Goal: Communication & Community: Answer question/provide support

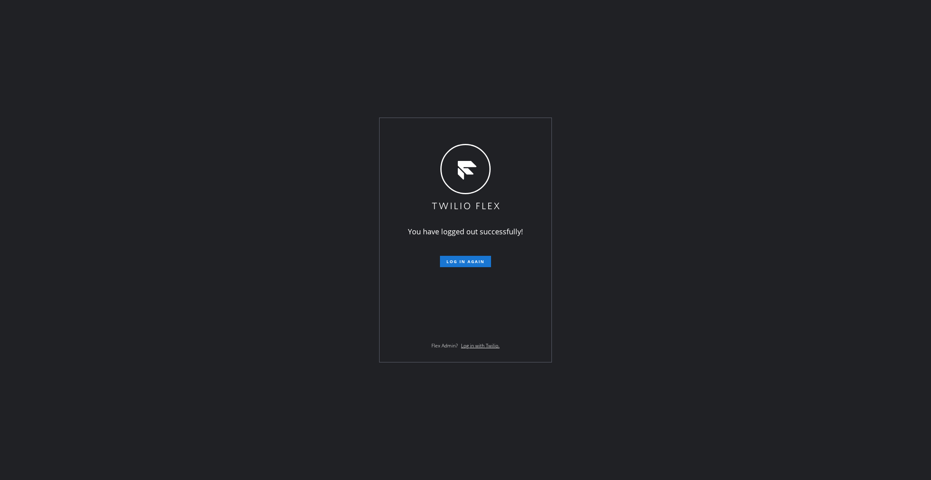
drag, startPoint x: 138, startPoint y: 281, endPoint x: 277, endPoint y: 315, distance: 142.5
click at [138, 281] on div "You have logged out successfully! Log in again Flex Admin? Log in with Twilio." at bounding box center [465, 240] width 931 height 480
click at [453, 259] on span "Log in again" at bounding box center [466, 262] width 38 height 6
click at [464, 265] on button "Log in again" at bounding box center [465, 261] width 51 height 11
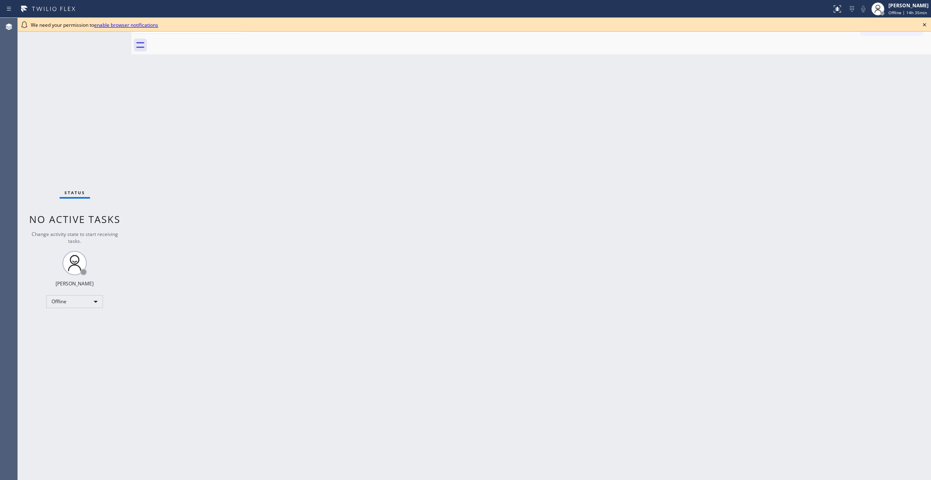
drag, startPoint x: 304, startPoint y: 291, endPoint x: 833, endPoint y: 123, distance: 554.5
click at [304, 291] on div "Back to Dashboard Change Sender ID Customers Technicians Select a contact Outbo…" at bounding box center [531, 249] width 800 height 462
click at [924, 23] on icon at bounding box center [925, 25] width 10 height 10
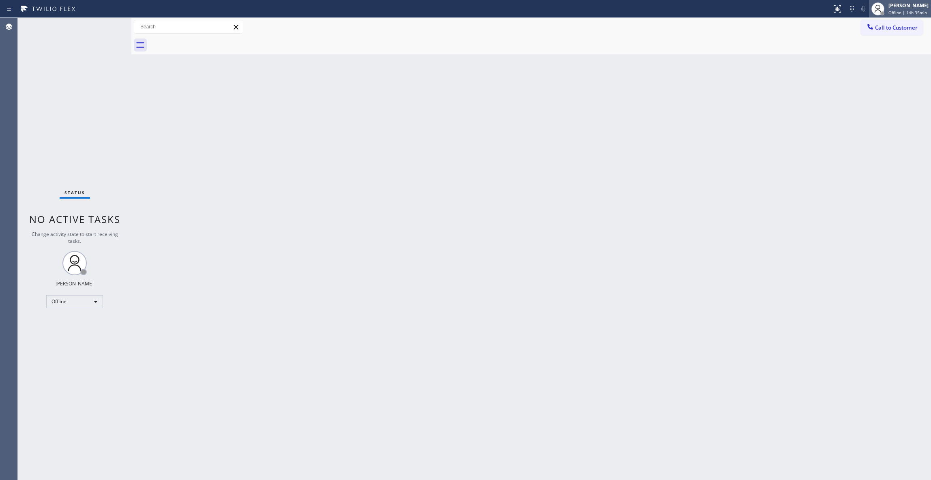
click at [889, 13] on span "Offline | 14h 35min" at bounding box center [908, 13] width 39 height 6
click at [877, 54] on button "Unavailable" at bounding box center [890, 53] width 81 height 11
drag, startPoint x: 356, startPoint y: 262, endPoint x: 359, endPoint y: 245, distance: 17.4
click at [356, 262] on div "Back to Dashboard Change Sender ID Customers Technicians Select a contact Outbo…" at bounding box center [531, 249] width 800 height 462
click at [71, 468] on div "Status No active tasks Change activity state to start receiving tasks. [PERSON_…" at bounding box center [75, 249] width 114 height 462
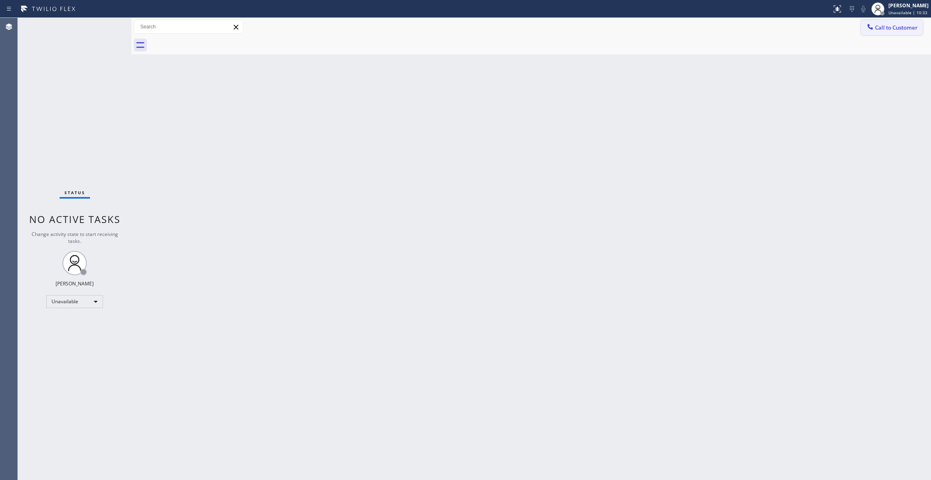
click at [893, 30] on span "Call to Customer" at bounding box center [896, 27] width 43 height 7
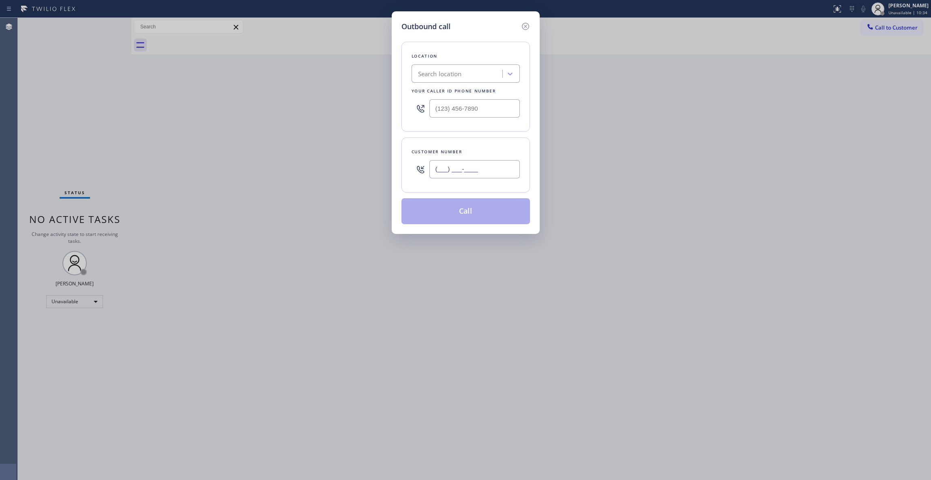
click at [454, 171] on input "(___) ___-____" at bounding box center [475, 169] width 90 height 18
paste input "770) 202-6496"
type input "[PHONE_NUMBER]"
paste input "678) 855-8895"
drag, startPoint x: 487, startPoint y: 106, endPoint x: 344, endPoint y: 105, distance: 142.8
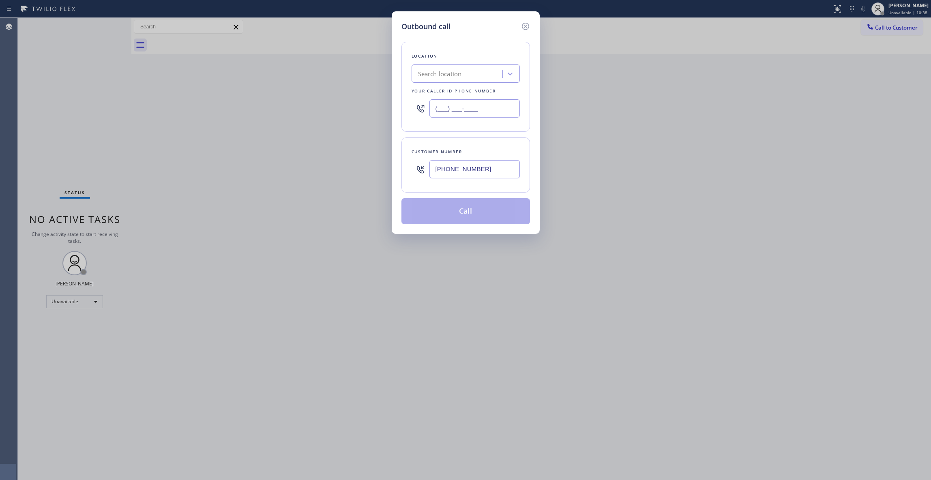
click at [344, 105] on div "Outbound call Location Search location Your caller id phone number (___) ___-__…" at bounding box center [465, 240] width 931 height 480
type input "[PHONE_NUMBER]"
click at [463, 214] on button "Call" at bounding box center [466, 211] width 129 height 26
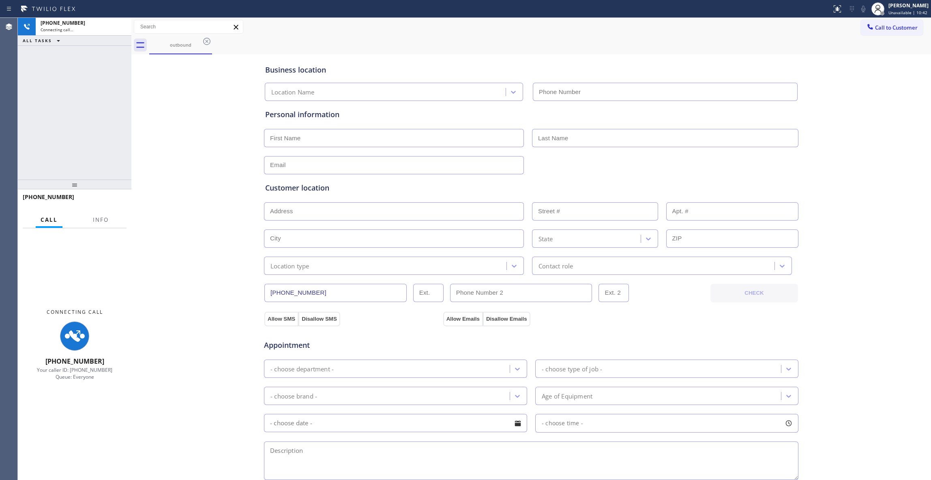
type input "[PHONE_NUMBER]"
click at [105, 218] on span "Info" at bounding box center [101, 219] width 16 height 7
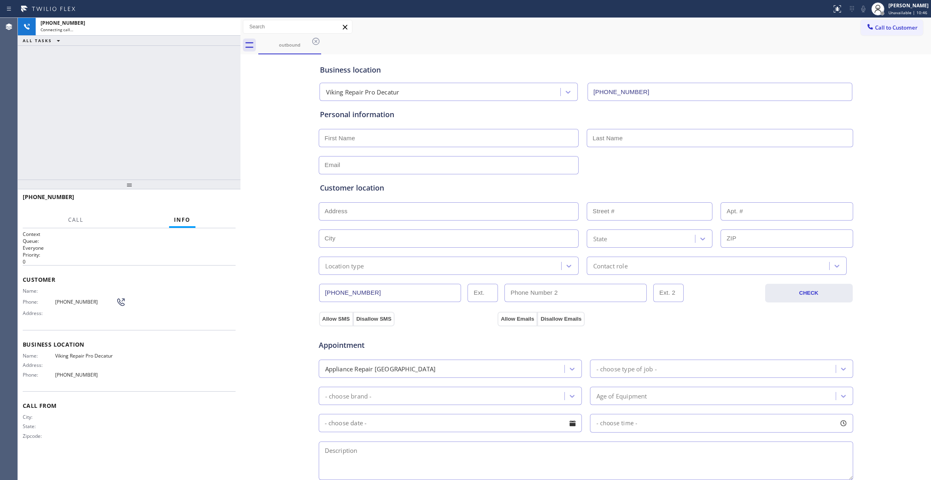
drag, startPoint x: 130, startPoint y: 163, endPoint x: 12, endPoint y: 223, distance: 132.8
click at [241, 178] on div at bounding box center [241, 249] width 0 height 462
click at [260, 210] on div "Business location Viking Repair Pro Decatur [PHONE_NUMBER] Personal information…" at bounding box center [586, 333] width 686 height 554
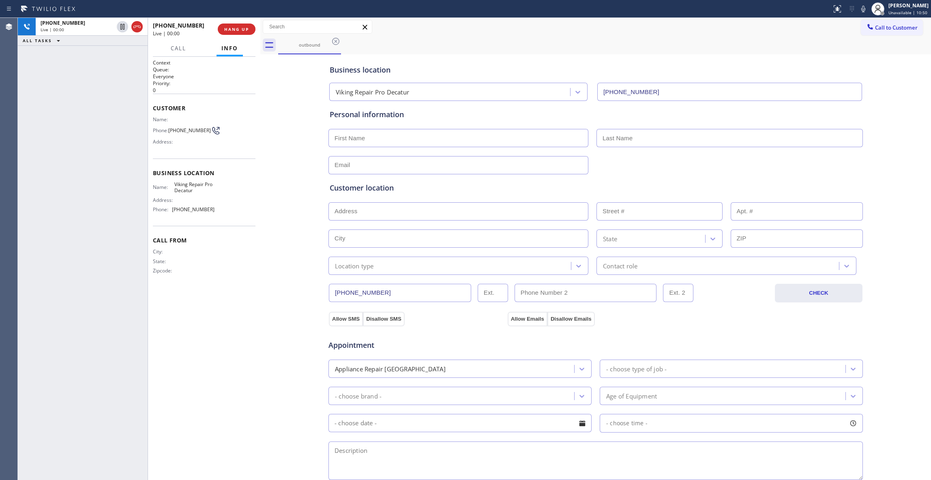
drag, startPoint x: 241, startPoint y: 153, endPoint x: 260, endPoint y: 159, distance: 20.3
click at [260, 159] on div at bounding box center [260, 249] width 0 height 462
drag, startPoint x: 20, startPoint y: 143, endPoint x: 47, endPoint y: 117, distance: 37.6
click at [21, 143] on div "[PHONE_NUMBER] Live | 00:05 ALL TASKS ALL TASKS ACTIVE TASKS TASKS IN WRAP UP" at bounding box center [83, 249] width 130 height 462
drag, startPoint x: 33, startPoint y: 254, endPoint x: 41, endPoint y: 228, distance: 27.6
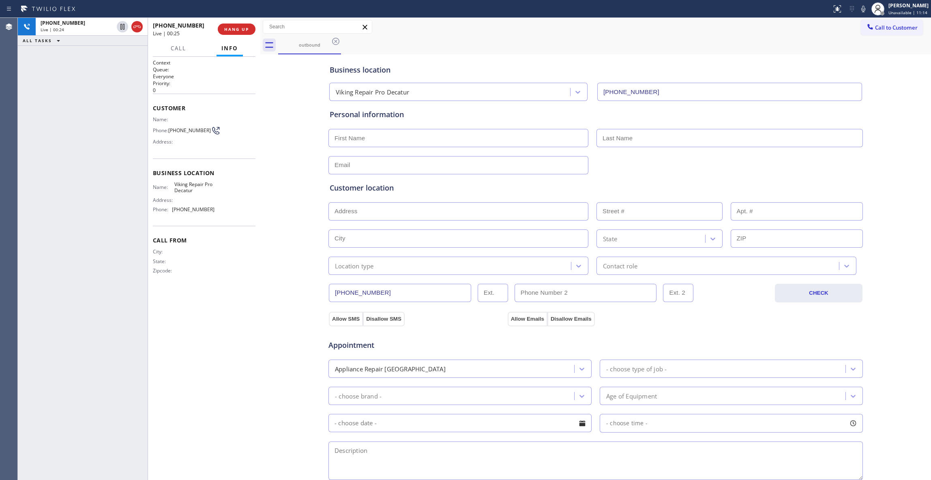
click at [33, 254] on div "[PHONE_NUMBER] Live | 00:24 ALL TASKS ALL TASKS ACTIVE TASKS TASKS IN WRAP UP" at bounding box center [83, 249] width 130 height 462
click at [230, 28] on span "HANG UP" at bounding box center [236, 29] width 25 height 6
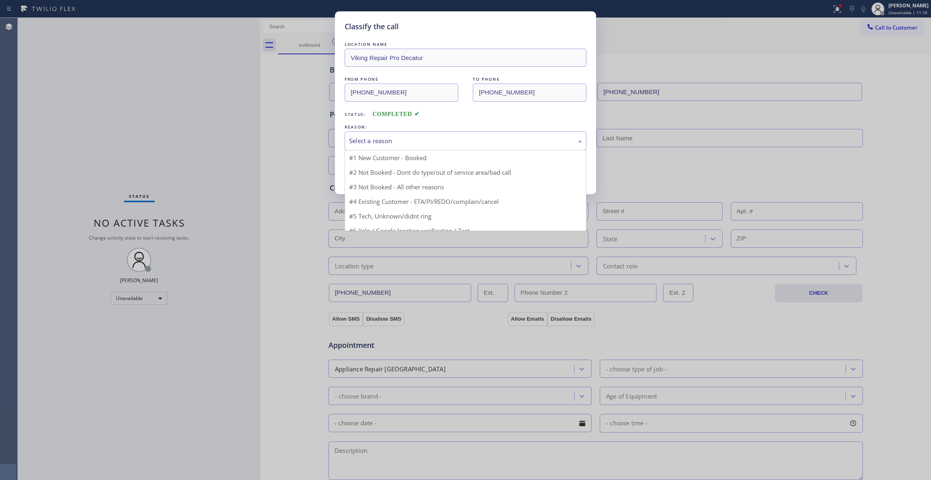
click at [359, 142] on div "Select a reason" at bounding box center [465, 140] width 233 height 9
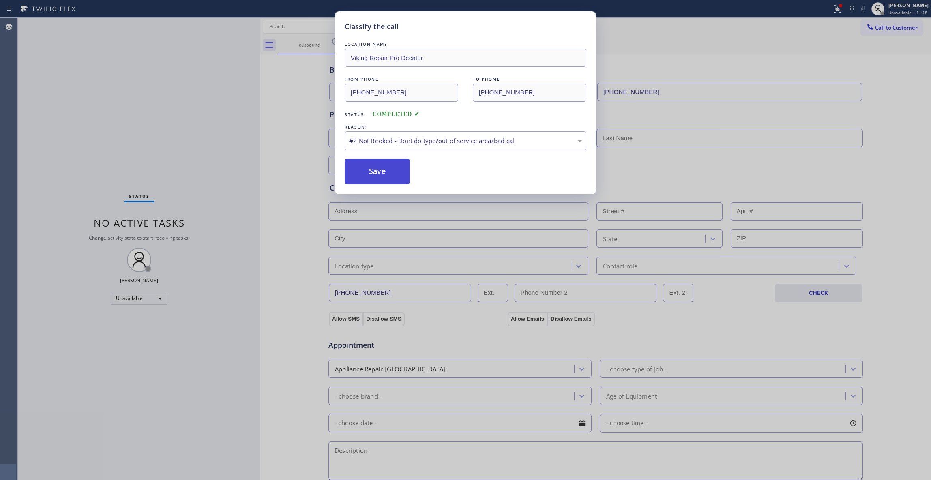
click at [366, 174] on button "Save" at bounding box center [377, 172] width 65 height 26
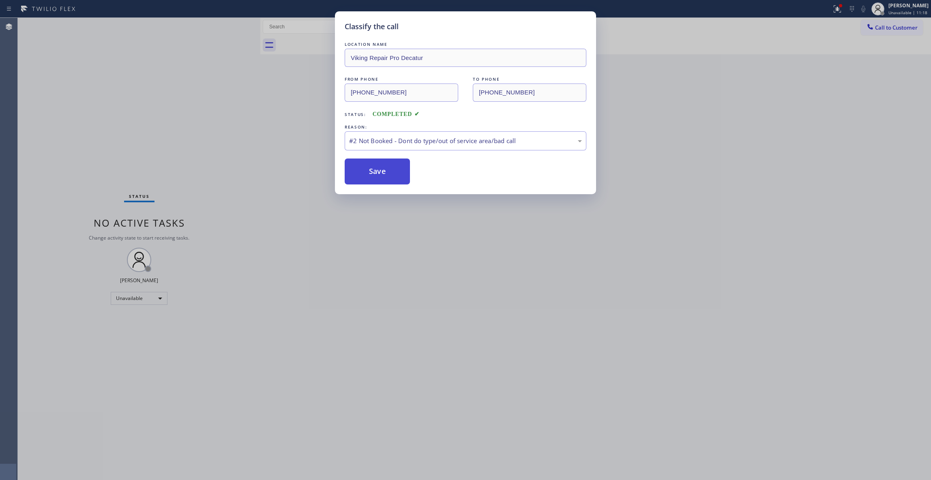
click at [366, 174] on button "Save" at bounding box center [377, 172] width 65 height 26
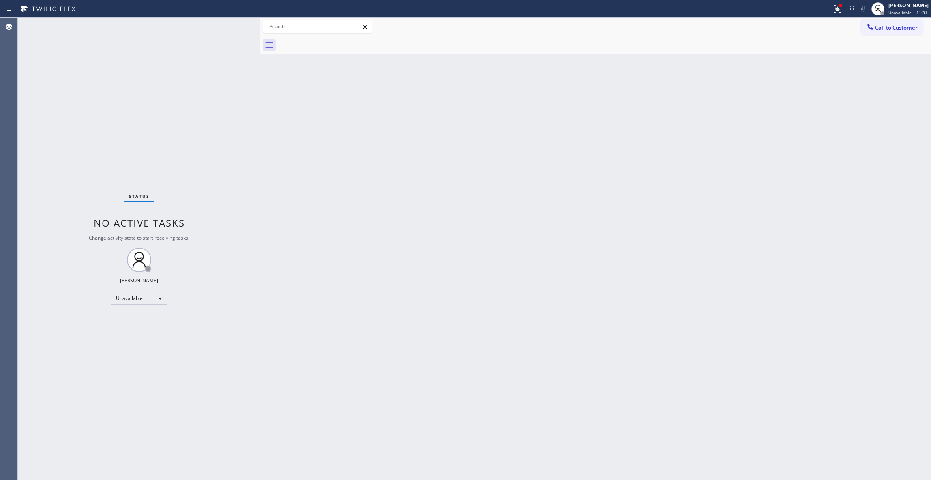
click at [414, 321] on div "Back to Dashboard Change Sender ID Customers Technicians Select a contact Outbo…" at bounding box center [595, 249] width 671 height 462
drag, startPoint x: 151, startPoint y: 471, endPoint x: 155, endPoint y: 454, distance: 17.3
click at [151, 471] on div "Status No active tasks Change activity state to start receiving tasks. [PERSON_…" at bounding box center [139, 249] width 243 height 462
click at [833, 12] on icon at bounding box center [838, 9] width 10 height 10
click at [752, 107] on button "Clear issues" at bounding box center [784, 106] width 95 height 11
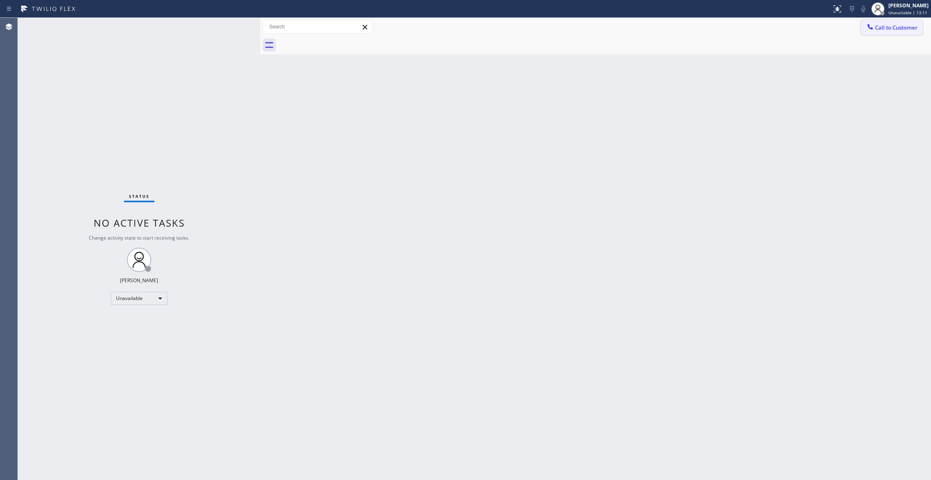
drag, startPoint x: 905, startPoint y: 28, endPoint x: 445, endPoint y: 123, distance: 469.7
click at [905, 28] on span "Call to Customer" at bounding box center [896, 27] width 43 height 7
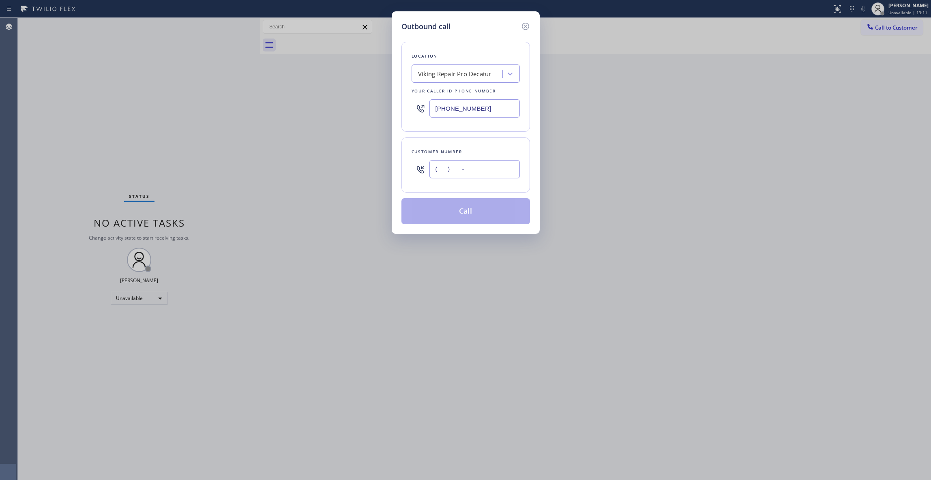
click at [482, 164] on input "(___) ___-____" at bounding box center [475, 169] width 90 height 18
paste input "407) 324-6655"
type input "[PHONE_NUMBER]"
paste input "333) 840-080_"
drag, startPoint x: 491, startPoint y: 108, endPoint x: 298, endPoint y: 99, distance: 193.3
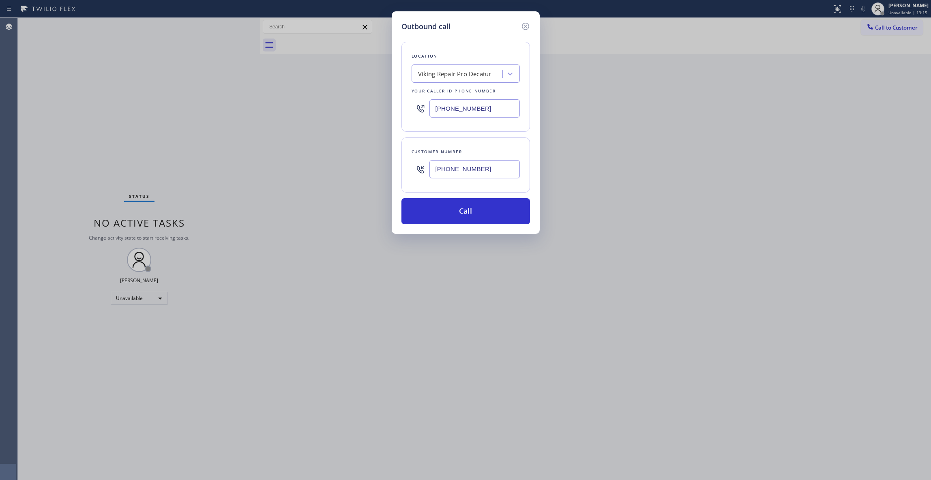
click at [298, 99] on div "Outbound call Location Viking Repair Pro Decatur Your caller id phone number [P…" at bounding box center [465, 240] width 931 height 480
paste input "833) 384-0080"
drag, startPoint x: 501, startPoint y: 107, endPoint x: 368, endPoint y: 107, distance: 133.9
click at [368, 107] on div "Outbound call Location Search location Your caller id phone number (333) 840-08…" at bounding box center [465, 240] width 931 height 480
type input "[PHONE_NUMBER]"
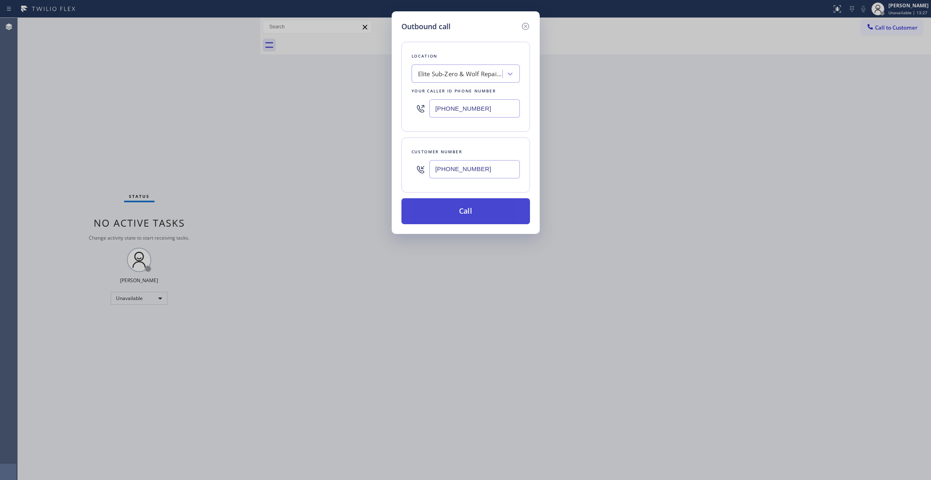
click at [478, 213] on button "Call" at bounding box center [466, 211] width 129 height 26
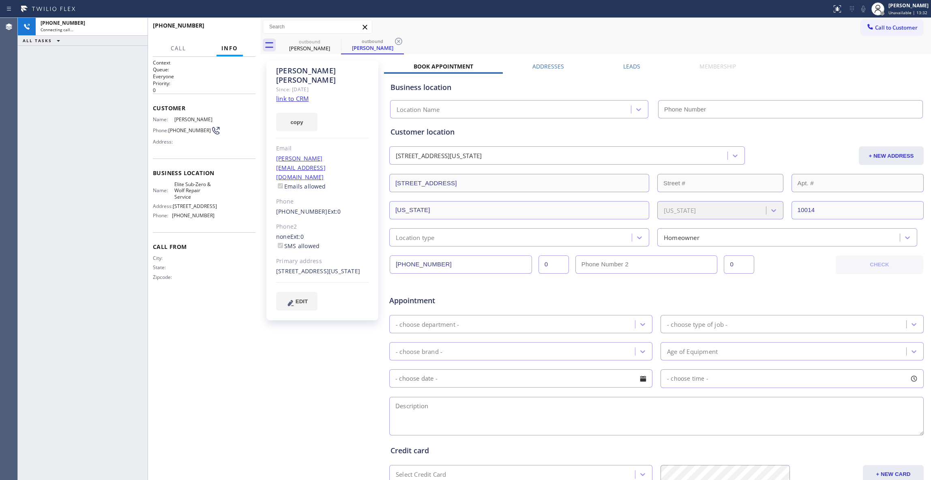
type input "[PHONE_NUMBER]"
click at [396, 41] on icon at bounding box center [399, 42] width 10 height 10
click at [242, 28] on span "HANG UP" at bounding box center [236, 29] width 25 height 6
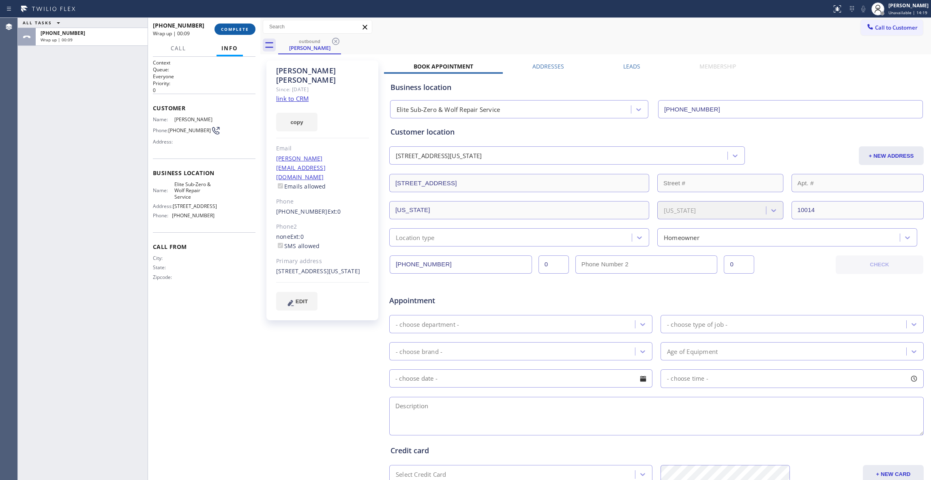
click at [226, 28] on span "COMPLETE" at bounding box center [235, 29] width 28 height 6
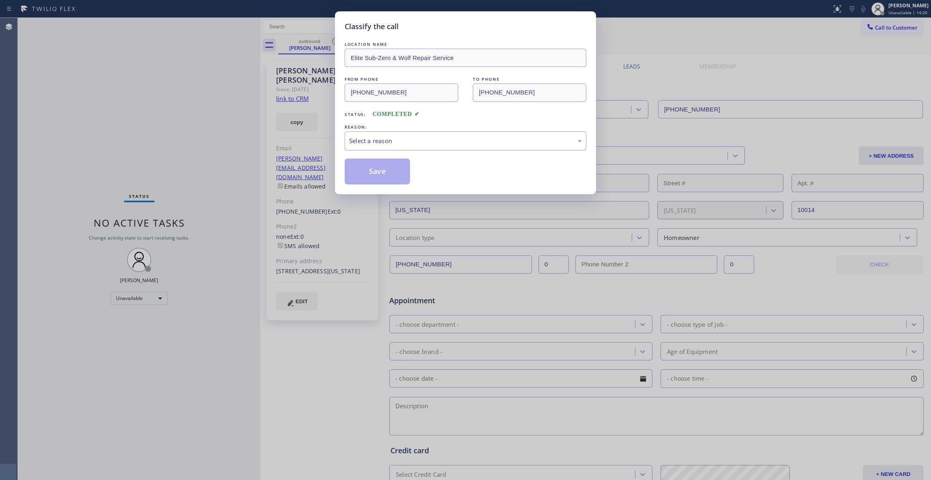
click at [370, 146] on div "Select a reason" at bounding box center [465, 140] width 233 height 9
click at [366, 172] on button "Save" at bounding box center [377, 172] width 65 height 26
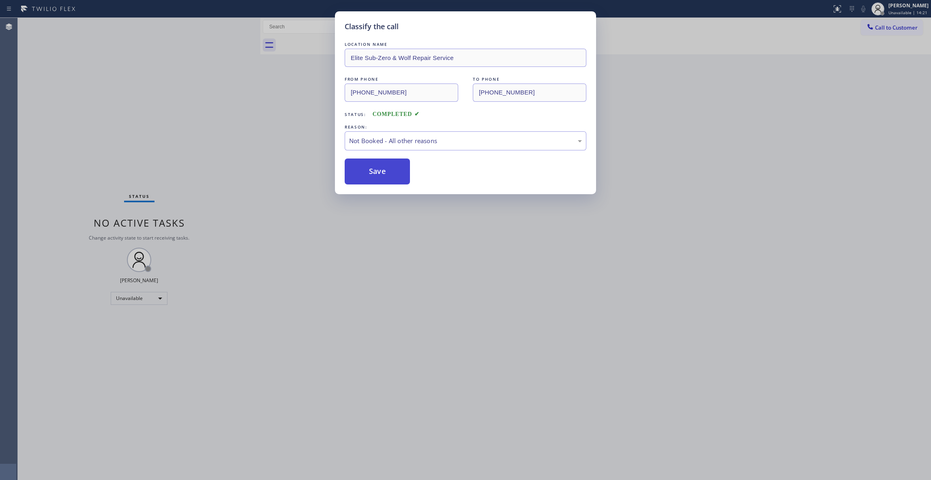
drag, startPoint x: 366, startPoint y: 172, endPoint x: 56, endPoint y: 263, distance: 322.7
click at [364, 172] on button "Save" at bounding box center [377, 172] width 65 height 26
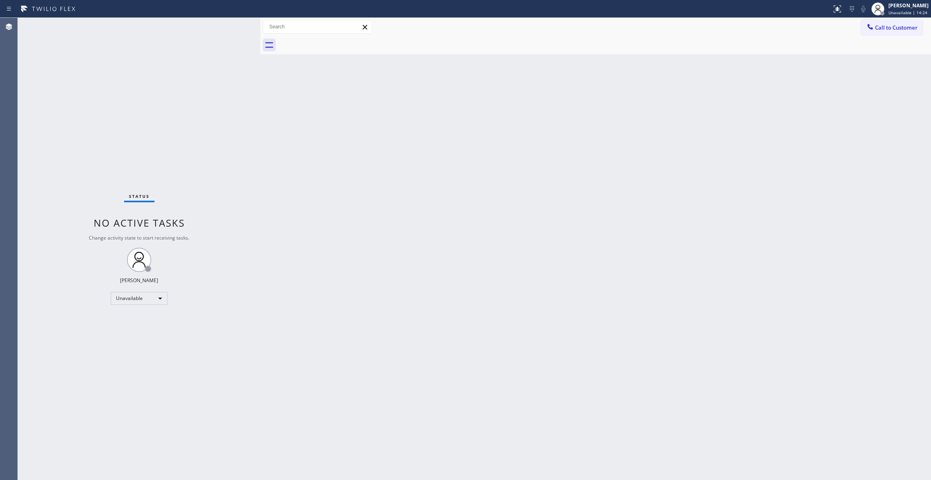
drag, startPoint x: 752, startPoint y: 197, endPoint x: 919, endPoint y: 75, distance: 206.4
click at [776, 170] on div "Back to Dashboard Change Sender ID Customers Technicians Select a contact Outbo…" at bounding box center [595, 249] width 671 height 462
click at [901, 31] on button "Call to Customer" at bounding box center [892, 27] width 62 height 15
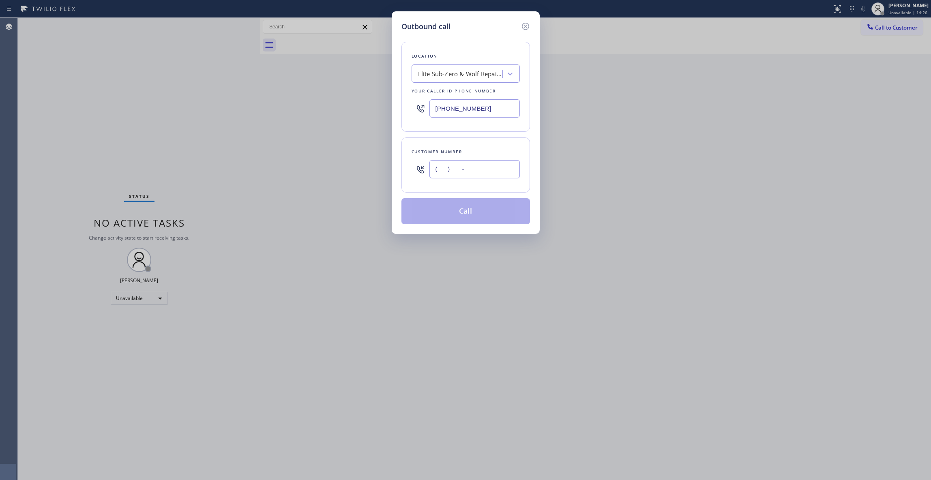
click at [445, 171] on input "(___) ___-____" at bounding box center [475, 169] width 90 height 18
paste input "201) 264-0368"
type input "[PHONE_NUMBER]"
drag, startPoint x: 509, startPoint y: 111, endPoint x: 121, endPoint y: 121, distance: 388.0
click at [121, 121] on div "Outbound call Location Elite Sub-Zero & Wolf Repair Service Your caller id phon…" at bounding box center [465, 240] width 931 height 480
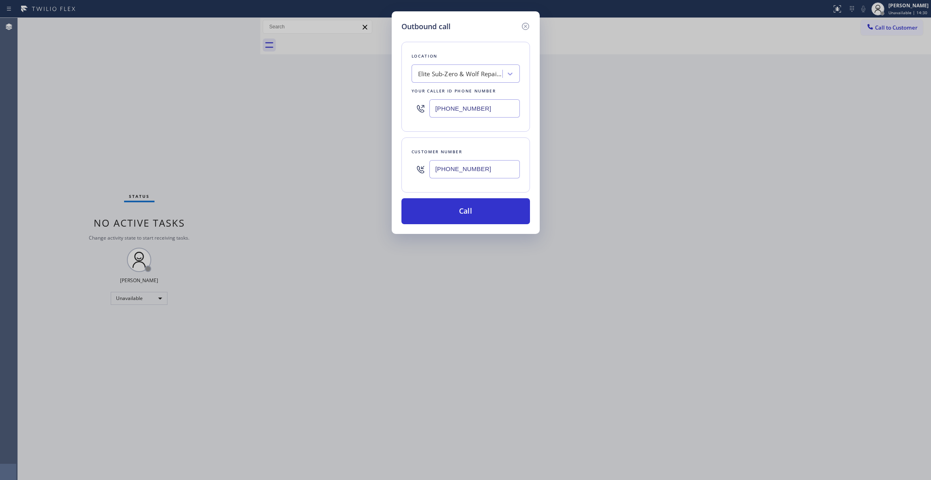
paste input "55) 666-9755"
type input "[PHONE_NUMBER]"
click at [441, 215] on button "Call" at bounding box center [466, 211] width 129 height 26
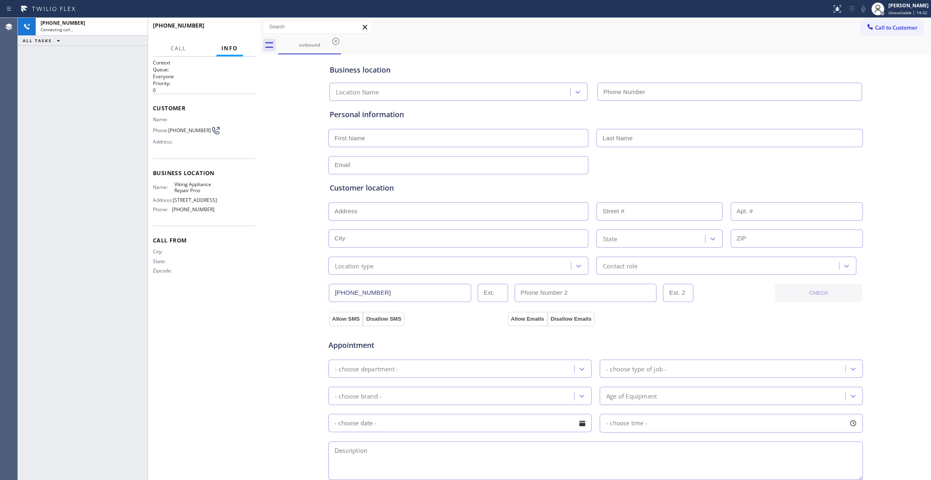
type input "[PHONE_NUMBER]"
drag, startPoint x: 212, startPoint y: 28, endPoint x: 243, endPoint y: 25, distance: 31.7
click at [216, 28] on div "[PHONE_NUMBER] Live | 00:49" at bounding box center [185, 29] width 65 height 21
click at [243, 25] on button "HANG UP" at bounding box center [237, 29] width 38 height 11
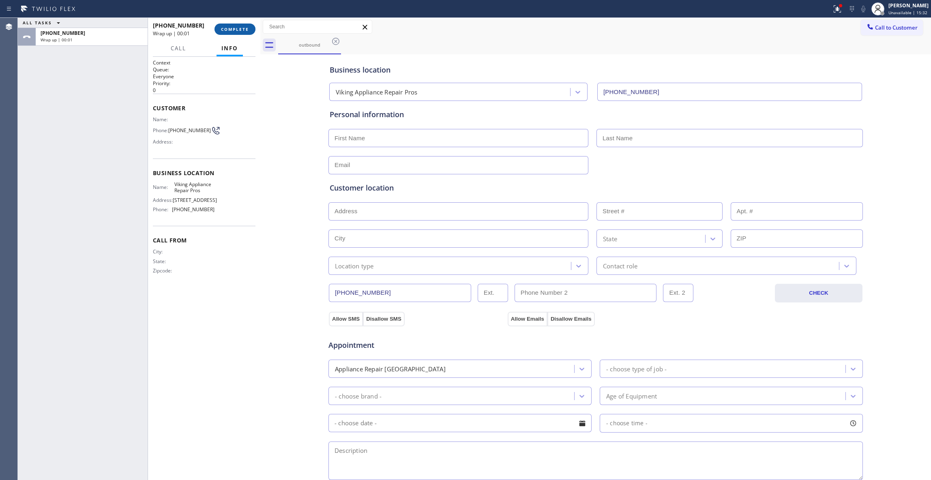
click at [236, 32] on button "COMPLETE" at bounding box center [235, 29] width 41 height 11
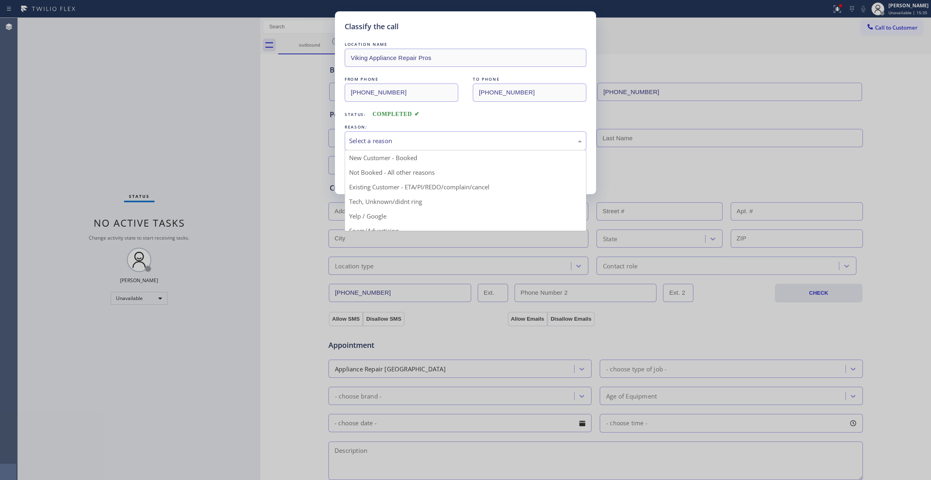
click at [408, 136] on div "Select a reason" at bounding box center [465, 140] width 233 height 9
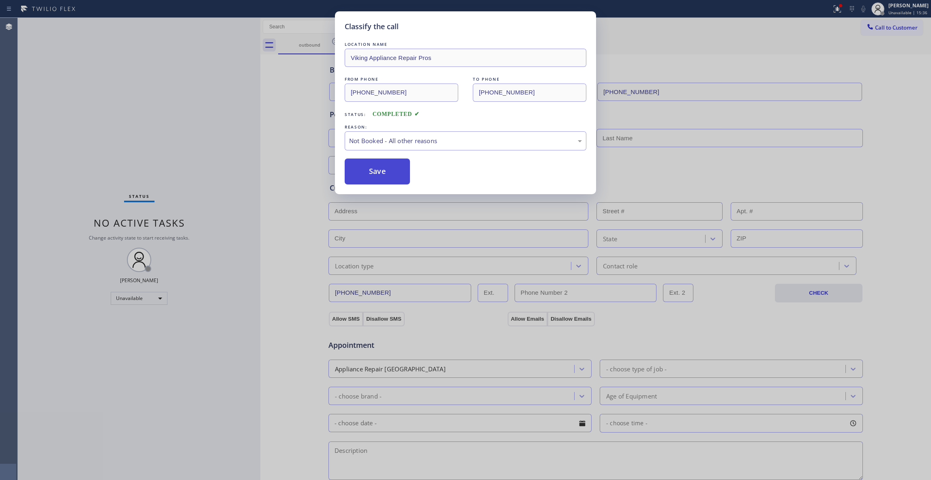
click at [380, 175] on button "Save" at bounding box center [377, 172] width 65 height 26
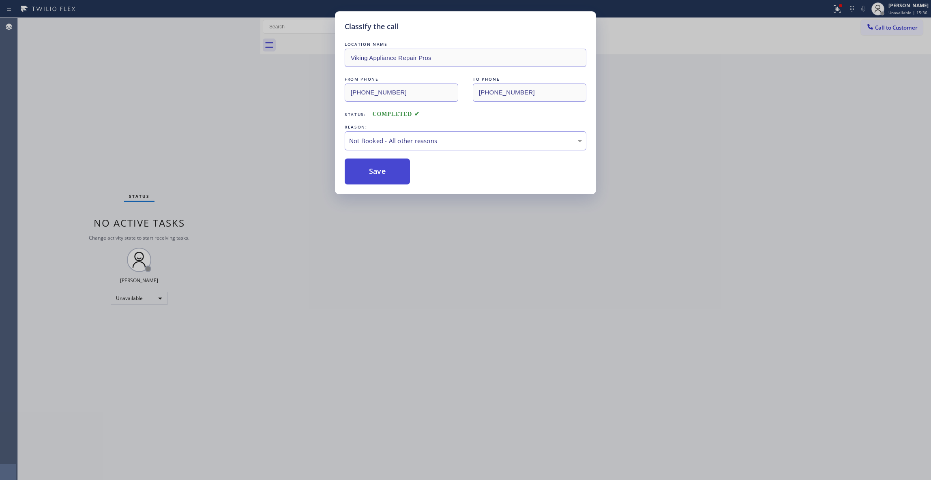
click at [380, 174] on button "Save" at bounding box center [377, 172] width 65 height 26
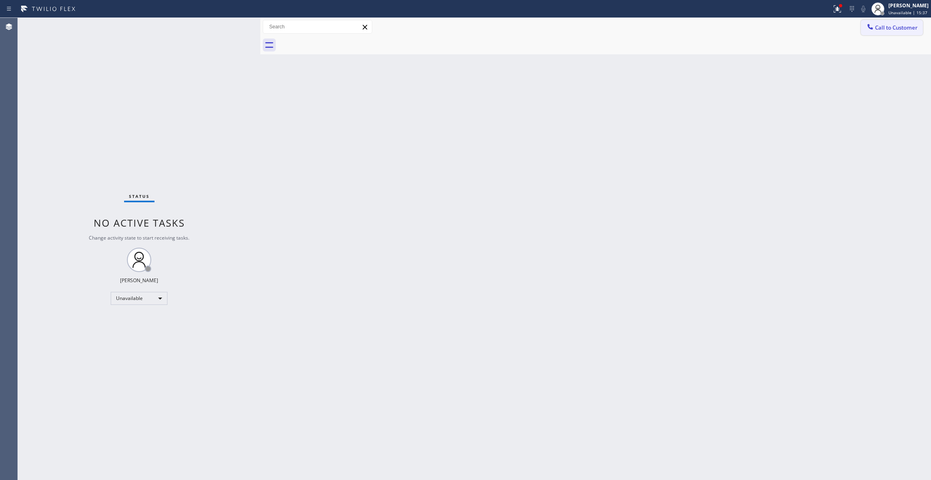
click at [893, 26] on span "Call to Customer" at bounding box center [896, 27] width 43 height 7
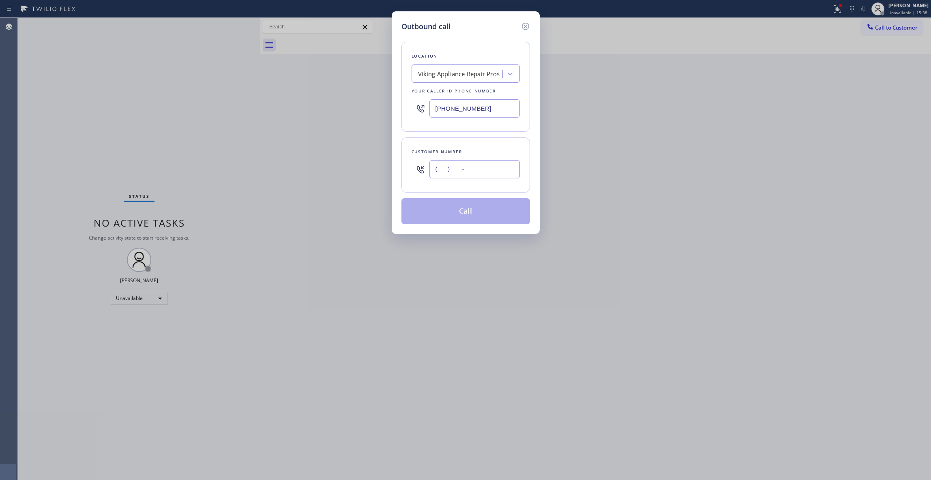
click at [489, 169] on input "(___) ___-____" at bounding box center [475, 169] width 90 height 18
paste input "201) 264-0368"
type input "[PHONE_NUMBER]"
click at [461, 219] on button "Call" at bounding box center [466, 211] width 129 height 26
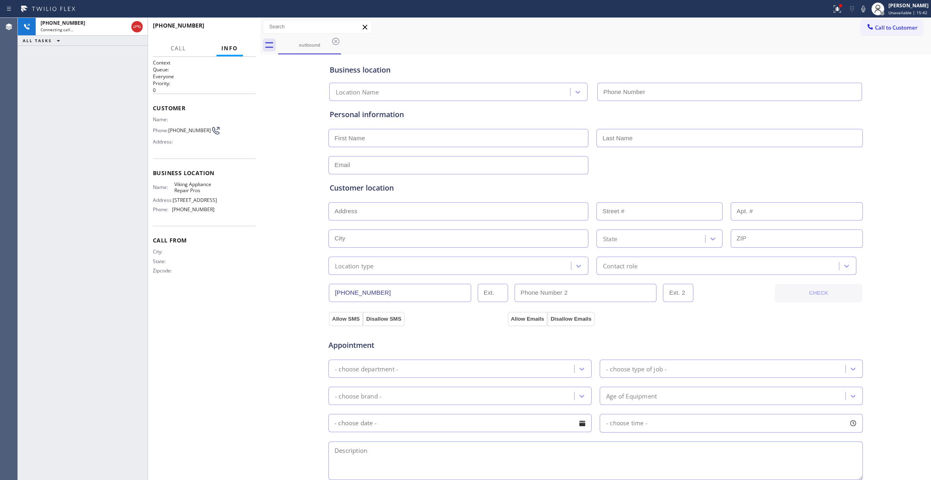
type input "[PHONE_NUMBER]"
click at [246, 37] on div "[PHONE_NUMBER] Live | 00:02 HANG UP" at bounding box center [204, 29] width 103 height 21
click at [243, 32] on button "HANG UP" at bounding box center [237, 29] width 38 height 11
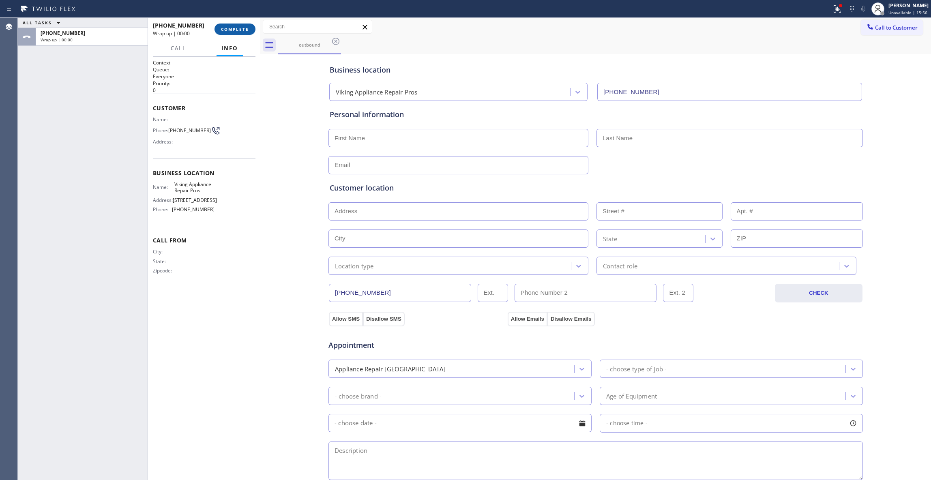
click at [243, 32] on button "COMPLETE" at bounding box center [235, 29] width 41 height 11
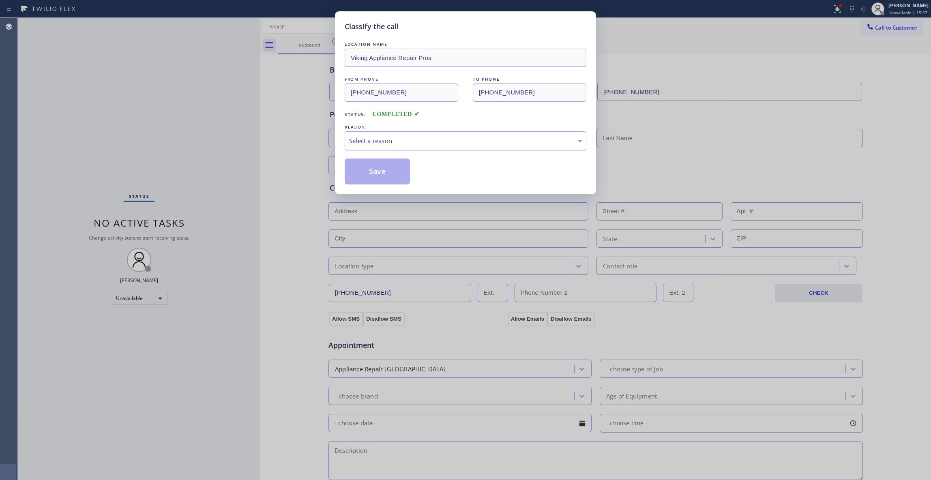
click at [358, 141] on div "Select a reason" at bounding box center [465, 140] width 233 height 9
click at [378, 172] on button "Save" at bounding box center [377, 172] width 65 height 26
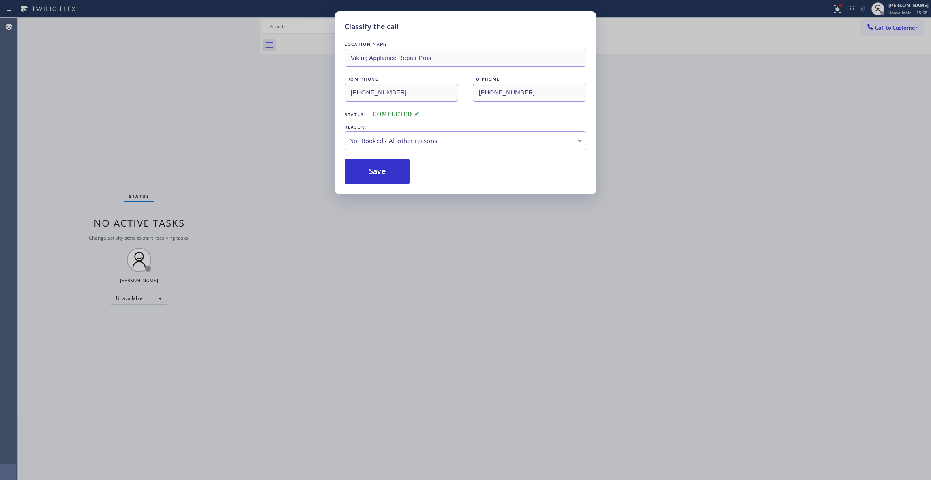
click at [378, 172] on button "Save" at bounding box center [377, 172] width 65 height 26
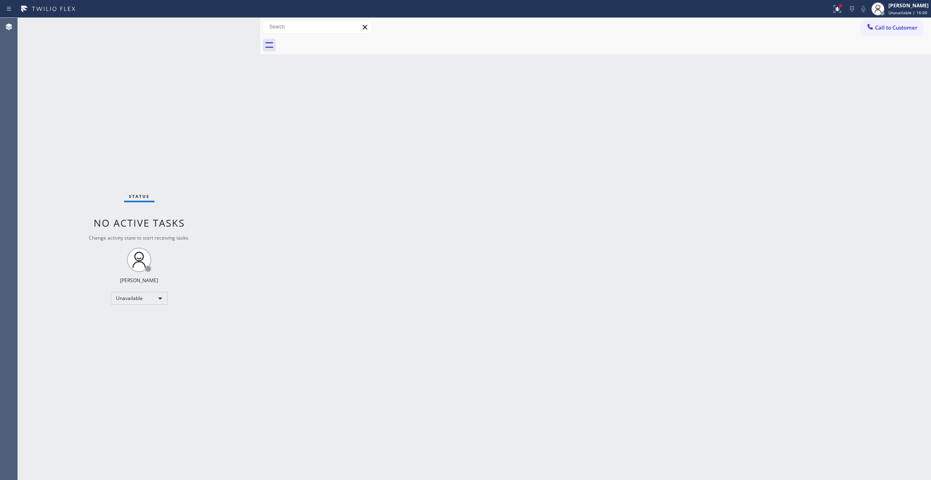
click at [832, 17] on div "Status report Issues detected These issues could affect your workflow. Please c…" at bounding box center [465, 9] width 931 height 18
click at [839, 3] on div at bounding box center [841, 5] width 5 height 5
drag, startPoint x: 807, startPoint y: 101, endPoint x: 847, endPoint y: 50, distance: 64.4
click at [809, 99] on div "Status report Issues detected These issues could affect your workflow. Please c…" at bounding box center [783, 67] width 105 height 100
click at [794, 110] on button "Clear issues" at bounding box center [784, 106] width 95 height 11
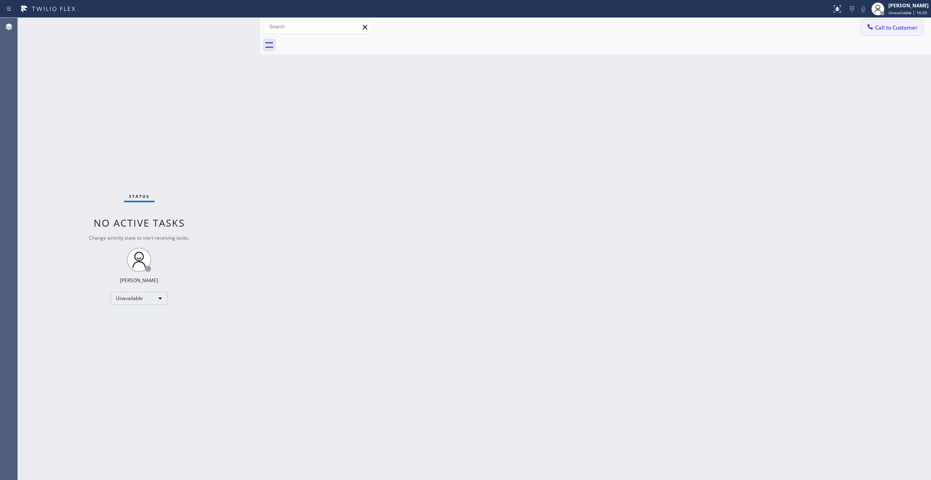
click at [890, 26] on span "Call to Customer" at bounding box center [896, 27] width 43 height 7
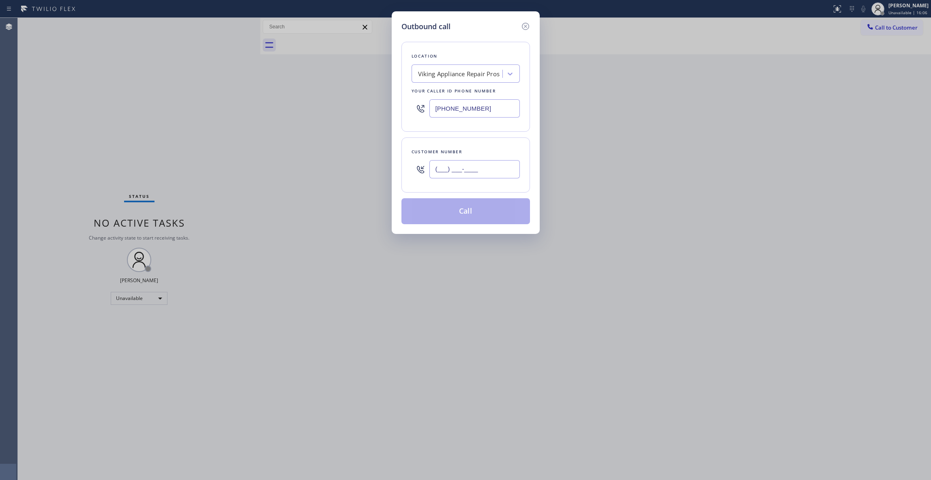
click at [482, 169] on input "(___) ___-____" at bounding box center [475, 169] width 90 height 18
paste input "201) 264-0368"
type input "[PHONE_NUMBER]"
click at [484, 216] on button "Call" at bounding box center [466, 211] width 129 height 26
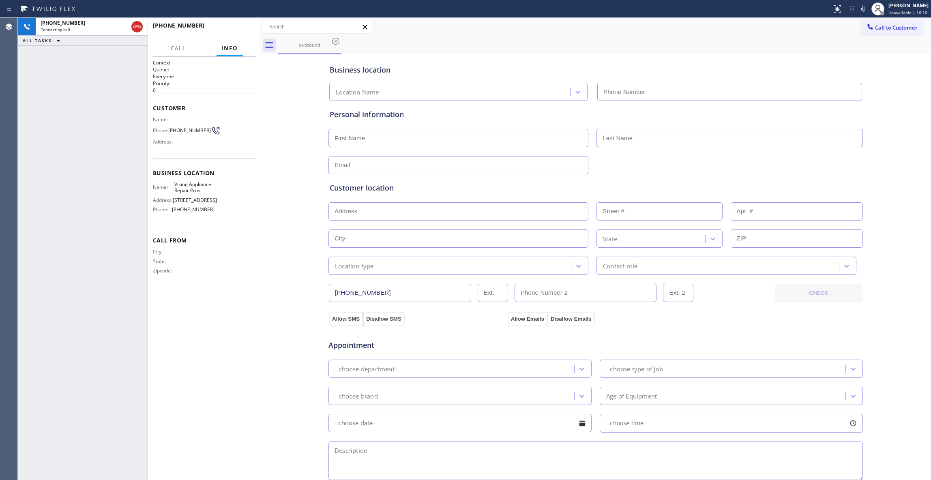
type input "[PHONE_NUMBER]"
drag, startPoint x: 254, startPoint y: 313, endPoint x: 291, endPoint y: 62, distance: 254.3
click at [254, 291] on div "Context Queue: Everyone Priority: 0 Customer Name: Phone: [PHONE_NUMBER] Addres…" at bounding box center [204, 268] width 103 height 419
click at [242, 31] on span "HANG UP" at bounding box center [236, 29] width 25 height 6
click at [241, 32] on button "HANG UP" at bounding box center [237, 29] width 38 height 11
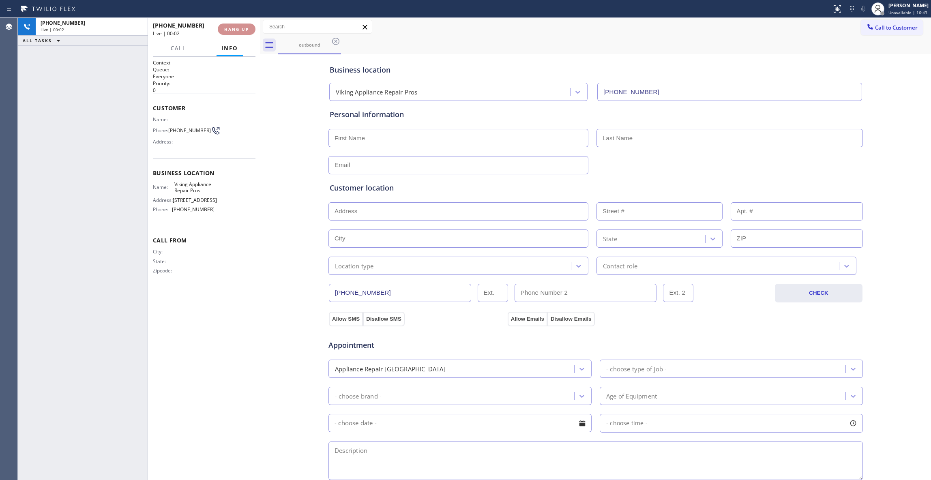
click at [241, 32] on button "HANG UP" at bounding box center [237, 29] width 38 height 11
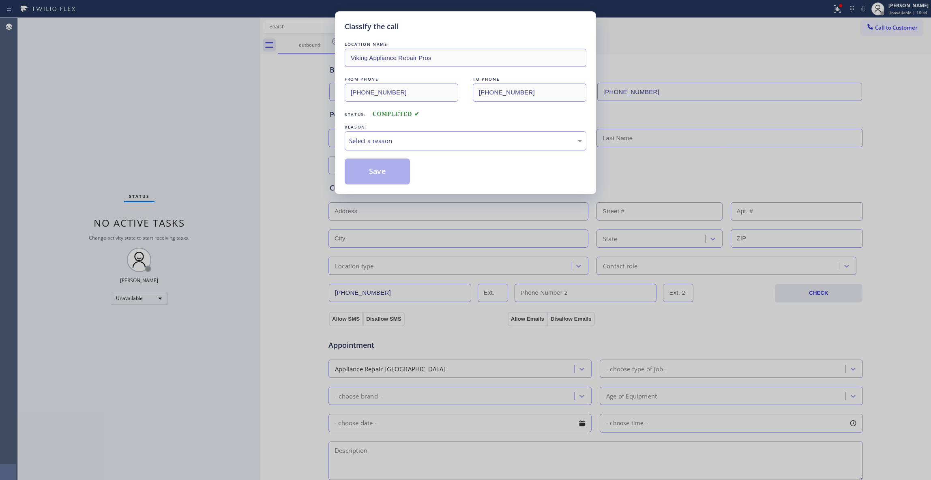
click at [357, 140] on div "Select a reason" at bounding box center [465, 140] width 233 height 9
click at [363, 168] on button "Save" at bounding box center [377, 172] width 65 height 26
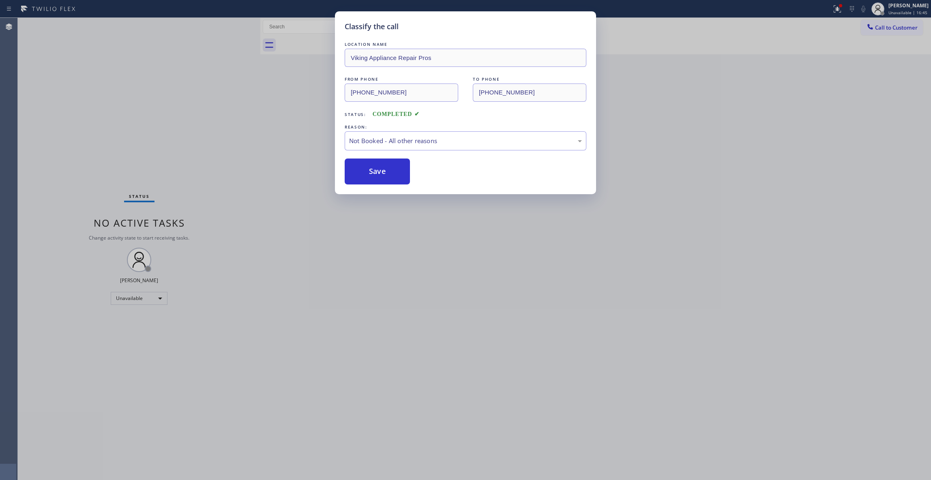
click at [363, 168] on button "Save" at bounding box center [377, 172] width 65 height 26
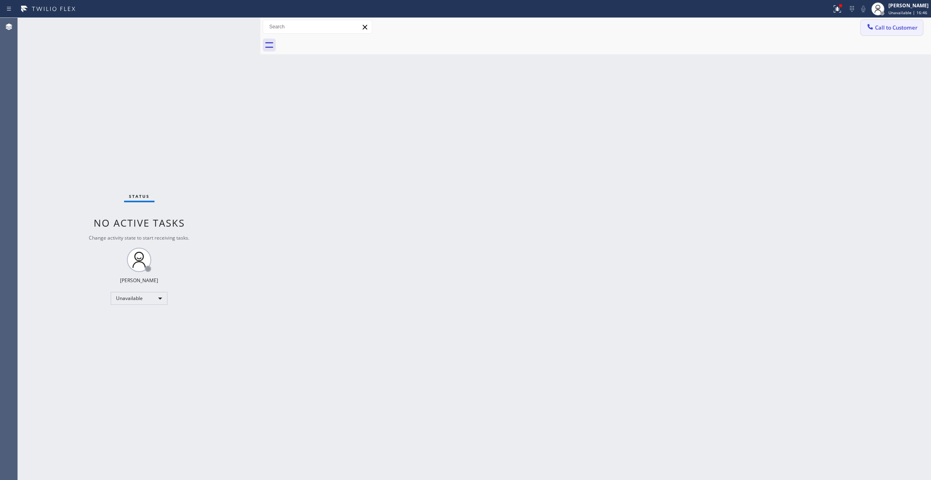
drag, startPoint x: 891, startPoint y: 26, endPoint x: 648, endPoint y: 75, distance: 247.5
click at [891, 26] on span "Call to Customer" at bounding box center [896, 27] width 43 height 7
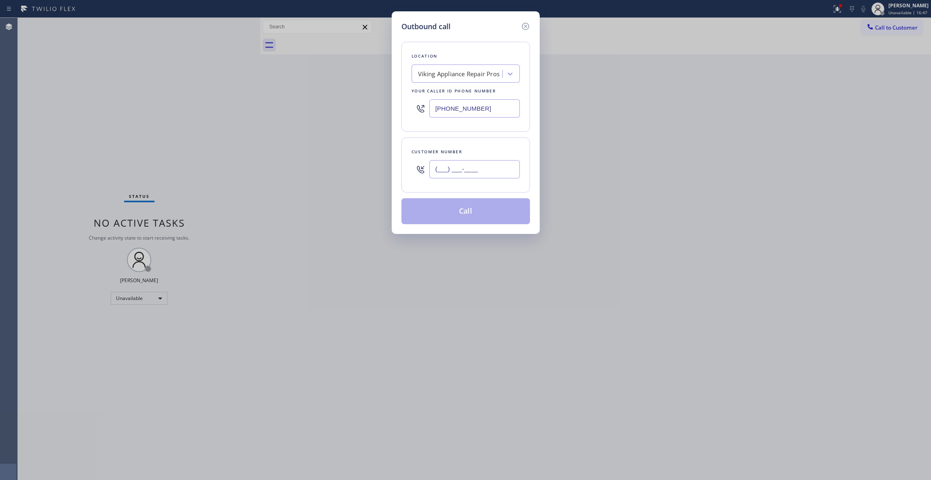
drag, startPoint x: 487, startPoint y: 164, endPoint x: 493, endPoint y: 172, distance: 9.8
click at [487, 164] on input "(___) ___-____" at bounding box center [475, 169] width 90 height 18
paste input "970) 398-0511"
type input "[PHONE_NUMBER]"
paste input "66) 878-8591"
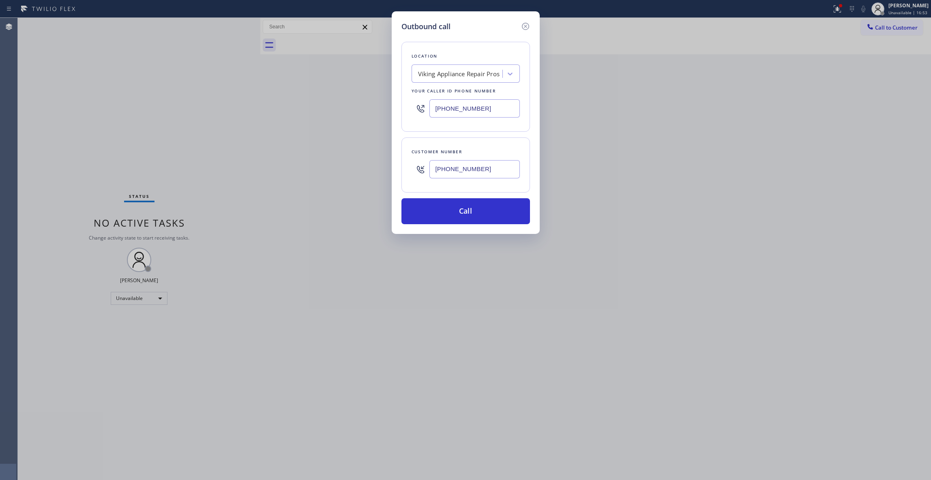
drag, startPoint x: 490, startPoint y: 111, endPoint x: 385, endPoint y: 111, distance: 105.1
click at [385, 111] on div "Outbound call Location Viking Appliance Repair Pros Your caller id phone number…" at bounding box center [465, 240] width 931 height 480
type input "[PHONE_NUMBER]"
drag, startPoint x: 487, startPoint y: 170, endPoint x: 406, endPoint y: 170, distance: 81.5
click at [406, 170] on div "Customer number [PHONE_NUMBER]" at bounding box center [466, 165] width 129 height 55
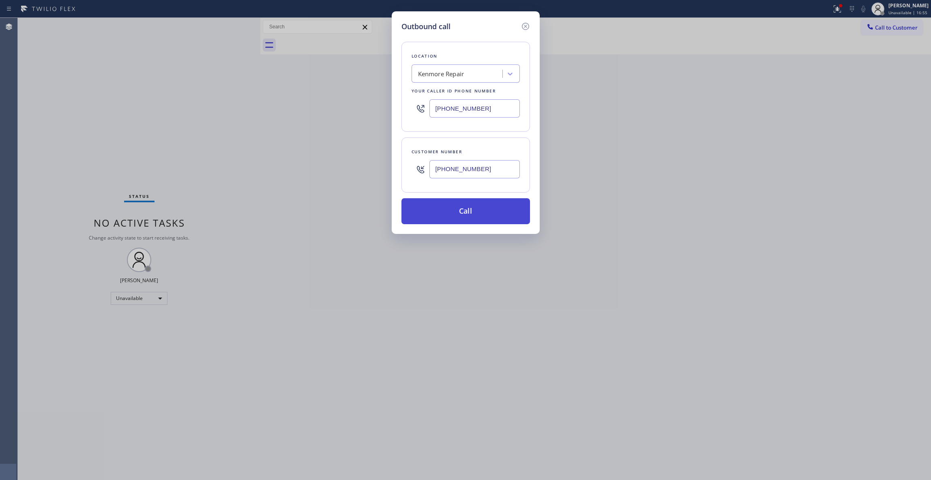
click at [445, 219] on button "Call" at bounding box center [466, 211] width 129 height 26
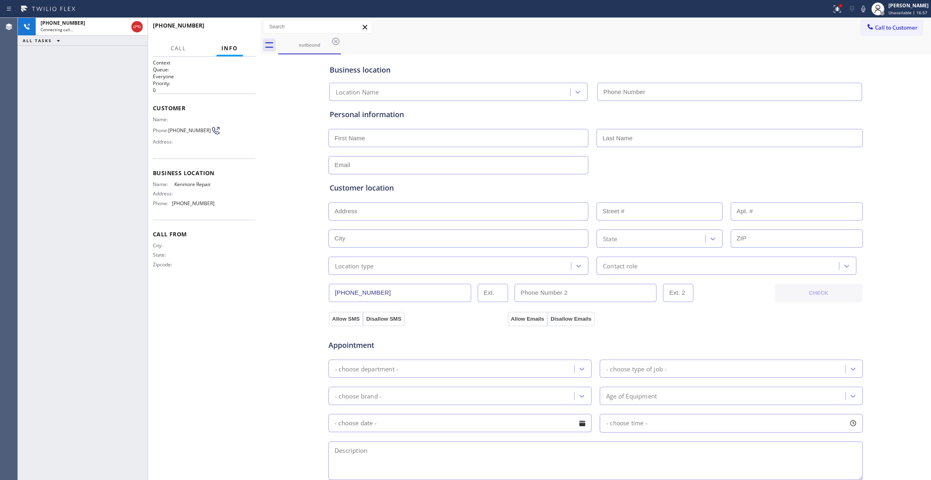
type input "[PHONE_NUMBER]"
click at [245, 311] on div "Context Queue: Everyone Priority: 0 Customer Name: Phone: [PHONE_NUMBER] Addres…" at bounding box center [204, 268] width 103 height 419
click at [165, 467] on div "Context Queue: Everyone Priority: 0 Customer Name: Phone: [PHONE_NUMBER] Addres…" at bounding box center [204, 268] width 103 height 419
drag, startPoint x: 257, startPoint y: 330, endPoint x: 143, endPoint y: 114, distance: 243.5
click at [257, 327] on div "Context Queue: Everyone Priority: 0 Customer Name: Phone: [PHONE_NUMBER] Addres…" at bounding box center [204, 269] width 112 height 424
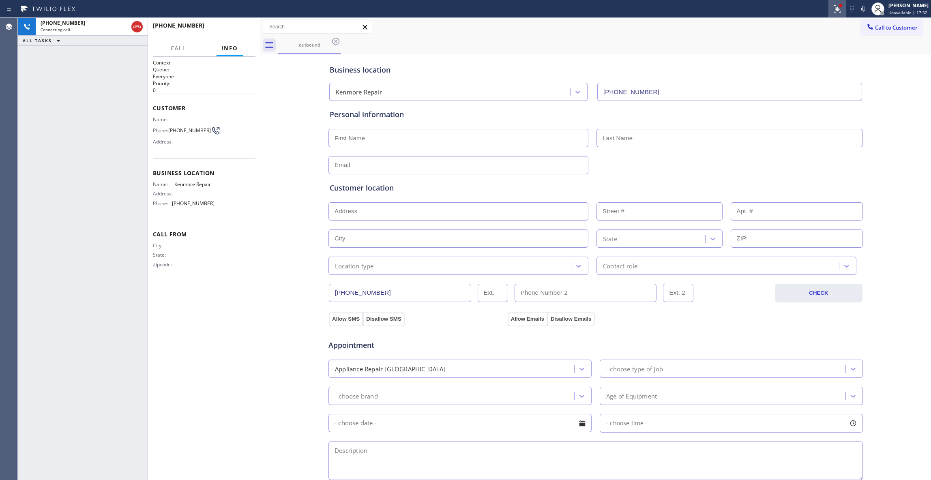
click at [834, 11] on icon at bounding box center [836, 8] width 5 height 6
click at [794, 106] on span "Clear issues" at bounding box center [784, 106] width 38 height 6
click at [107, 25] on div "[PHONE_NUMBER]" at bounding box center [85, 22] width 88 height 7
click at [139, 27] on icon at bounding box center [137, 27] width 10 height 10
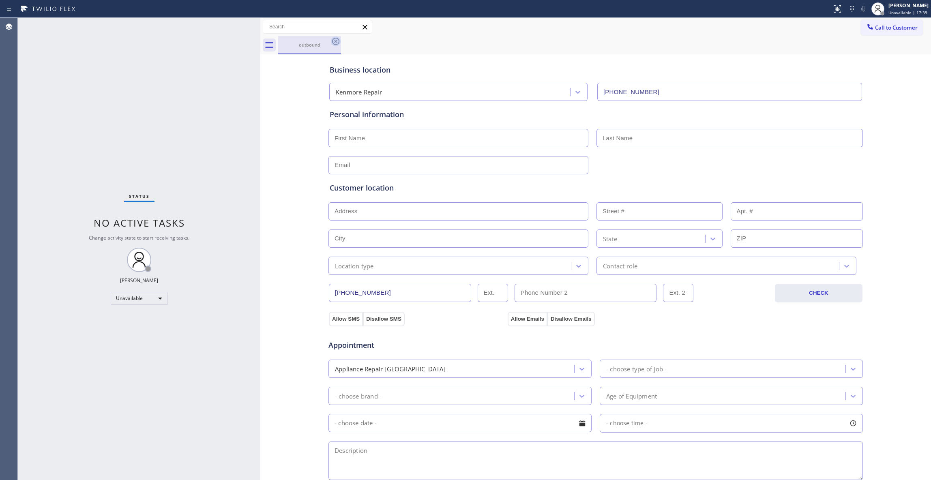
click at [335, 41] on icon at bounding box center [335, 41] width 7 height 7
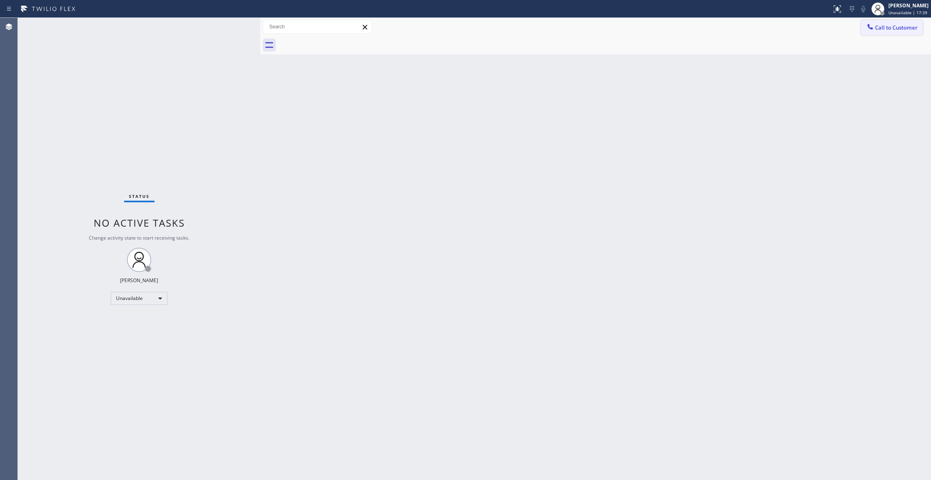
click at [893, 29] on span "Call to Customer" at bounding box center [896, 27] width 43 height 7
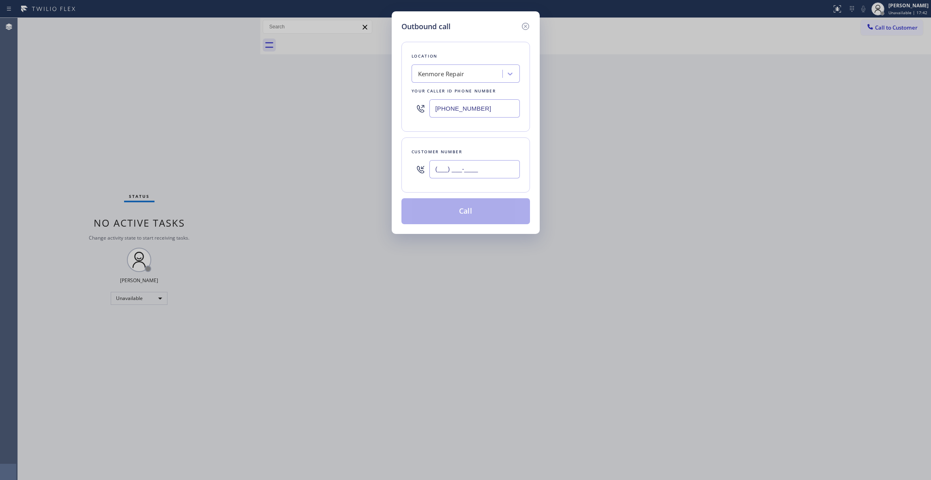
click at [486, 170] on input "(___) ___-____" at bounding box center [475, 169] width 90 height 18
paste input "970) 398-0511"
type input "[PHONE_NUMBER]"
click at [477, 215] on button "Call" at bounding box center [466, 211] width 129 height 26
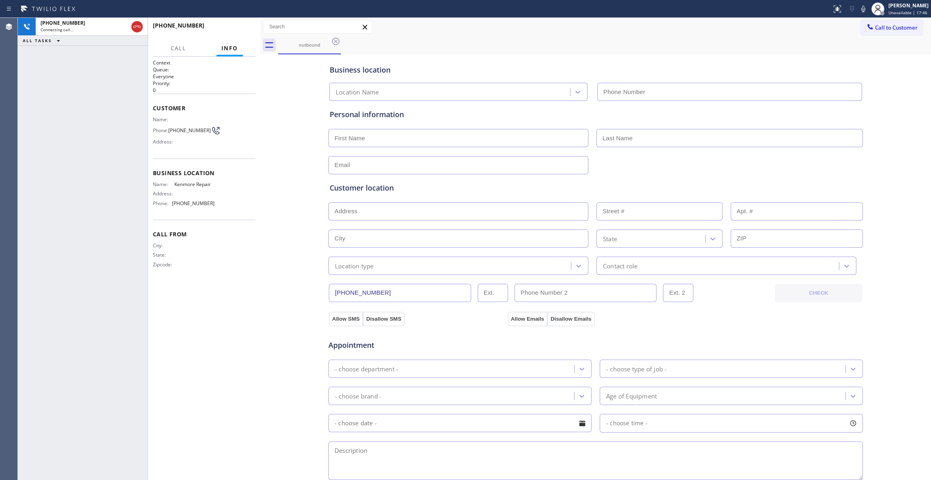
type input "[PHONE_NUMBER]"
click at [252, 325] on div "Context Queue: Everyone Priority: 0 Customer Name: Phone: [PHONE_NUMBER] Addres…" at bounding box center [204, 268] width 103 height 419
click at [137, 27] on icon at bounding box center [137, 27] width 10 height 10
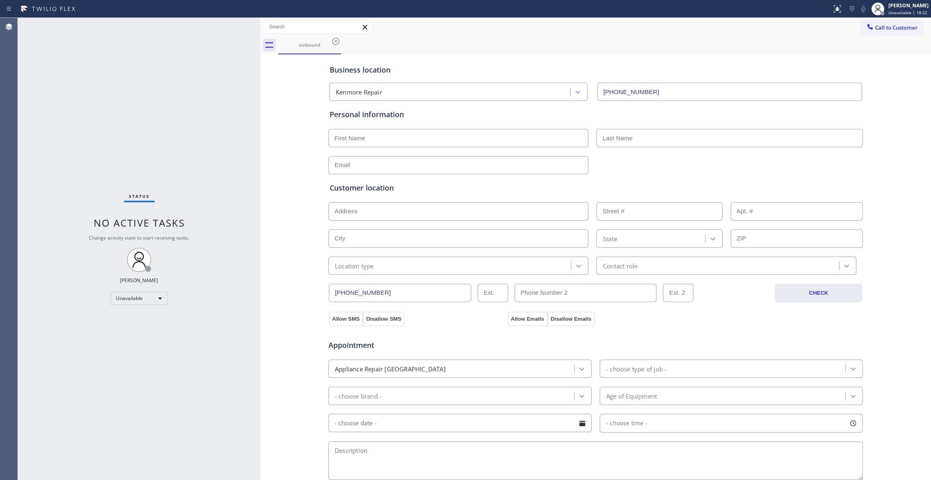
click at [336, 43] on icon at bounding box center [336, 42] width 10 height 10
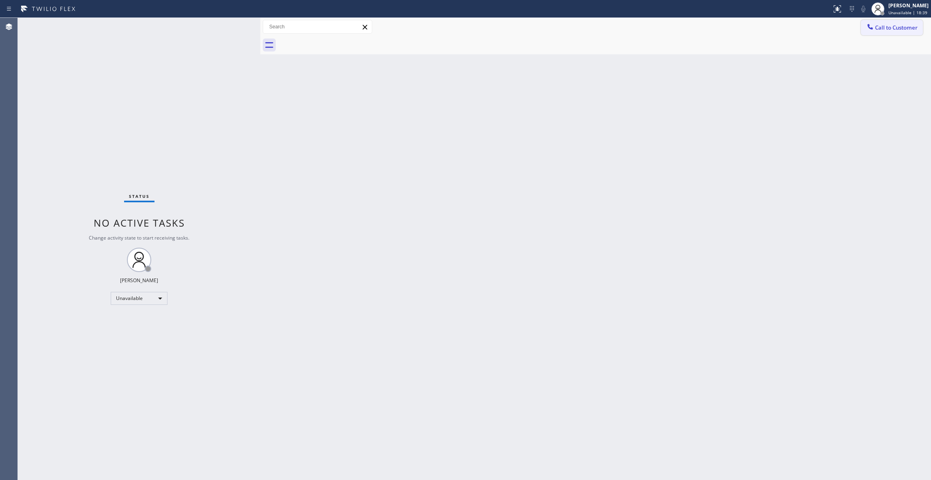
click at [878, 26] on span "Call to Customer" at bounding box center [896, 27] width 43 height 7
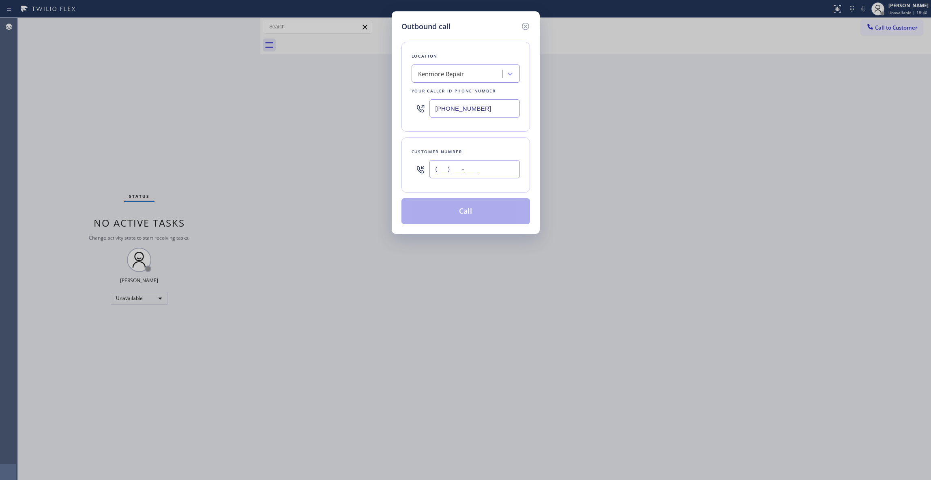
click at [453, 170] on input "(___) ___-____" at bounding box center [475, 169] width 90 height 18
paste input "640) 200-6553"
type input "[PHONE_NUMBER]"
drag, startPoint x: 494, startPoint y: 112, endPoint x: 357, endPoint y: 155, distance: 143.3
click at [296, 120] on div "Outbound call Location [GEOGRAPHIC_DATA] Repair Your caller id phone number [PH…" at bounding box center [465, 240] width 931 height 480
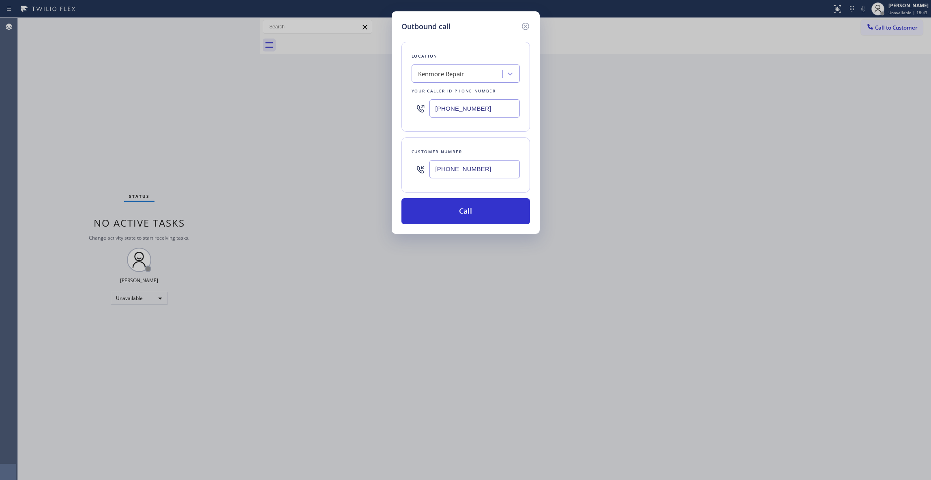
paste input "551) 388-2544"
type input "[PHONE_NUMBER]"
drag, startPoint x: 495, startPoint y: 171, endPoint x: 396, endPoint y: 166, distance: 99.5
click at [396, 166] on div "Outbound call Location Zoom Electricians Rahway(SM Electric Co Inc) Your caller…" at bounding box center [466, 122] width 148 height 223
click at [468, 219] on button "Call" at bounding box center [466, 211] width 129 height 26
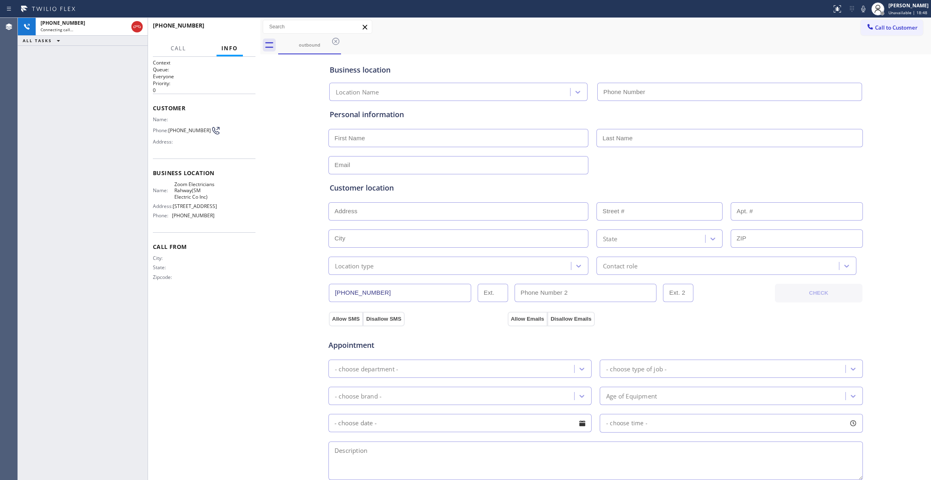
type input "[PHONE_NUMBER]"
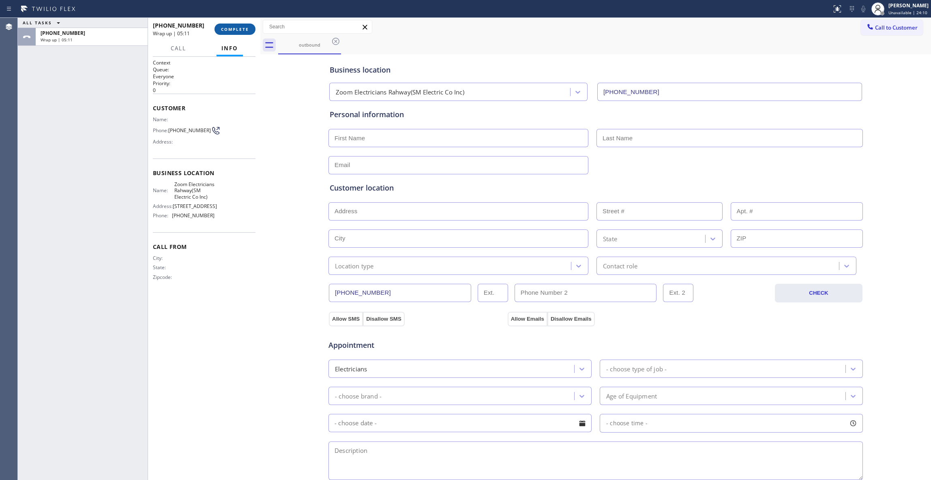
click at [250, 29] on button "COMPLETE" at bounding box center [235, 29] width 41 height 11
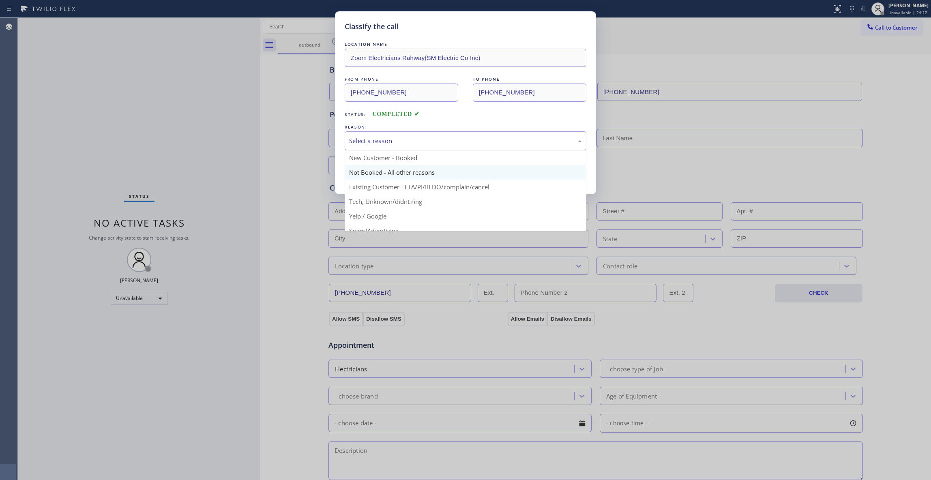
drag, startPoint x: 368, startPoint y: 142, endPoint x: 377, endPoint y: 177, distance: 36.4
click at [370, 148] on div "Select a reason" at bounding box center [466, 140] width 242 height 19
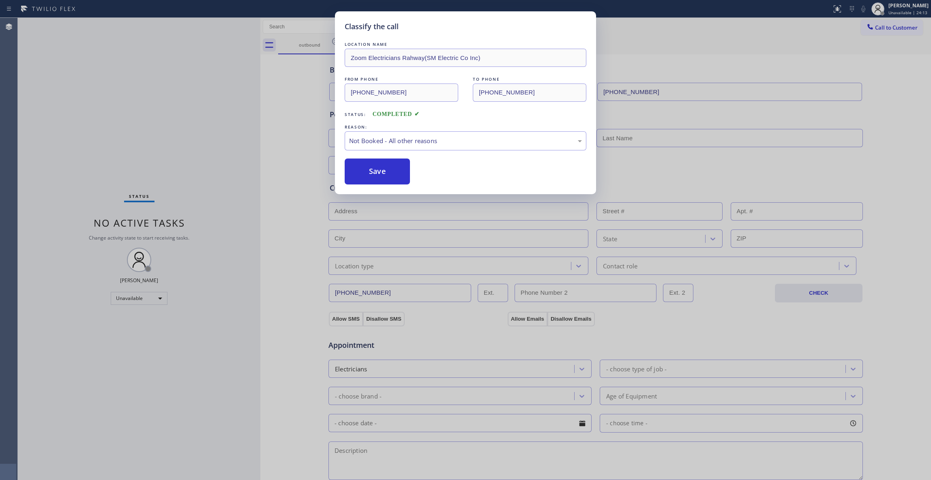
click at [368, 173] on button "Save" at bounding box center [377, 172] width 65 height 26
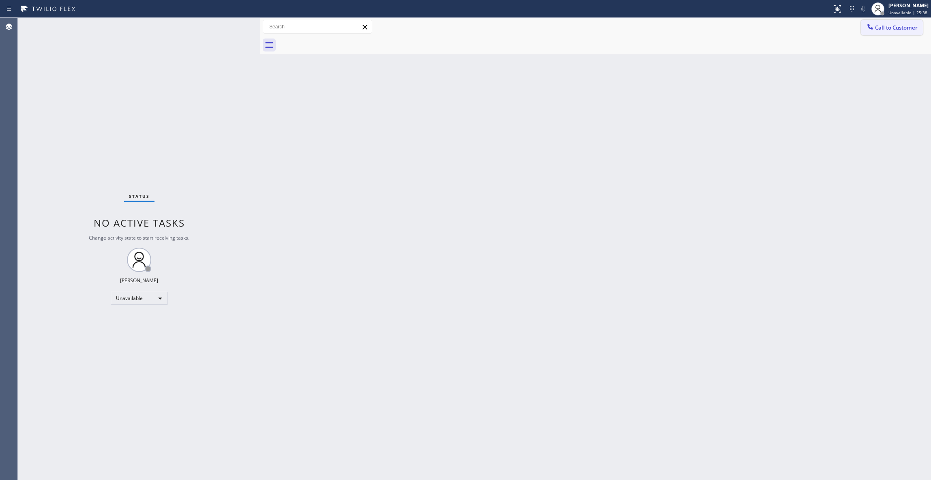
click at [899, 28] on span "Call to Customer" at bounding box center [896, 27] width 43 height 7
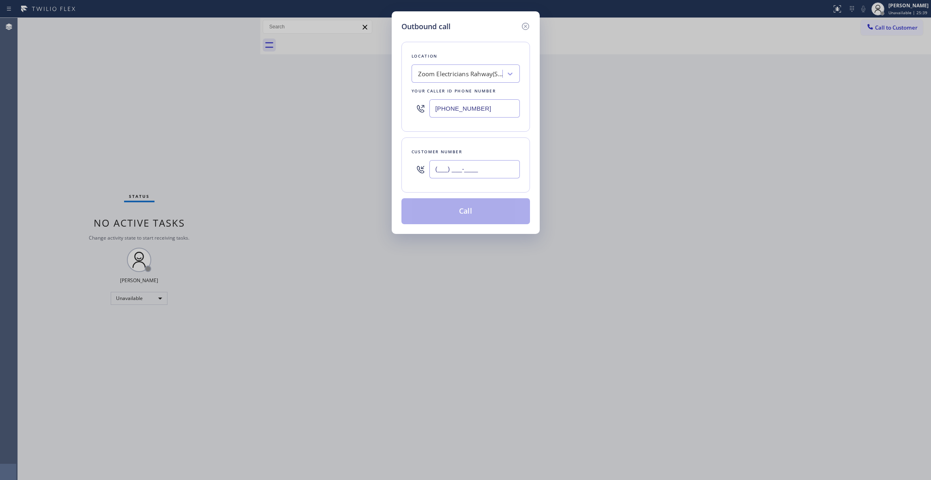
click at [476, 176] on input "(___) ___-____" at bounding box center [475, 169] width 90 height 18
paste input "888) 364-4165"
type input "[PHONE_NUMBER]"
paste input "213) 444-5645"
drag, startPoint x: 485, startPoint y: 112, endPoint x: 419, endPoint y: 195, distance: 106.0
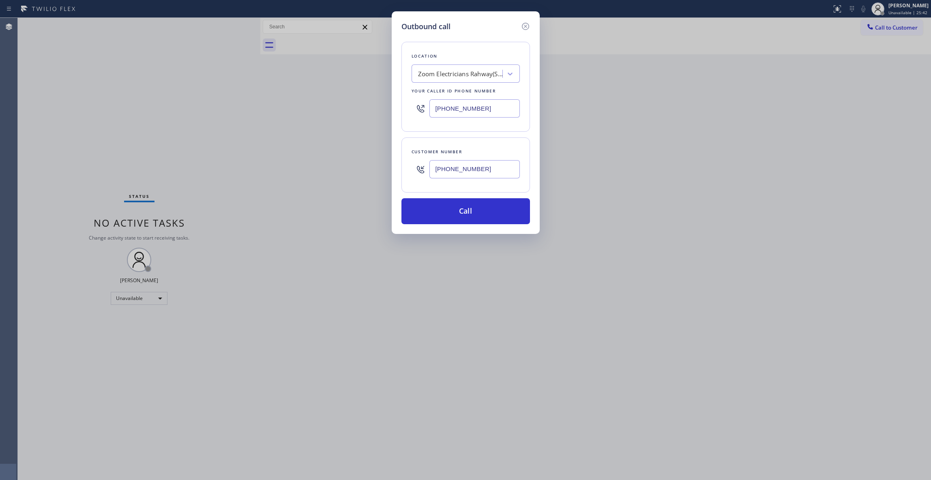
click at [277, 112] on div "Outbound call Location Zoom Electricians Rahway(SM Electric Co Inc) Your caller…" at bounding box center [465, 240] width 931 height 480
type input "[PHONE_NUMBER]"
drag, startPoint x: 492, startPoint y: 169, endPoint x: 370, endPoint y: 169, distance: 121.7
click at [370, 169] on div "Outbound call Location Full Star Home Services [GEOGRAPHIC_DATA] Your caller id…" at bounding box center [465, 240] width 931 height 480
click at [441, 209] on button "Call" at bounding box center [466, 211] width 129 height 26
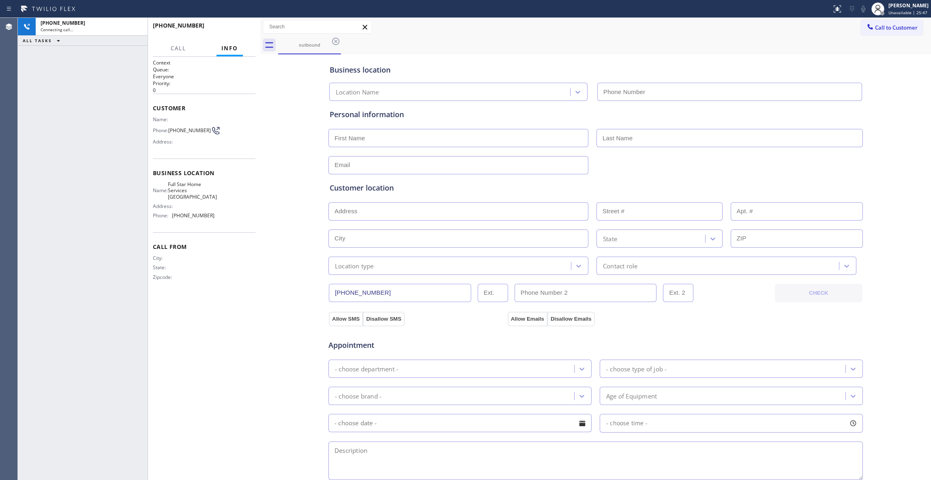
type input "[PHONE_NUMBER]"
click at [18, 342] on div "[PHONE_NUMBER] Connecting call… ALL TASKS ALL TASKS ACTIVE TASKS TASKS IN WRAP …" at bounding box center [83, 249] width 130 height 462
click at [194, 130] on span "[PHONE_NUMBER]" at bounding box center [189, 130] width 43 height 6
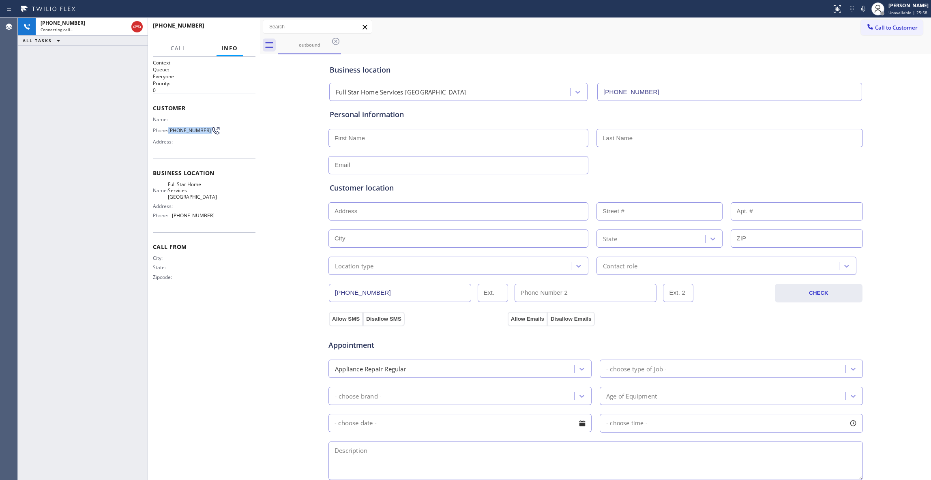
copy div "[PHONE_NUMBER]"
click at [237, 28] on span "HANG UP" at bounding box center [236, 29] width 25 height 6
click at [231, 31] on span "COMPLETE" at bounding box center [235, 29] width 28 height 6
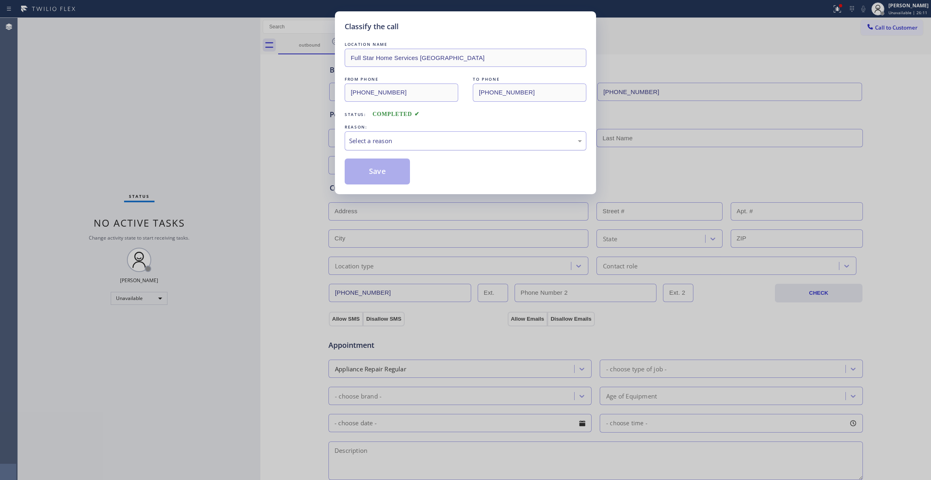
click at [385, 140] on div "Select a reason" at bounding box center [465, 140] width 233 height 9
click at [369, 174] on button "Save" at bounding box center [377, 172] width 65 height 26
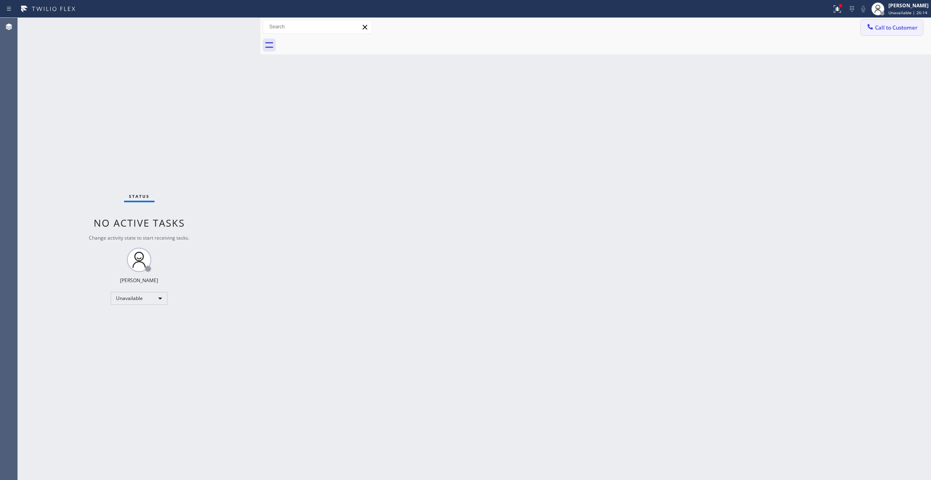
click at [898, 24] on span "Call to Customer" at bounding box center [896, 27] width 43 height 7
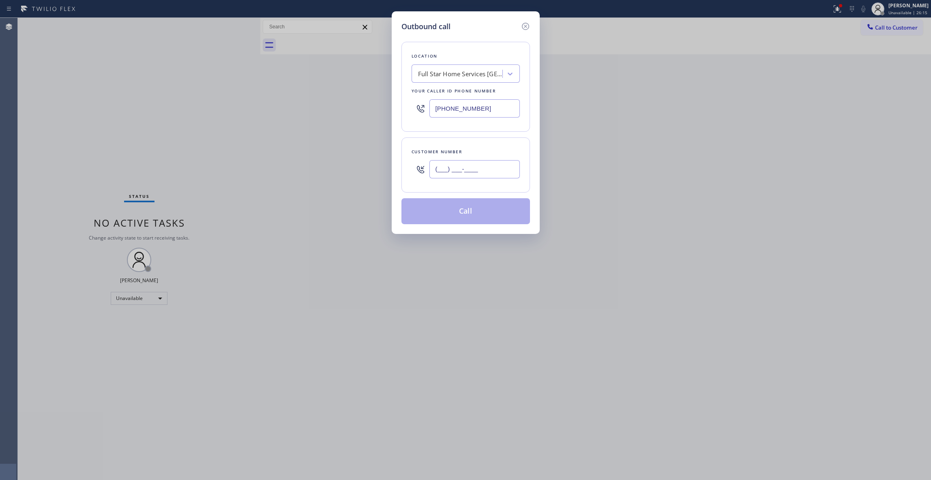
click at [472, 174] on input "(___) ___-____" at bounding box center [475, 169] width 90 height 18
paste input "888) 364-4165"
type input "[PHONE_NUMBER]"
click at [484, 211] on button "Call" at bounding box center [466, 211] width 129 height 26
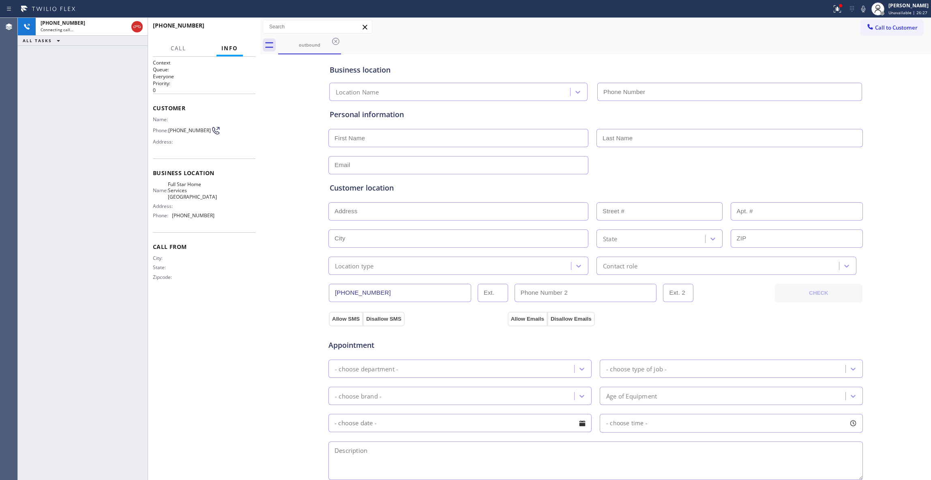
type input "[PHONE_NUMBER]"
click at [230, 28] on span "HANG UP" at bounding box center [236, 29] width 25 height 6
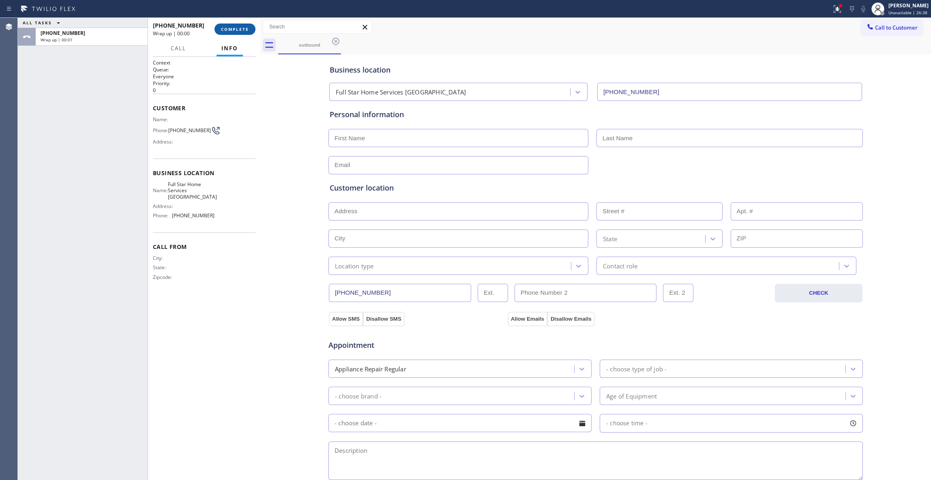
click at [230, 28] on span "COMPLETE" at bounding box center [235, 29] width 28 height 6
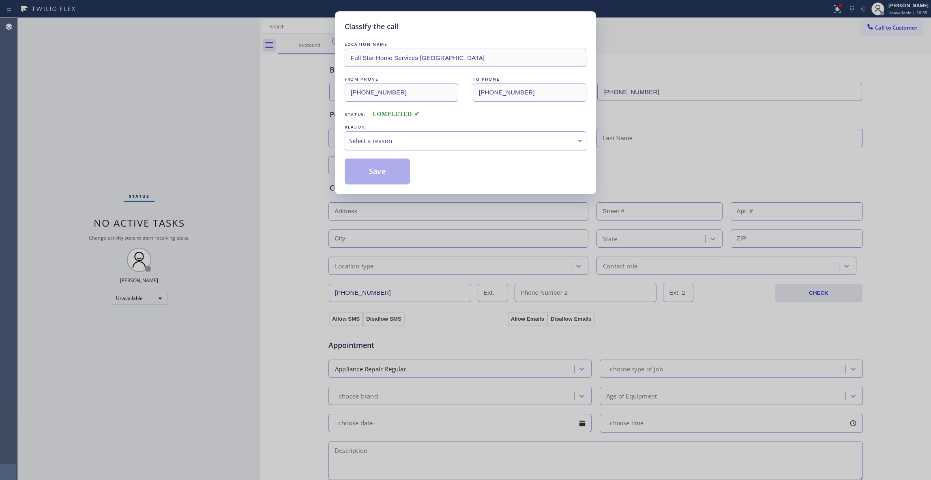
click at [389, 145] on div "Select a reason" at bounding box center [465, 140] width 233 height 9
click at [381, 172] on button "Save" at bounding box center [377, 172] width 65 height 26
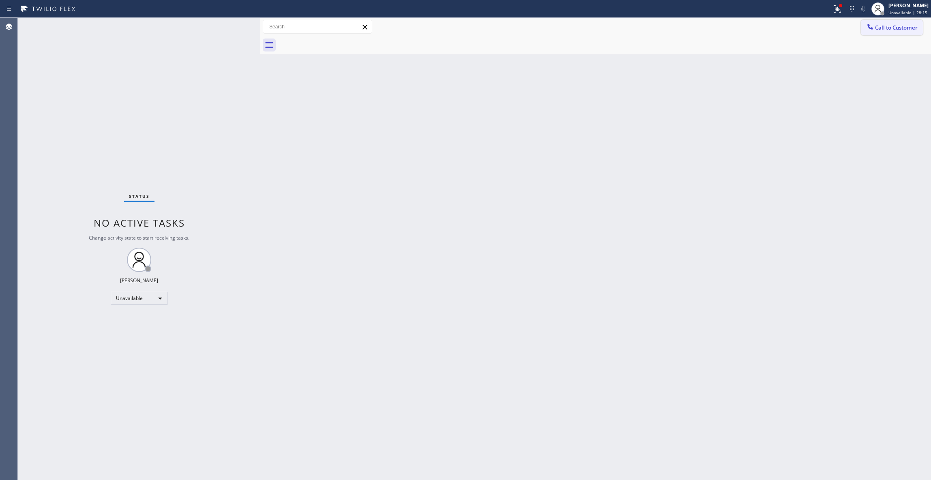
click at [903, 28] on span "Call to Customer" at bounding box center [896, 27] width 43 height 7
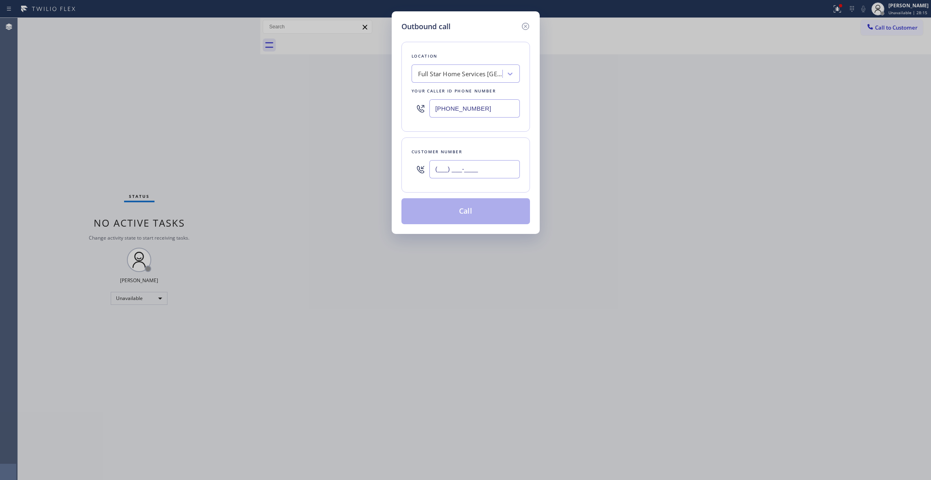
click at [495, 170] on input "(___) ___-____" at bounding box center [475, 169] width 90 height 18
paste input "714) 740-5928"
type input "[PHONE_NUMBER]"
paste input "144) 631-811_"
drag, startPoint x: 493, startPoint y: 109, endPoint x: 286, endPoint y: 119, distance: 207.1
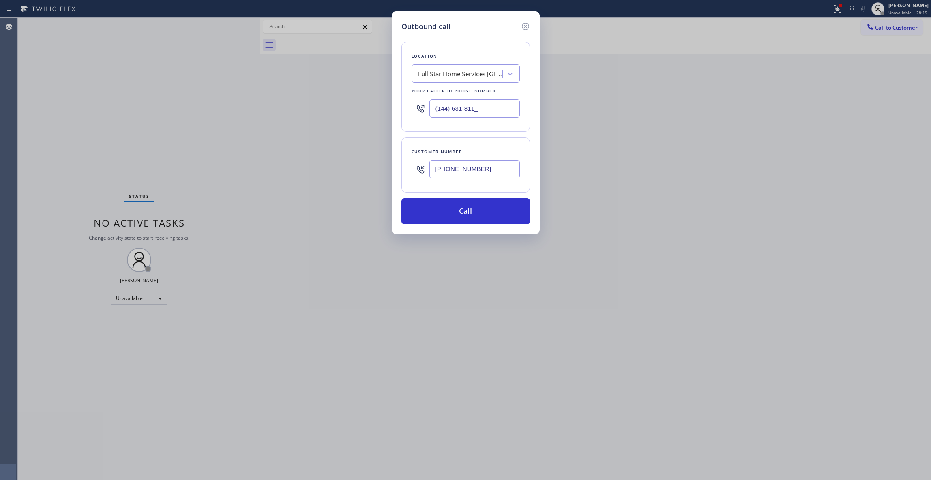
click at [286, 119] on div "Outbound call Location Full Star Home Services [GEOGRAPHIC_DATA] Your caller id…" at bounding box center [465, 240] width 931 height 480
click at [437, 110] on input "(144) 631-811_" at bounding box center [475, 108] width 90 height 18
click at [439, 109] on input "(144) 631-811_" at bounding box center [475, 108] width 90 height 18
drag, startPoint x: 501, startPoint y: 109, endPoint x: 344, endPoint y: 109, distance: 156.2
click at [344, 108] on div "Outbound call Location Search location Your caller id phone number (744) 631-81…" at bounding box center [465, 240] width 931 height 480
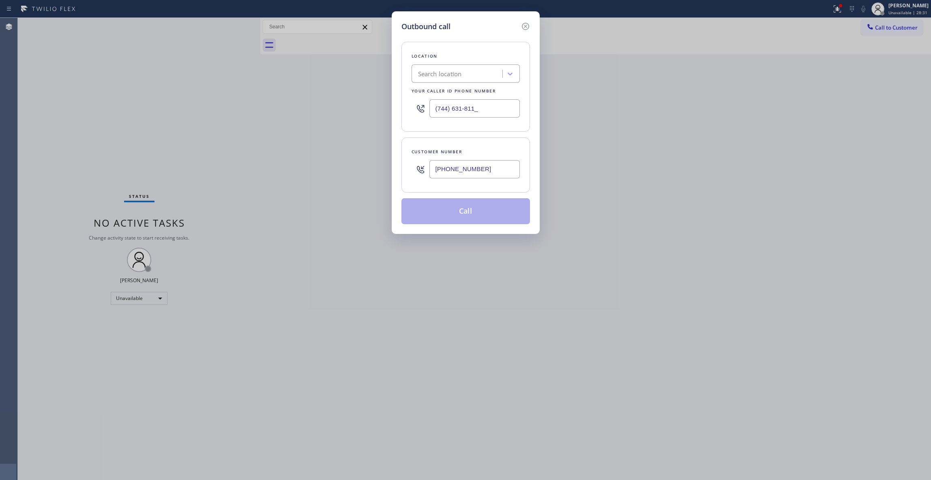
paste input "14) 463-1811"
type input "[PHONE_NUMBER]"
click at [467, 219] on button "Call" at bounding box center [466, 211] width 129 height 26
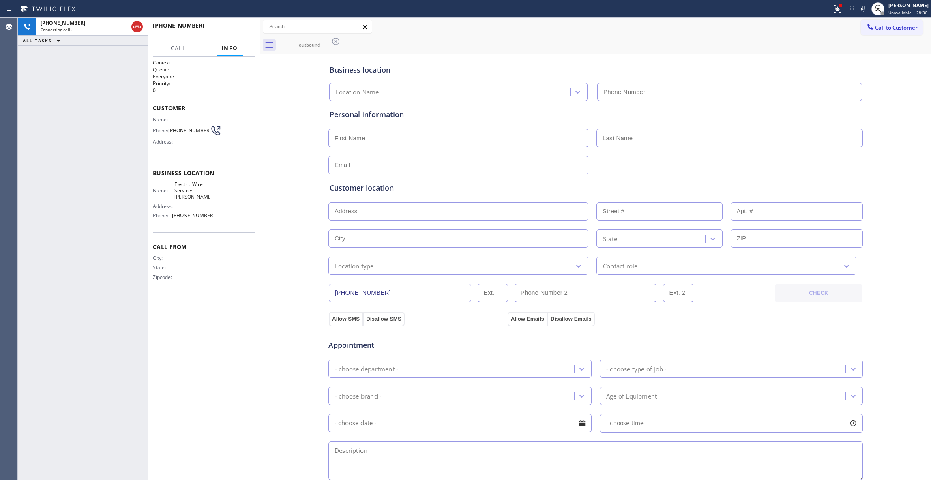
type input "[PHONE_NUMBER]"
drag, startPoint x: 204, startPoint y: 130, endPoint x: 170, endPoint y: 132, distance: 33.3
click at [170, 132] on div "Phone: [PHONE_NUMBER]" at bounding box center [184, 131] width 62 height 10
copy div "[PHONE_NUMBER]"
click at [136, 27] on icon at bounding box center [137, 27] width 10 height 10
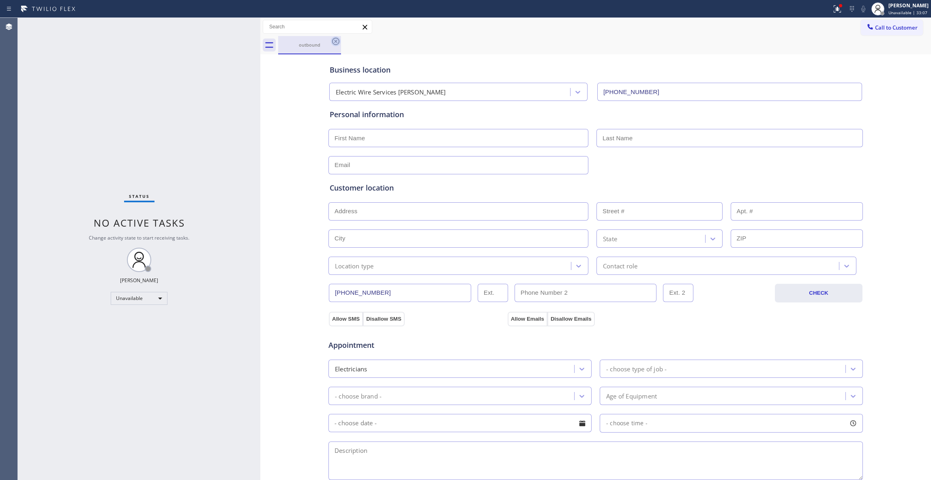
click at [336, 43] on icon at bounding box center [336, 42] width 10 height 10
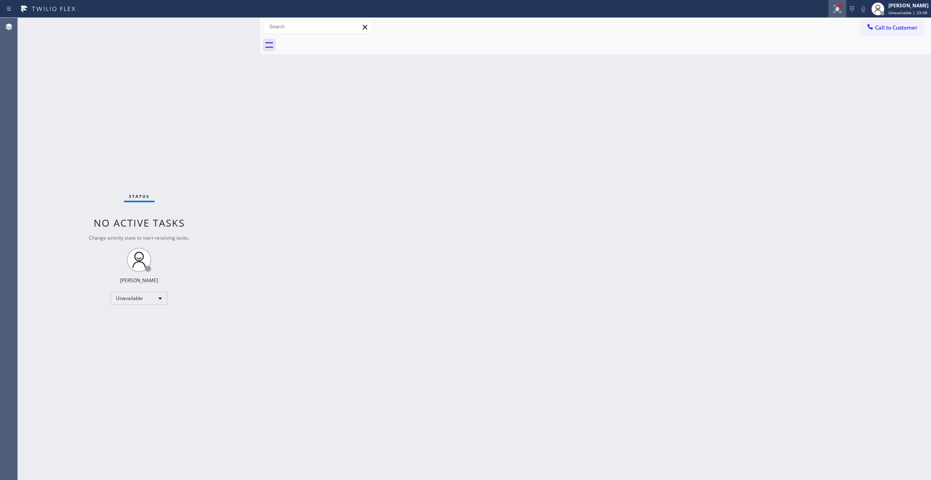
click at [833, 6] on icon at bounding box center [838, 9] width 10 height 10
click at [777, 106] on span "Clear issues" at bounding box center [784, 106] width 38 height 6
click at [124, 97] on div "Status No active tasks Change activity state to start receiving tasks. [PERSON_…" at bounding box center [139, 249] width 243 height 462
drag, startPoint x: 75, startPoint y: 142, endPoint x: 144, endPoint y: 71, distance: 98.4
click at [98, 115] on div "Status No active tasks Change activity state to start receiving tasks. [PERSON_…" at bounding box center [139, 249] width 243 height 462
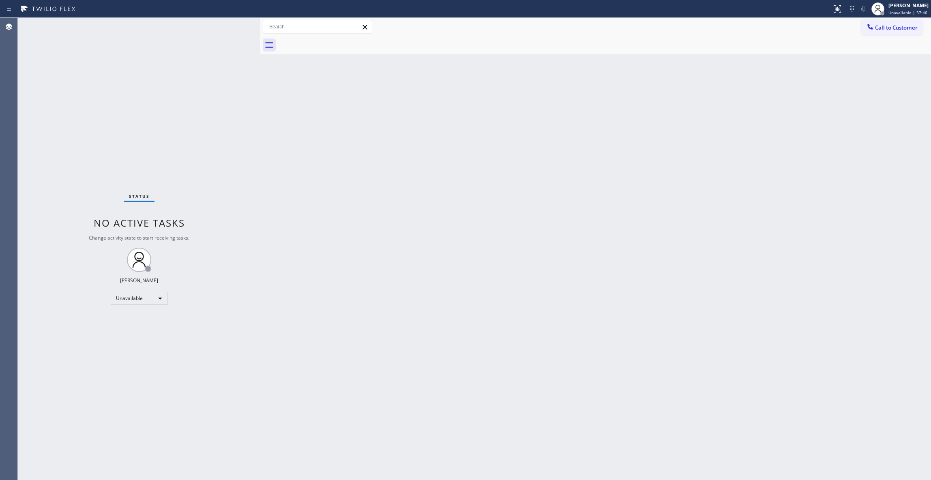
drag, startPoint x: 719, startPoint y: 153, endPoint x: 818, endPoint y: 62, distance: 134.9
click at [752, 119] on div "Back to Dashboard Change Sender ID Customers Technicians Select a contact Outbo…" at bounding box center [595, 249] width 671 height 462
drag, startPoint x: 888, startPoint y: 28, endPoint x: 881, endPoint y: 32, distance: 7.8
click at [887, 28] on span "Call to Customer" at bounding box center [896, 27] width 43 height 7
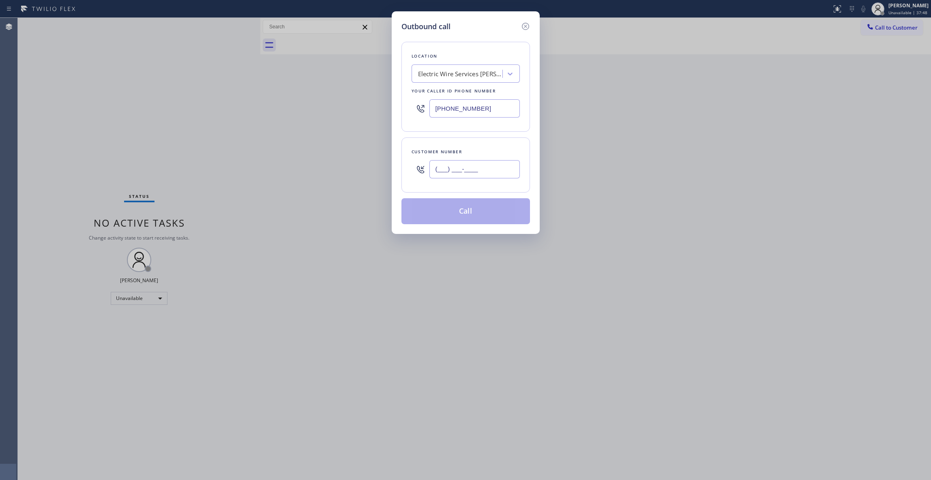
click at [469, 172] on input "(___) ___-____" at bounding box center [475, 169] width 90 height 18
paste input "970) 398-0511"
type input "[PHONE_NUMBER]"
drag, startPoint x: 480, startPoint y: 111, endPoint x: 437, endPoint y: 168, distance: 71.8
click at [247, 111] on div "Outbound call Location Electric Wire Services [PERSON_NAME] Your caller id phon…" at bounding box center [465, 240] width 931 height 480
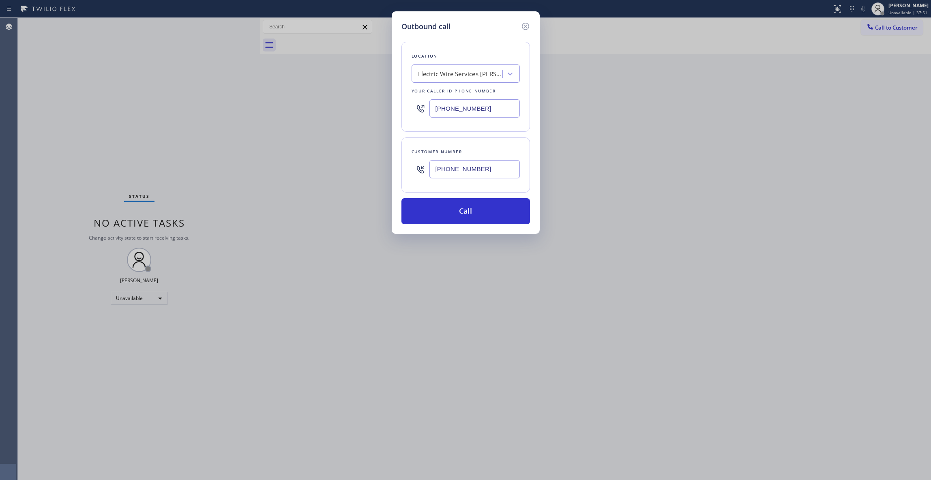
paste input "866) 878-859"
type input "[PHONE_NUMBER]"
drag, startPoint x: 501, startPoint y: 170, endPoint x: 381, endPoint y: 169, distance: 120.1
click at [381, 169] on div "Outbound call Location [GEOGRAPHIC_DATA] Repair Your caller id phone number [PH…" at bounding box center [465, 240] width 931 height 480
click at [480, 212] on button "Call" at bounding box center [466, 211] width 129 height 26
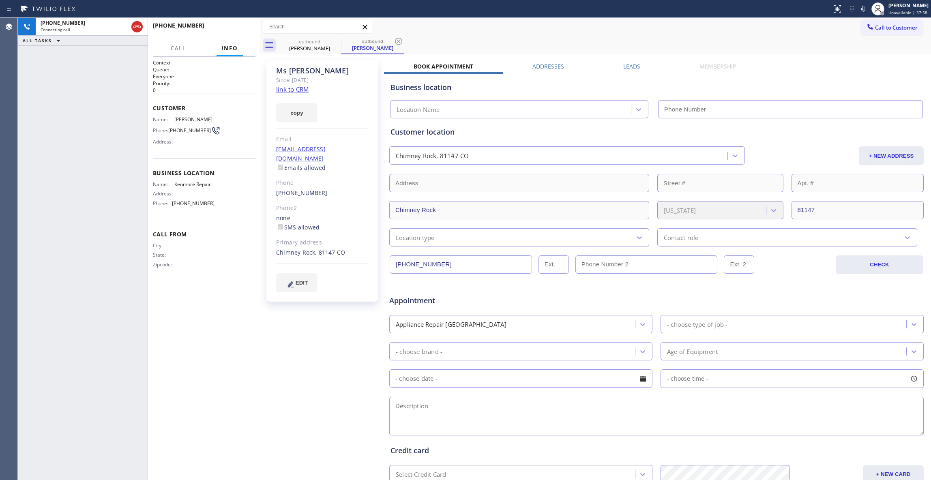
type input "[PHONE_NUMBER]"
click at [32, 472] on div "[PHONE_NUMBER] Live | 00:02 ALL TASKS ALL TASKS ACTIVE TASKS TASKS IN WRAP UP" at bounding box center [83, 249] width 130 height 462
click at [244, 26] on span "HANG UP" at bounding box center [236, 29] width 25 height 6
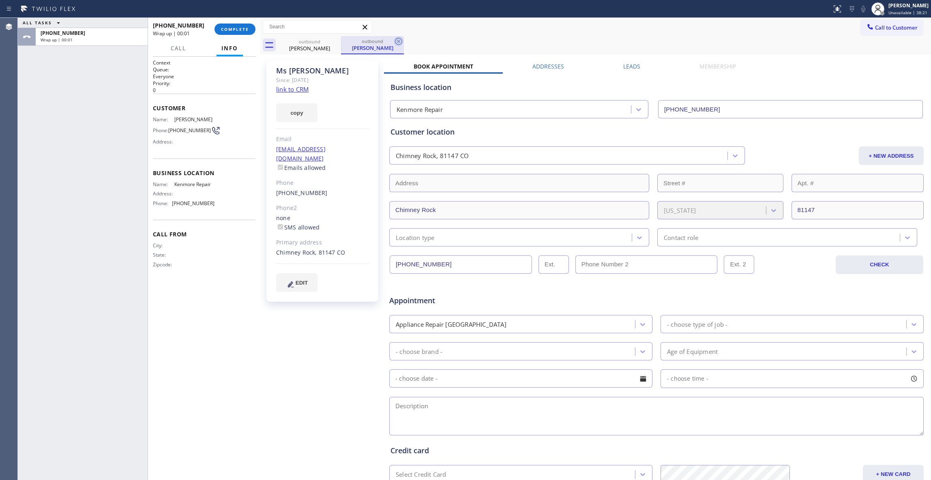
click at [400, 41] on icon at bounding box center [399, 42] width 10 height 10
click at [301, 88] on link "link to CRM" at bounding box center [292, 89] width 32 height 8
click at [247, 28] on span "COMPLETE" at bounding box center [235, 29] width 28 height 6
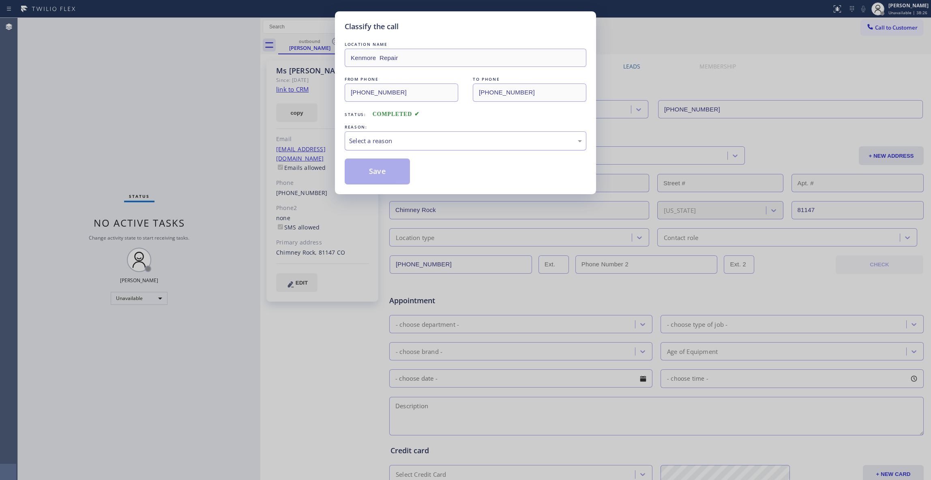
click at [386, 138] on div "Select a reason" at bounding box center [465, 140] width 233 height 9
click at [380, 172] on button "Save" at bounding box center [377, 172] width 65 height 26
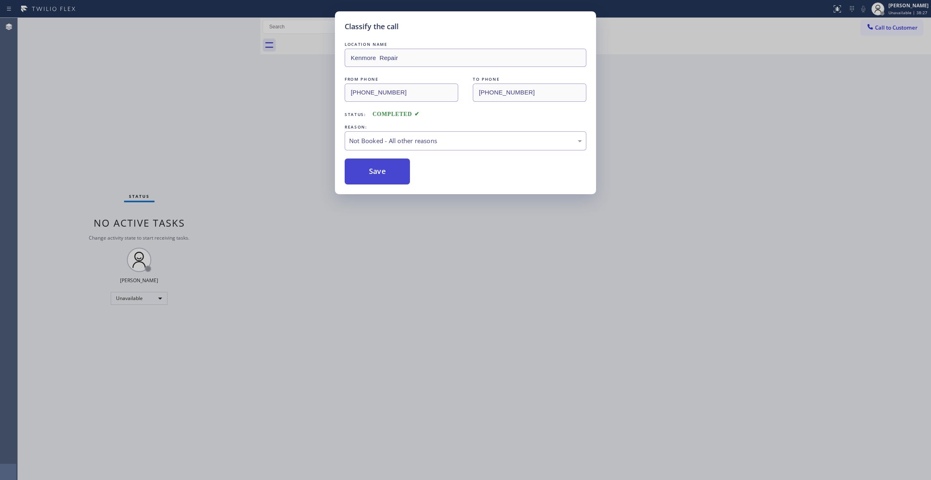
click at [380, 172] on button "Save" at bounding box center [377, 172] width 65 height 26
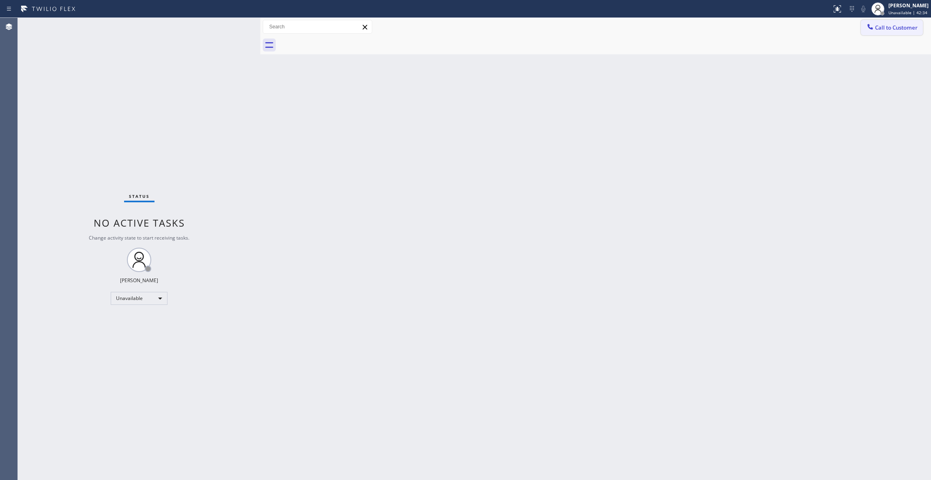
click at [899, 33] on button "Call to Customer" at bounding box center [892, 27] width 62 height 15
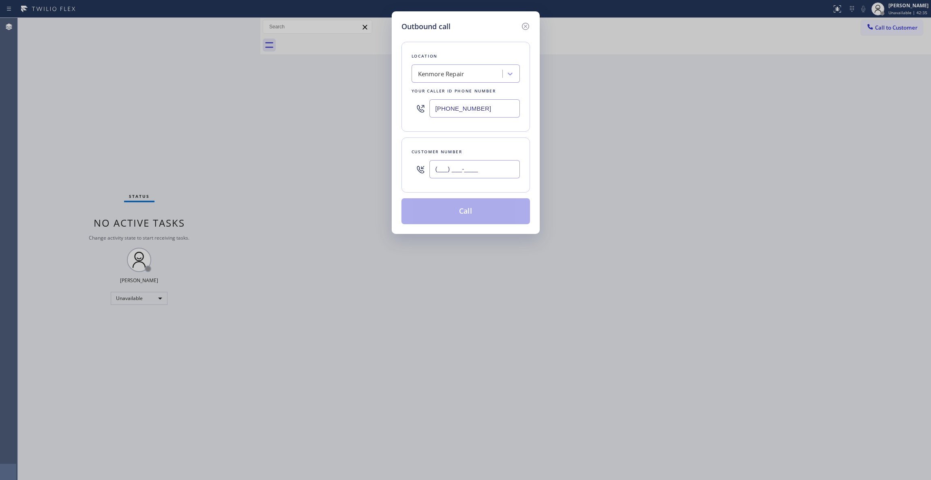
click at [466, 169] on input "(___) ___-____" at bounding box center [475, 169] width 90 height 18
paste input "310) 921-5660"
type input "[PHONE_NUMBER]"
drag, startPoint x: 491, startPoint y: 111, endPoint x: 229, endPoint y: 111, distance: 261.7
click at [229, 111] on div "Outbound call Location [GEOGRAPHIC_DATA] Repair Your caller id phone number [PH…" at bounding box center [465, 240] width 931 height 480
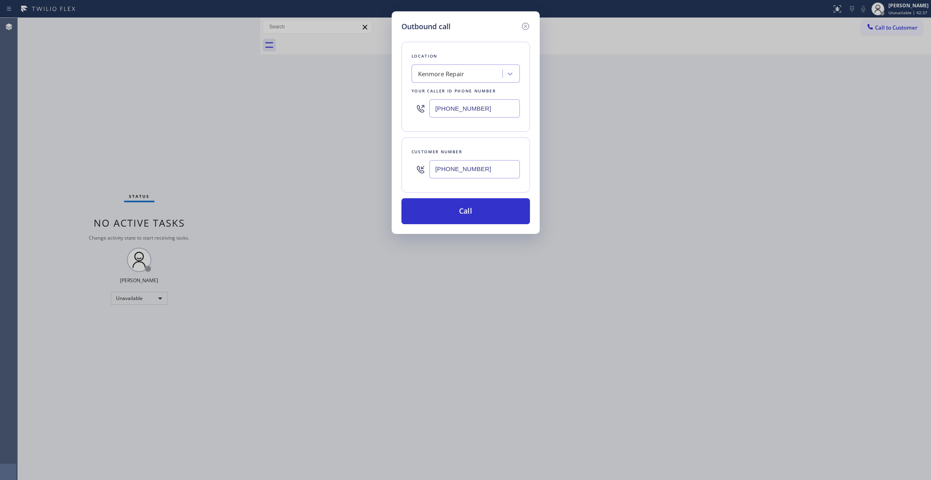
paste input "310) 868-0820"
type input "[PHONE_NUMBER]"
drag, startPoint x: 337, startPoint y: 169, endPoint x: 323, endPoint y: 169, distance: 13.8
click at [323, 169] on div "Outbound call Location Alliance HVAC [GEOGRAPHIC_DATA] Your caller id phone num…" at bounding box center [465, 240] width 931 height 480
click at [466, 209] on button "Call" at bounding box center [466, 211] width 129 height 26
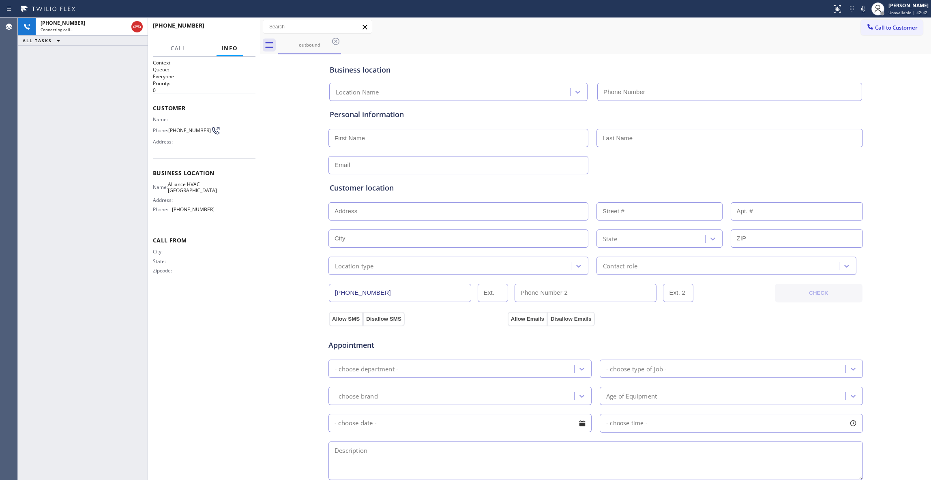
type input "[PHONE_NUMBER]"
click at [243, 31] on span "HANG UP" at bounding box center [236, 29] width 25 height 6
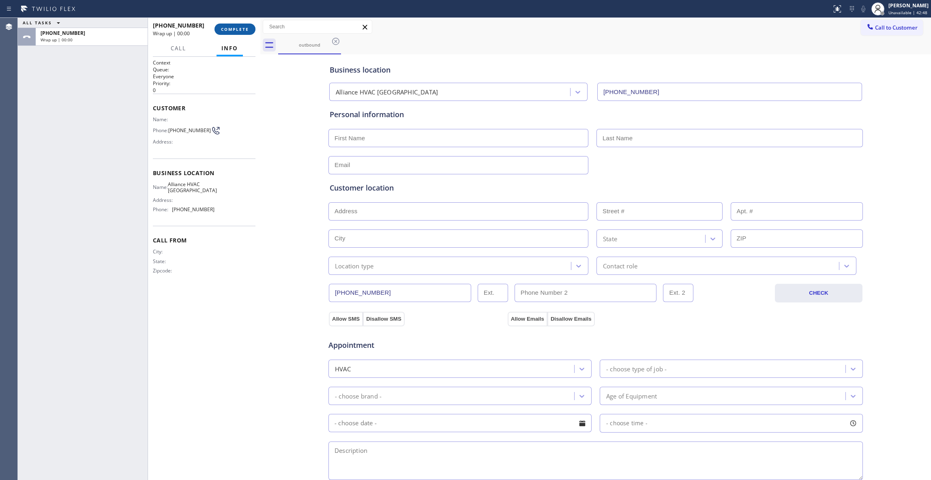
click at [242, 30] on span "COMPLETE" at bounding box center [235, 29] width 28 height 6
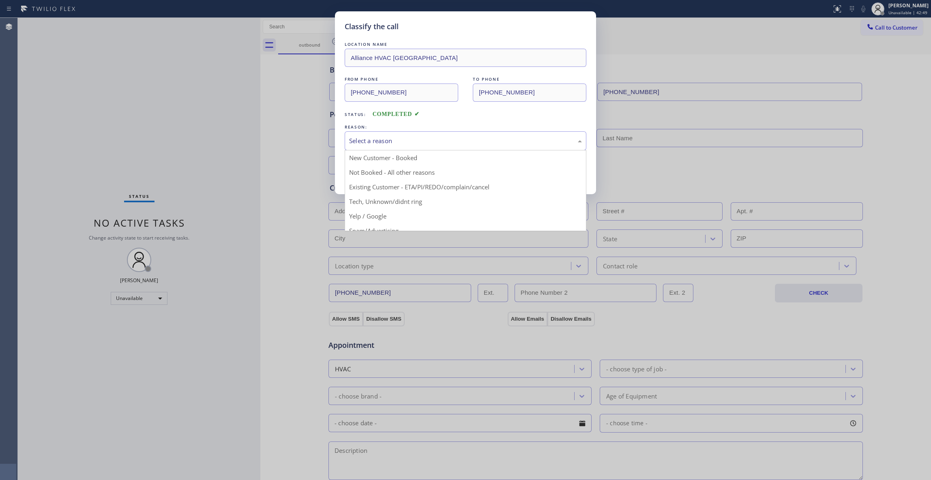
click at [424, 138] on div "Select a reason" at bounding box center [465, 140] width 233 height 9
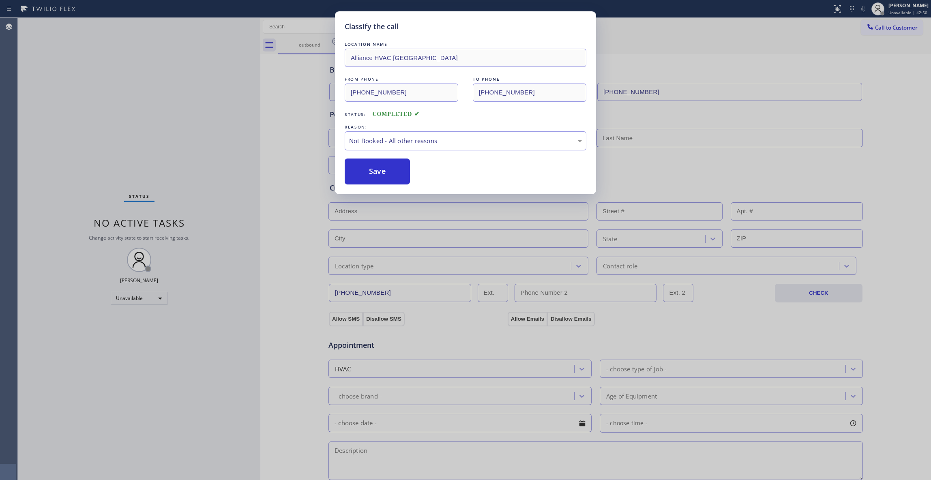
click at [400, 172] on button "Save" at bounding box center [377, 172] width 65 height 26
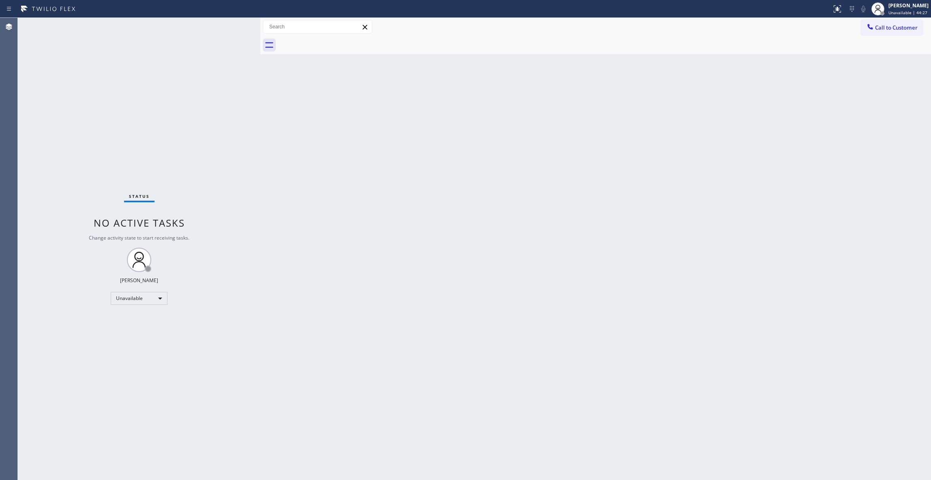
drag, startPoint x: 49, startPoint y: 474, endPoint x: 169, endPoint y: 103, distance: 390.0
click at [49, 474] on div "Status No active tasks Change activity state to start receiving tasks. [PERSON_…" at bounding box center [139, 249] width 243 height 462
click at [907, 33] on button "Call to Customer" at bounding box center [892, 27] width 62 height 15
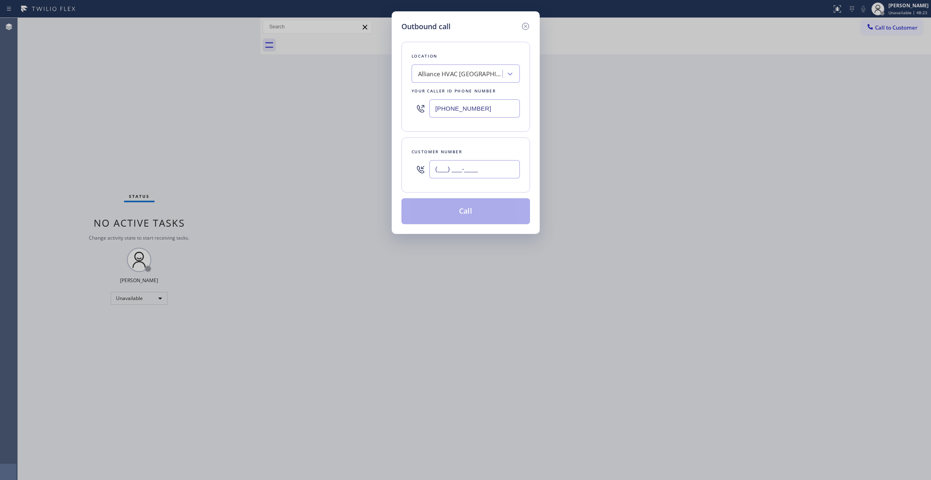
click at [456, 164] on input "(___) ___-____" at bounding box center [475, 169] width 90 height 18
paste input "310) 921-5660"
type input "[PHONE_NUMBER]"
click at [470, 215] on button "Call" at bounding box center [466, 211] width 129 height 26
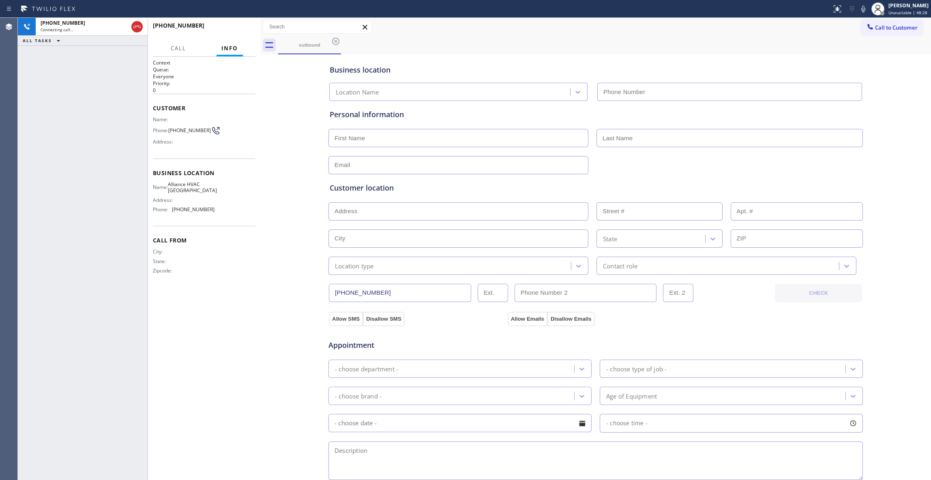
type input "[PHONE_NUMBER]"
click at [232, 30] on span "HANG UP" at bounding box center [236, 29] width 25 height 6
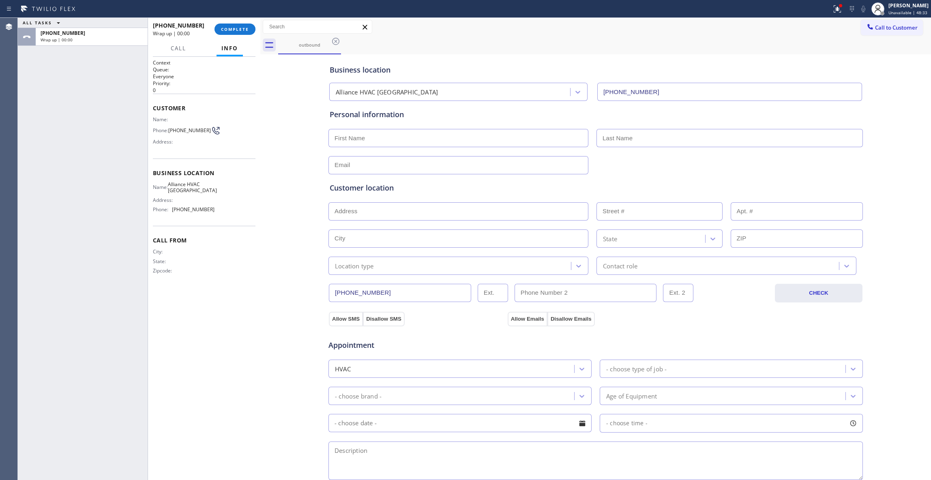
click at [191, 129] on span "[PHONE_NUMBER]" at bounding box center [189, 130] width 43 height 6
copy div "[PHONE_NUMBER]"
click at [226, 25] on button "COMPLETE" at bounding box center [235, 29] width 41 height 11
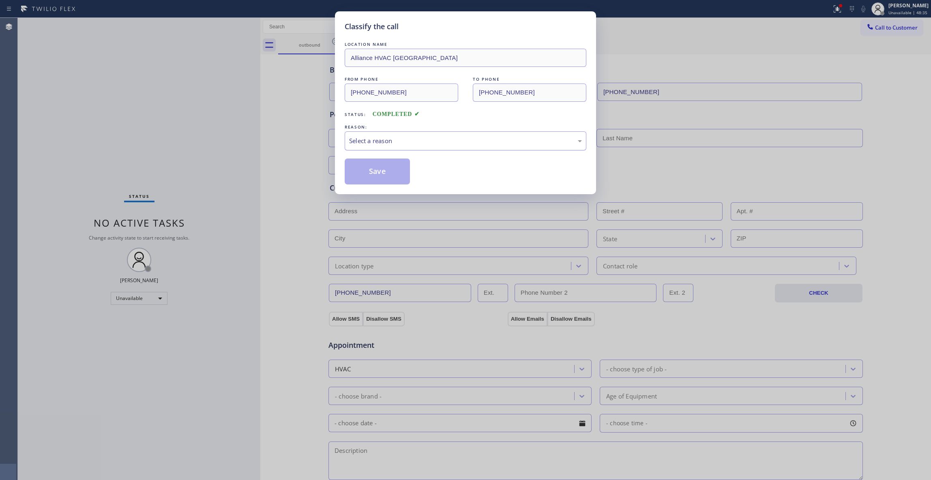
click at [391, 142] on div "Select a reason" at bounding box center [465, 140] width 233 height 9
click at [367, 173] on button "Save" at bounding box center [377, 172] width 65 height 26
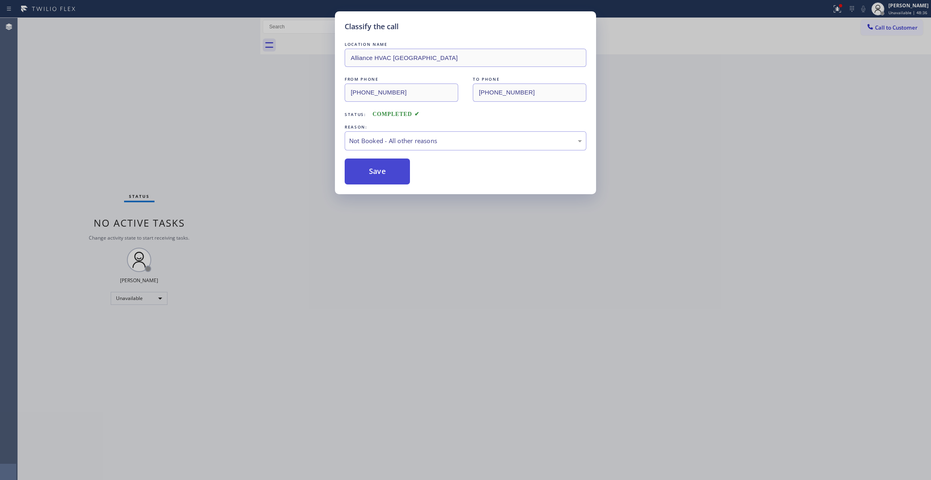
click at [367, 173] on button "Save" at bounding box center [377, 172] width 65 height 26
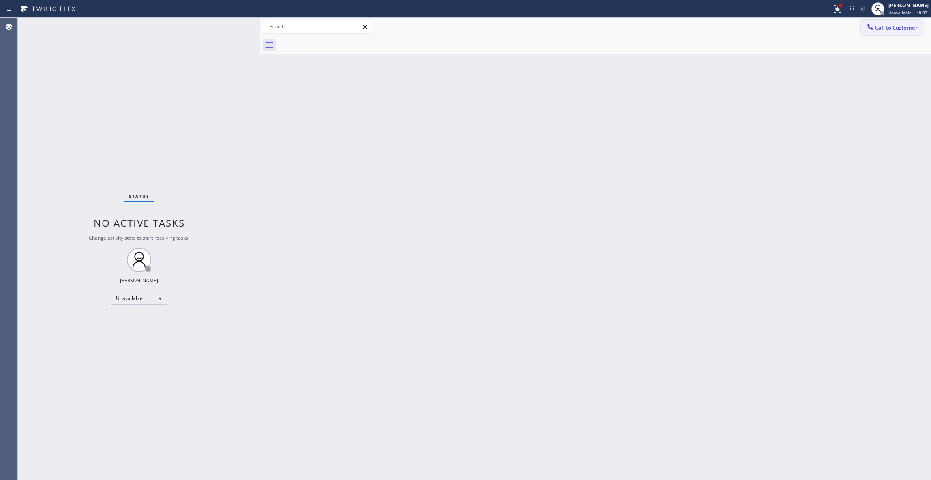
click at [891, 25] on span "Call to Customer" at bounding box center [896, 27] width 43 height 7
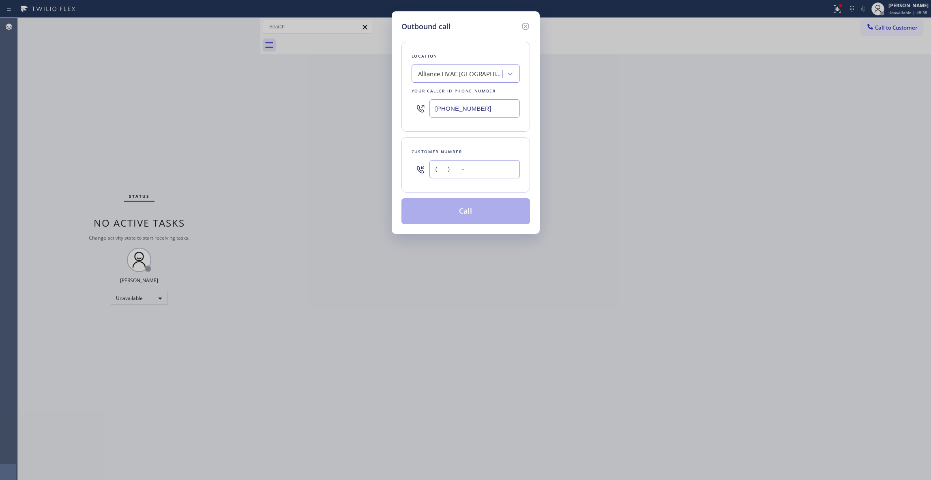
click at [465, 169] on input "(___) ___-____" at bounding box center [475, 169] width 90 height 18
paste input "310) 921-5660"
type input "[PHONE_NUMBER]"
click at [469, 212] on button "Call" at bounding box center [466, 211] width 129 height 26
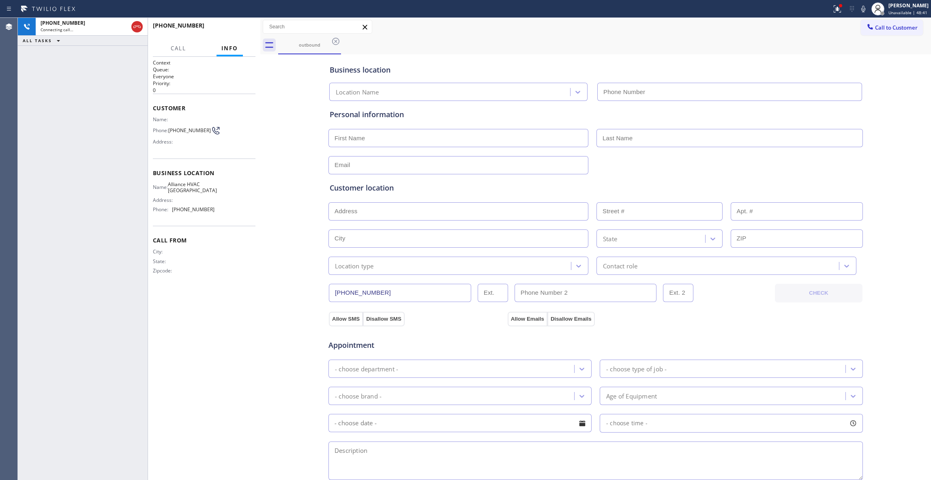
type input "[PHONE_NUMBER]"
click at [229, 27] on span "HANG UP" at bounding box center [236, 29] width 25 height 6
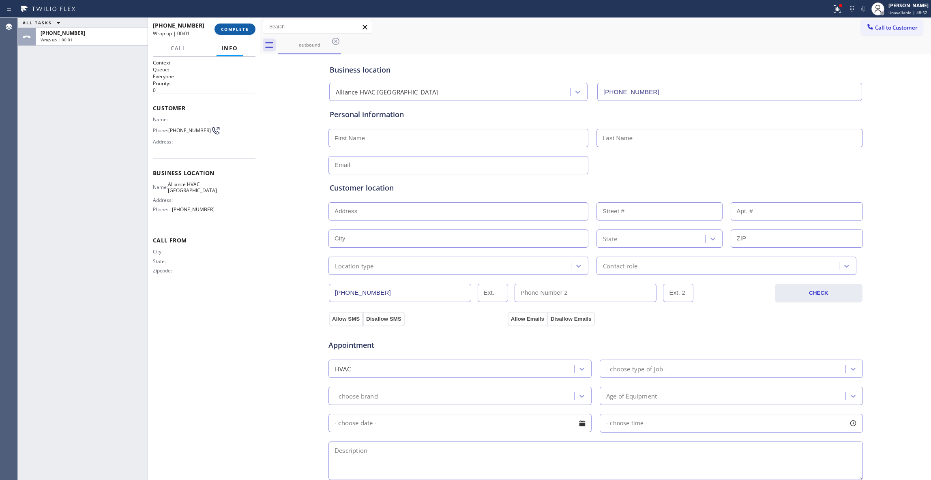
click at [231, 24] on button "COMPLETE" at bounding box center [235, 29] width 41 height 11
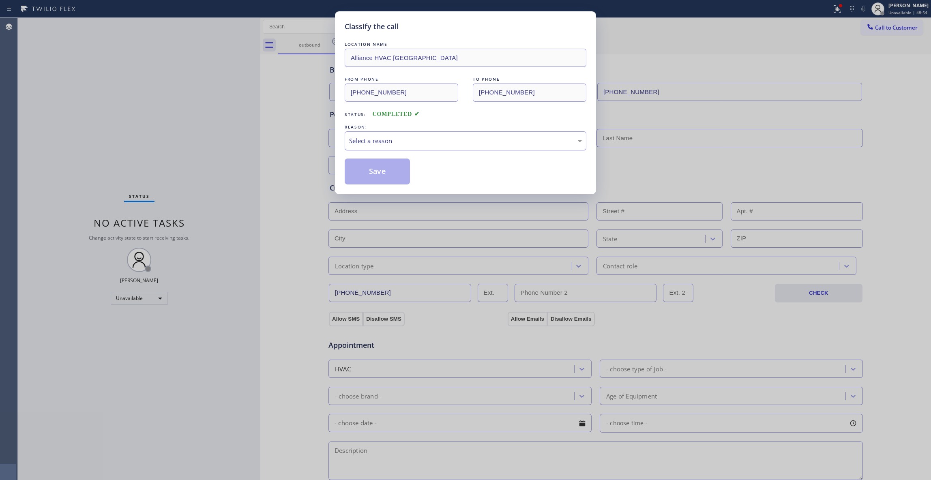
click at [359, 138] on div "Select a reason" at bounding box center [465, 140] width 233 height 9
click at [359, 174] on button "Save" at bounding box center [377, 172] width 65 height 26
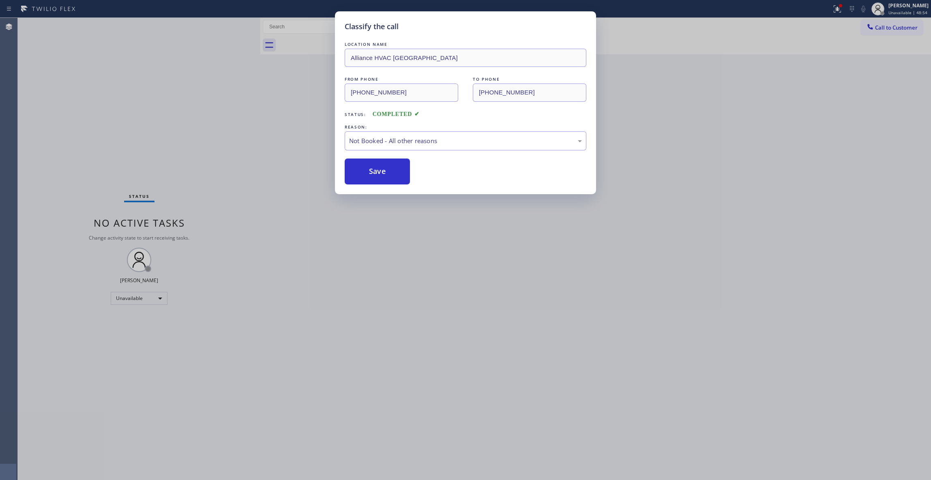
click at [359, 174] on button "Save" at bounding box center [377, 172] width 65 height 26
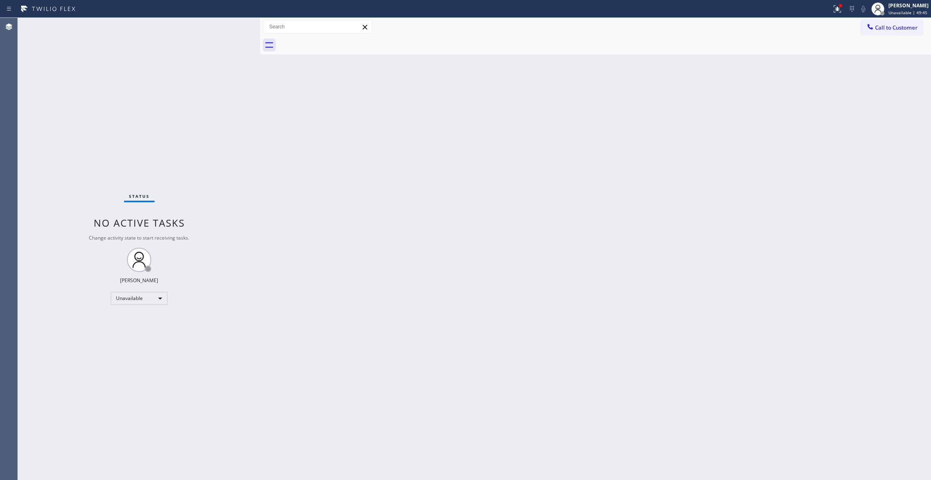
drag, startPoint x: 107, startPoint y: 406, endPoint x: 452, endPoint y: 138, distance: 436.3
click at [107, 402] on div "Status No active tasks Change activity state to start receiving tasks. [PERSON_…" at bounding box center [139, 249] width 243 height 462
click at [900, 28] on span "Call to Customer" at bounding box center [896, 27] width 43 height 7
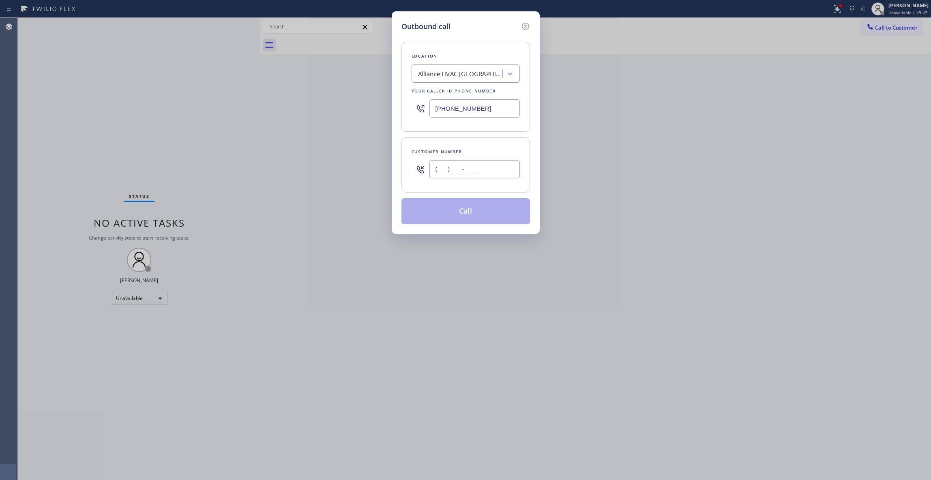
click at [454, 174] on input "(___) ___-____" at bounding box center [475, 169] width 90 height 18
paste input "618) 713-5088"
type input "[PHONE_NUMBER]"
drag, startPoint x: 499, startPoint y: 104, endPoint x: 210, endPoint y: 104, distance: 288.8
click at [210, 104] on div "Outbound call Location Alliance HVAC [GEOGRAPHIC_DATA] Your caller id phone num…" at bounding box center [465, 240] width 931 height 480
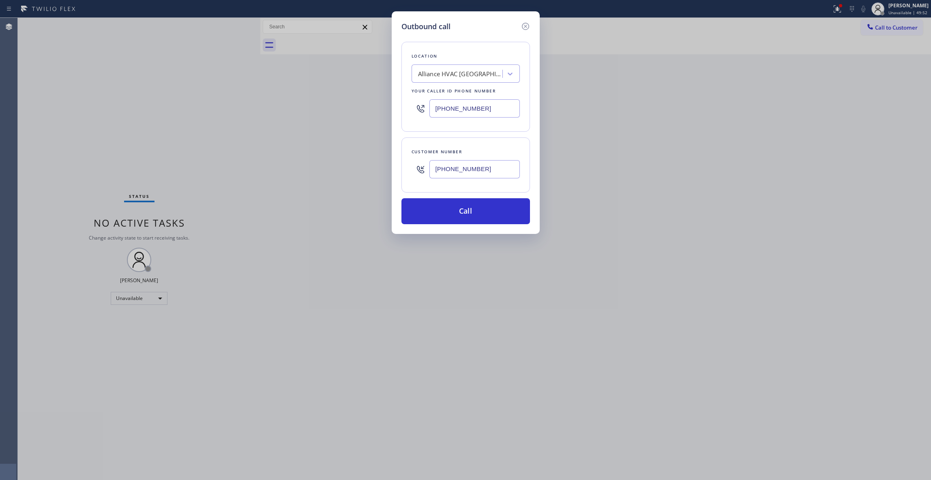
paste input "626) 249-4455"
type input "[PHONE_NUMBER]"
drag, startPoint x: 495, startPoint y: 170, endPoint x: 320, endPoint y: 169, distance: 175.3
click at [320, 169] on div "Outbound call Location Duct Master Cleaners in [GEOGRAPHIC_DATA] Your caller id…" at bounding box center [465, 240] width 931 height 480
click at [476, 215] on button "Call" at bounding box center [466, 211] width 129 height 26
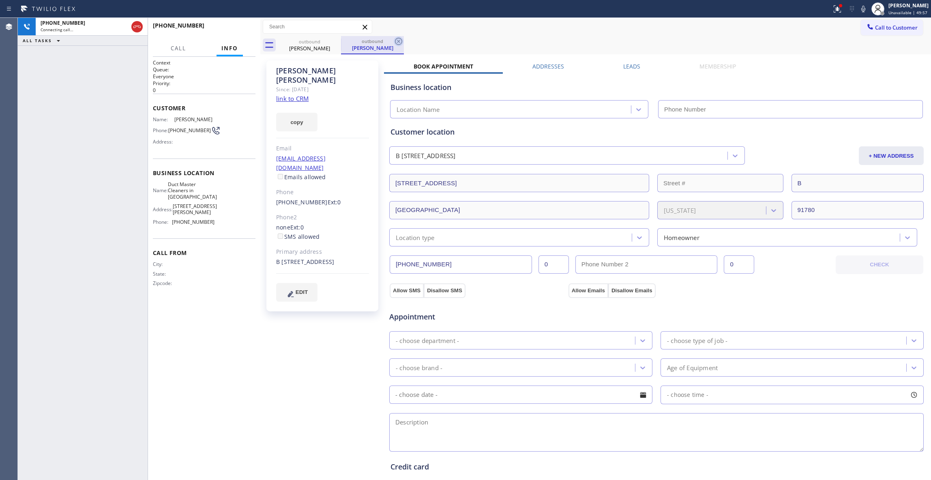
click at [400, 37] on icon at bounding box center [399, 42] width 10 height 10
type input "[PHONE_NUMBER]"
click at [298, 95] on link "link to CRM" at bounding box center [292, 99] width 32 height 8
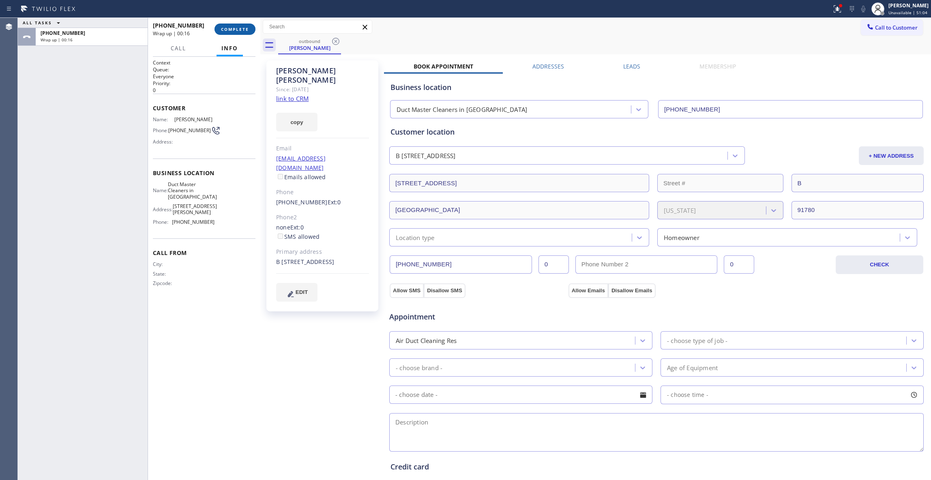
click at [231, 30] on span "COMPLETE" at bounding box center [235, 29] width 28 height 6
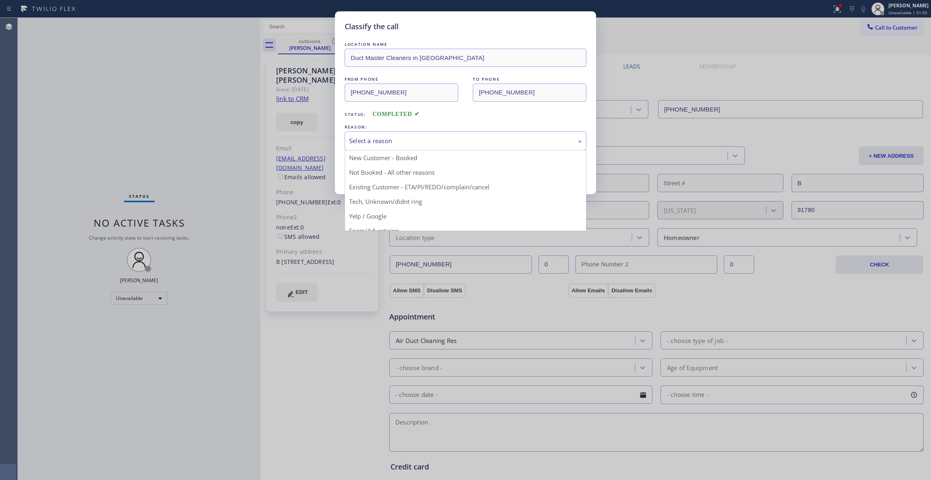
click at [365, 138] on div "Select a reason" at bounding box center [465, 140] width 233 height 9
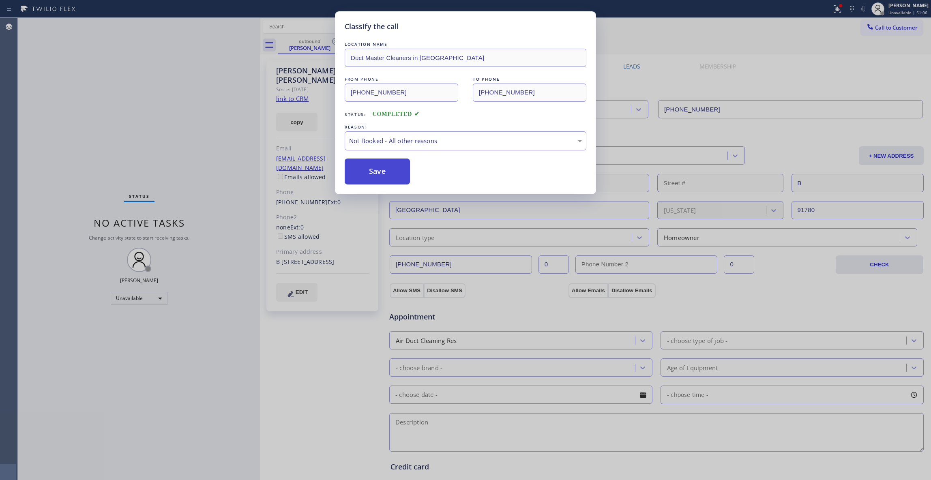
click at [370, 174] on button "Save" at bounding box center [377, 172] width 65 height 26
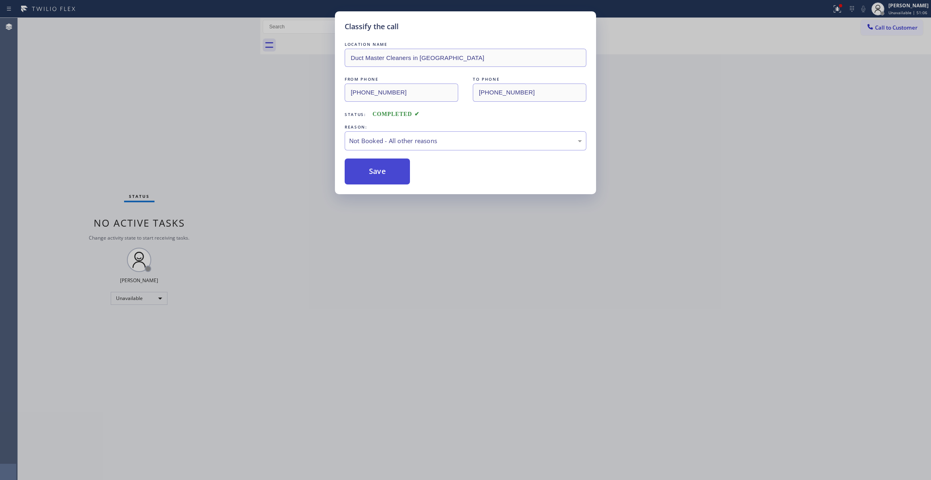
click at [370, 174] on button "Save" at bounding box center [377, 172] width 65 height 26
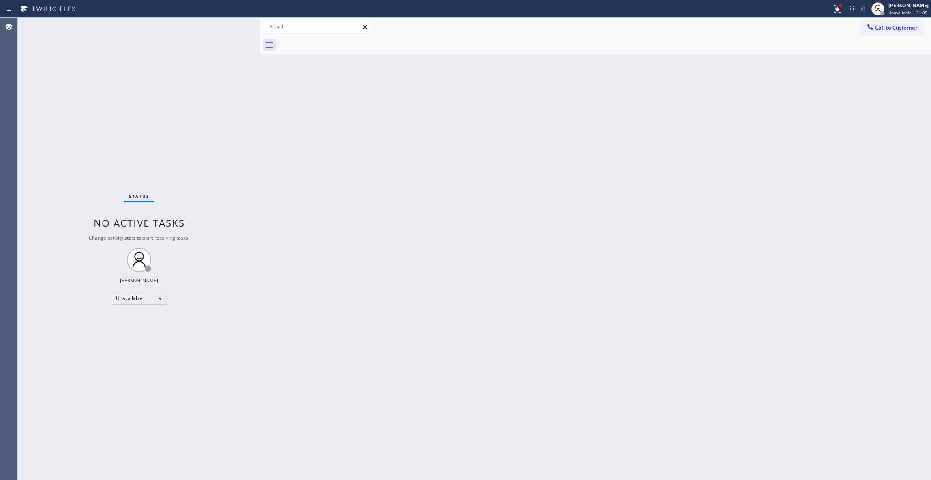
click at [460, 179] on div "Back to Dashboard Change Sender ID Customers Technicians Select a contact Outbo…" at bounding box center [595, 249] width 671 height 462
click at [55, 471] on div "Status No active tasks Change activity state to start receiving tasks. [PERSON_…" at bounding box center [139, 249] width 243 height 462
click at [804, 108] on div "Back to Dashboard Change Sender ID Customers Technicians Select a contact Outbo…" at bounding box center [595, 249] width 671 height 462
click at [907, 30] on span "Call to Customer" at bounding box center [896, 27] width 43 height 7
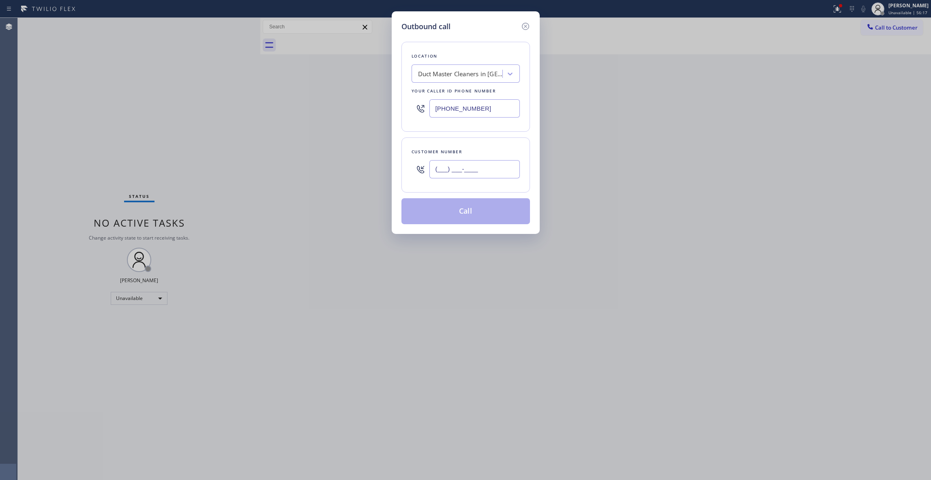
click at [453, 177] on input "(___) ___-____" at bounding box center [475, 169] width 90 height 18
paste input "310) 921-5660"
type input "[PHONE_NUMBER]"
click at [472, 214] on button "Call" at bounding box center [466, 211] width 129 height 26
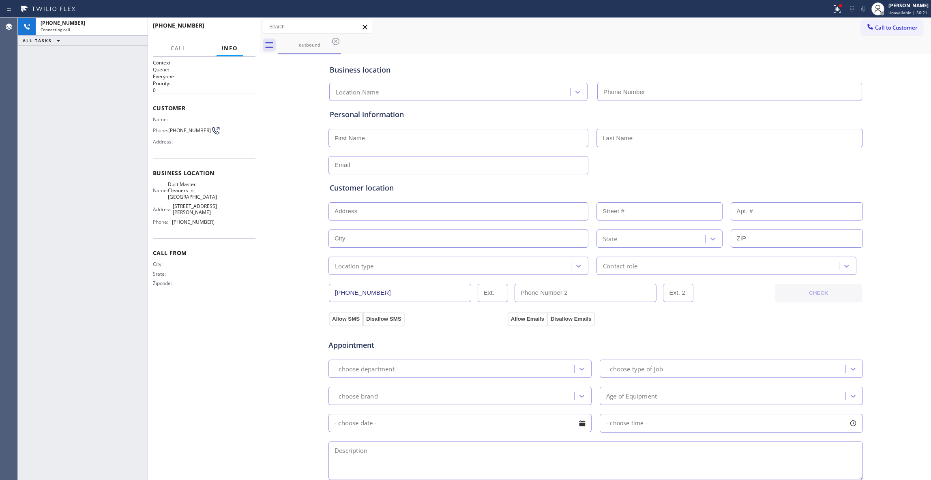
type input "[PHONE_NUMBER]"
click at [35, 401] on div "[PHONE_NUMBER] Connecting call… ALL TASKS ALL TASKS ACTIVE TASKS TASKS IN WRAP …" at bounding box center [83, 249] width 130 height 462
click at [236, 33] on button "HANG UP" at bounding box center [237, 29] width 38 height 11
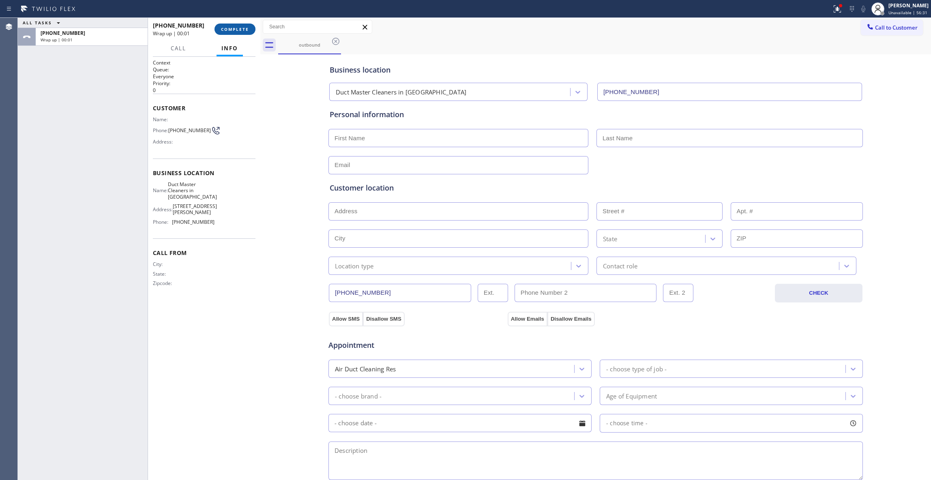
drag, startPoint x: 237, startPoint y: 29, endPoint x: 234, endPoint y: 43, distance: 14.1
click at [237, 28] on span "COMPLETE" at bounding box center [235, 29] width 28 height 6
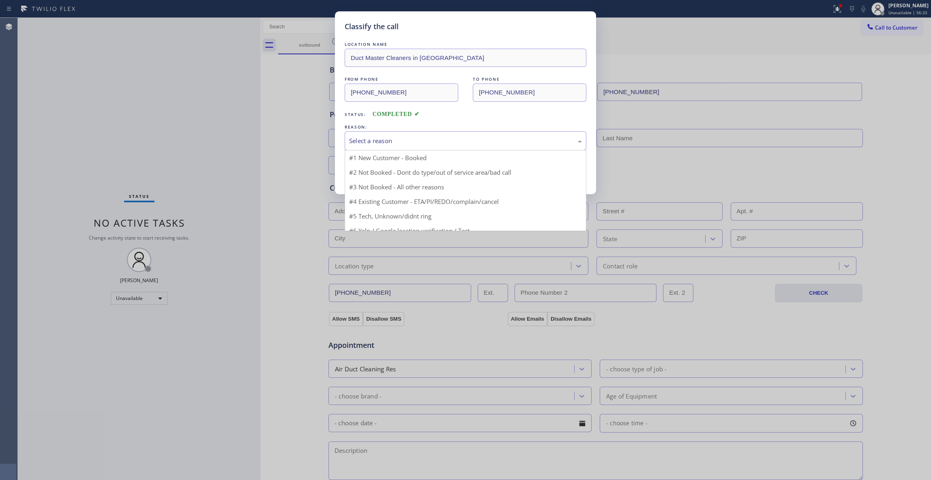
click at [359, 142] on div "Select a reason" at bounding box center [465, 140] width 233 height 9
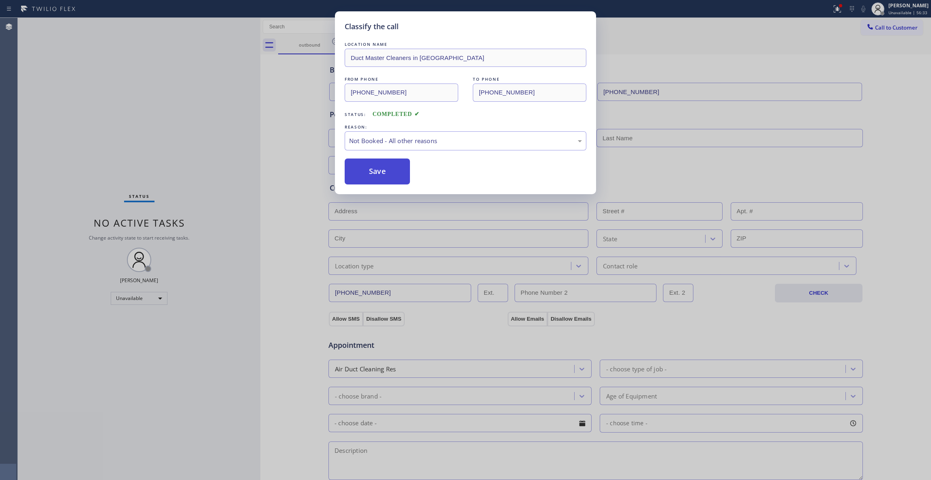
click at [363, 172] on button "Save" at bounding box center [377, 172] width 65 height 26
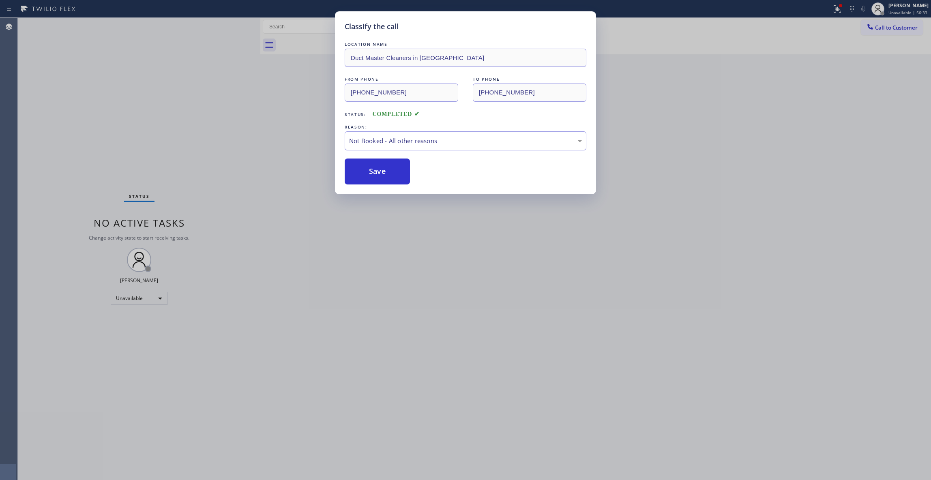
drag, startPoint x: 363, startPoint y: 172, endPoint x: 836, endPoint y: 46, distance: 489.3
click at [368, 170] on button "Save" at bounding box center [377, 172] width 65 height 26
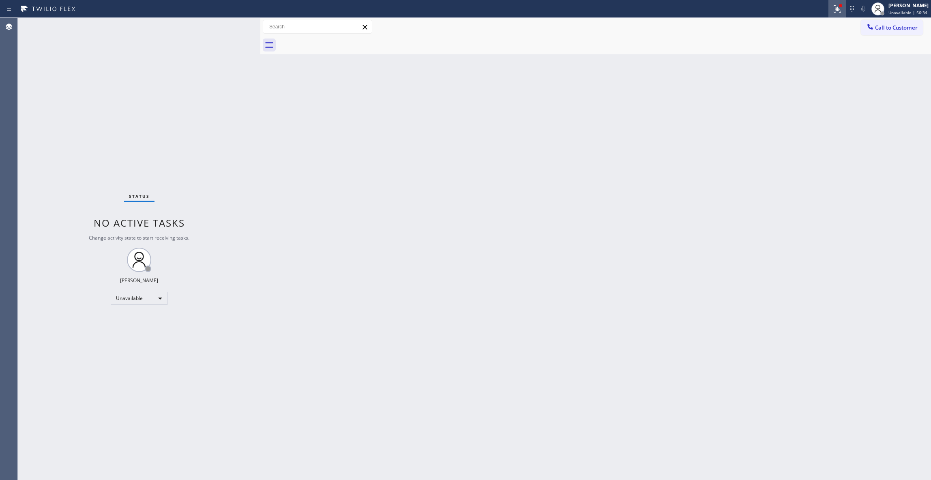
click at [833, 8] on icon at bounding box center [838, 9] width 10 height 10
click at [809, 109] on button "Clear issues" at bounding box center [784, 106] width 95 height 11
click at [904, 29] on span "Call to Customer" at bounding box center [896, 27] width 43 height 7
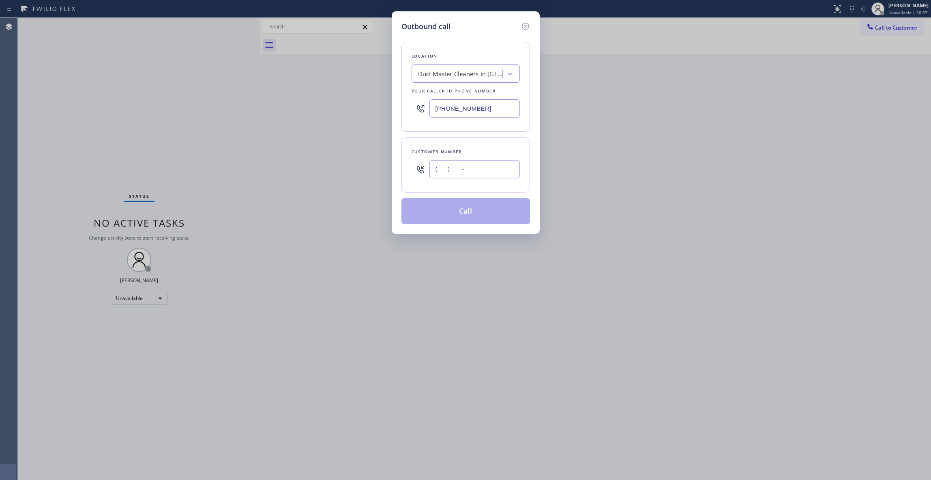
click at [454, 174] on input "(___) ___-____" at bounding box center [475, 169] width 90 height 18
paste input "310) 921-5660"
type input "[PHONE_NUMBER]"
click at [466, 216] on button "Call" at bounding box center [466, 211] width 129 height 26
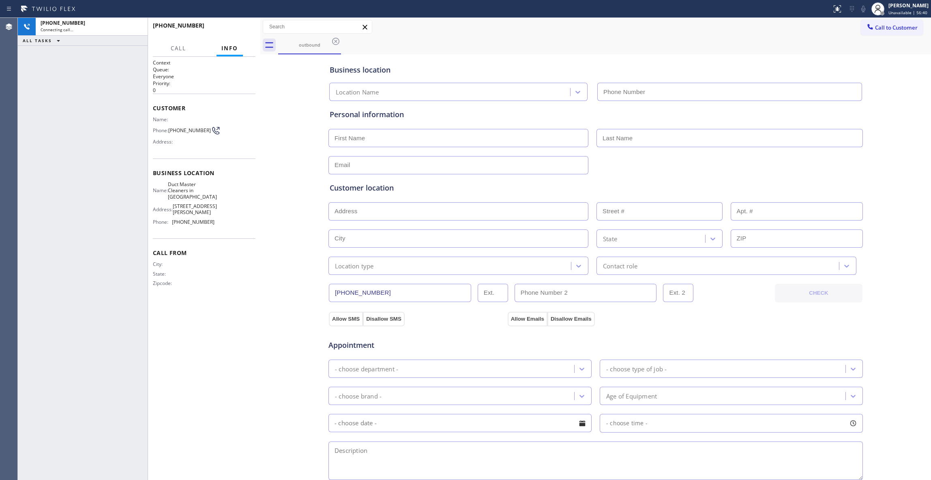
type input "[PHONE_NUMBER]"
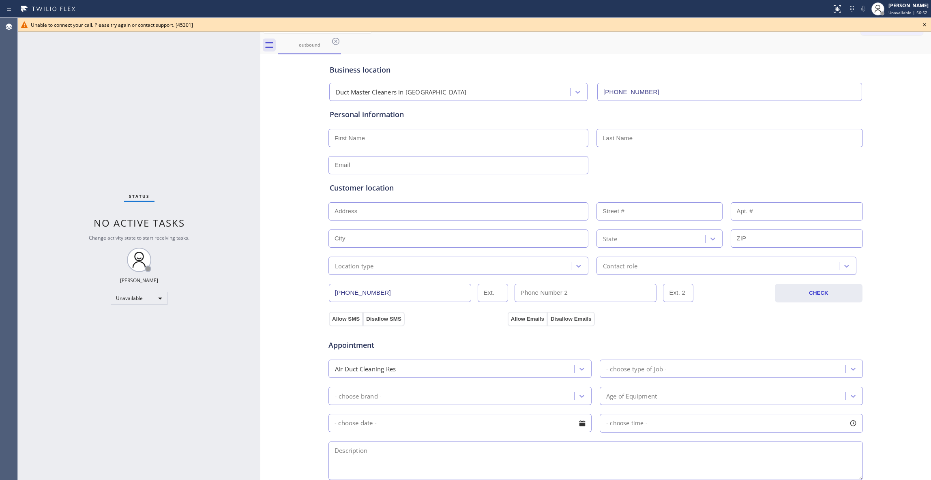
click at [31, 78] on div "Status No active tasks Change activity state to start receiving tasks. [PERSON_…" at bounding box center [139, 249] width 243 height 462
click at [927, 26] on icon at bounding box center [925, 25] width 10 height 10
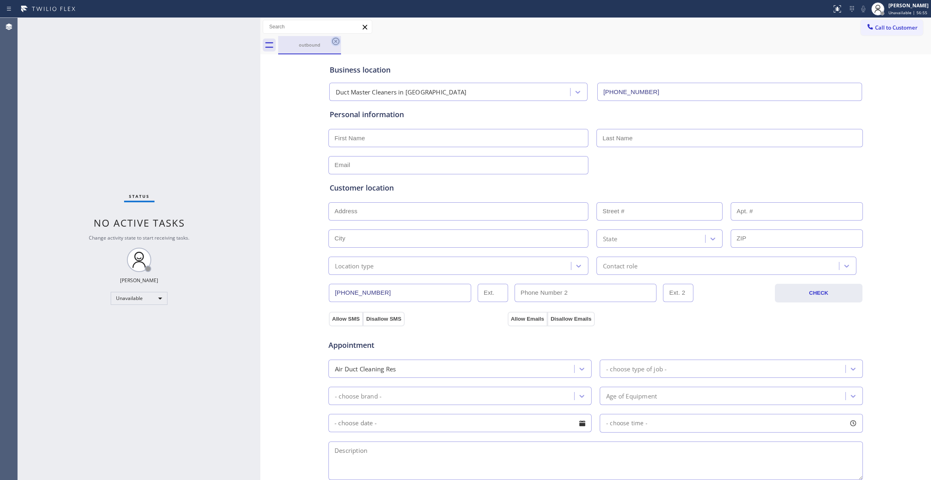
click at [334, 44] on icon at bounding box center [336, 42] width 10 height 10
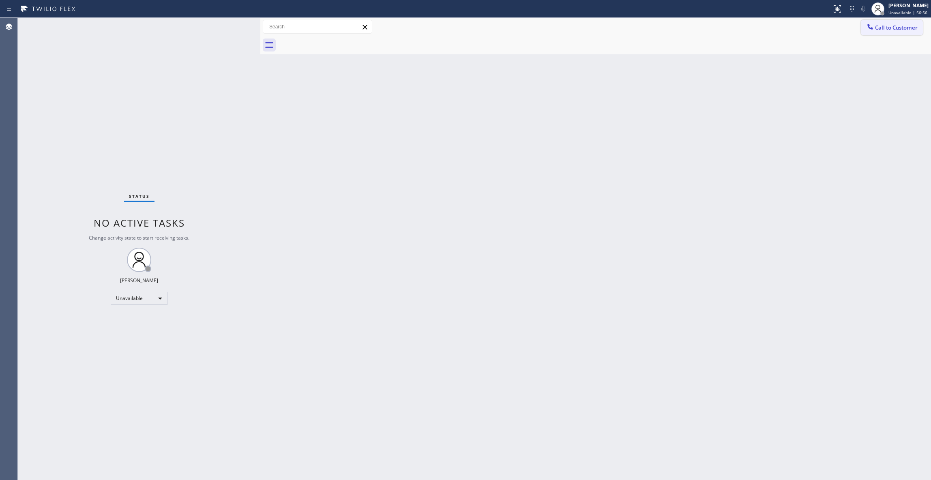
click at [899, 23] on button "Call to Customer" at bounding box center [892, 27] width 62 height 15
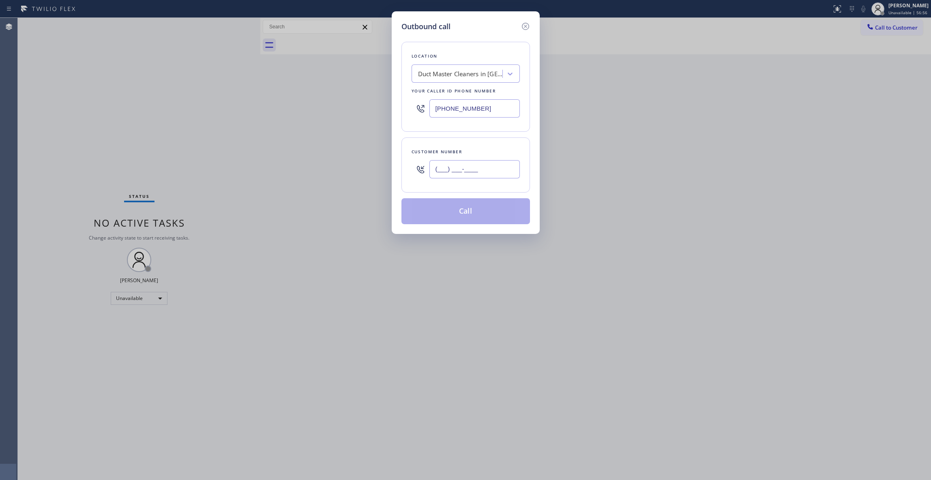
click at [479, 171] on input "(___) ___-____" at bounding box center [475, 169] width 90 height 18
paste input "16"
click at [480, 170] on input "(16_) ___-____" at bounding box center [475, 169] width 90 height 18
paste input "310) 921-5660"
drag, startPoint x: 503, startPoint y: 173, endPoint x: 314, endPoint y: 169, distance: 189.9
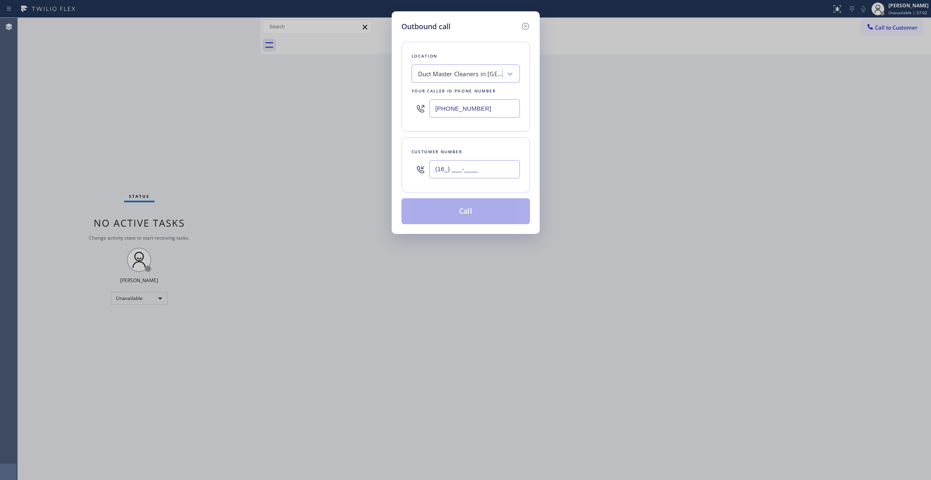
click at [314, 169] on div "Outbound call Location Duct Master Cleaners in [GEOGRAPHIC_DATA] Your caller id…" at bounding box center [465, 240] width 931 height 480
type input "[PHONE_NUMBER]"
click at [484, 213] on button "Call" at bounding box center [466, 211] width 129 height 26
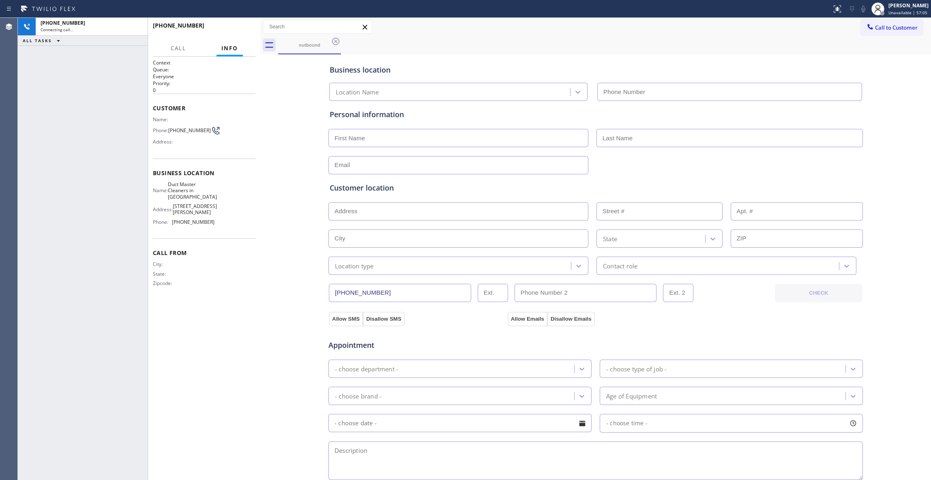
type input "[PHONE_NUMBER]"
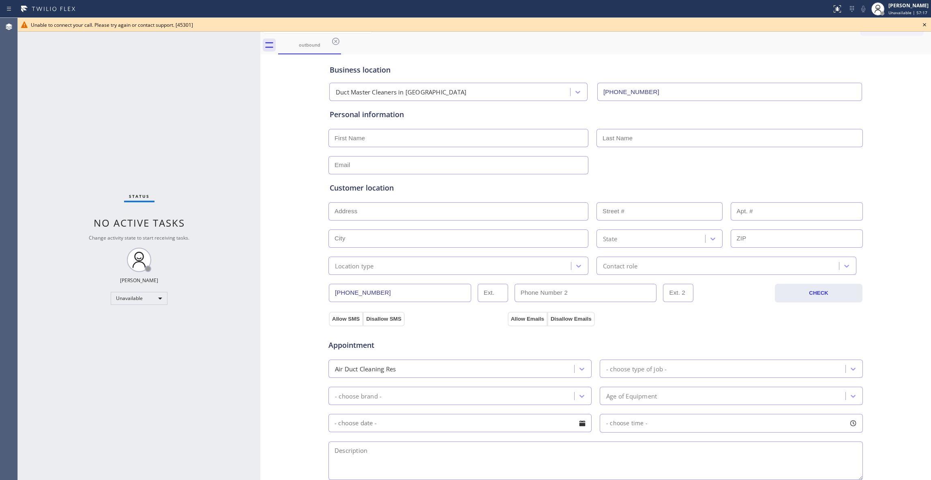
drag, startPoint x: 24, startPoint y: 411, endPoint x: 82, endPoint y: 204, distance: 214.4
click at [25, 411] on div "Status No active tasks Change activity state to start receiving tasks. [PERSON_…" at bounding box center [139, 249] width 243 height 462
click at [337, 41] on icon at bounding box center [336, 42] width 10 height 10
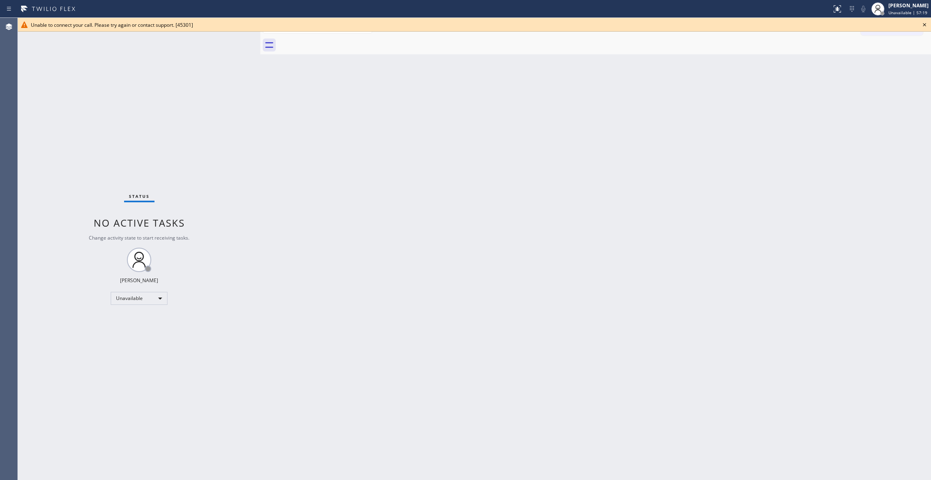
click at [925, 22] on icon at bounding box center [925, 25] width 10 height 10
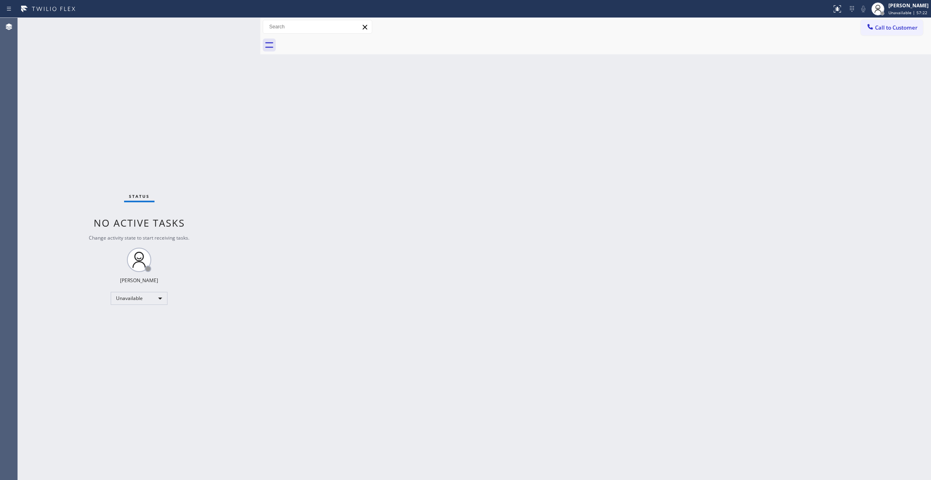
drag, startPoint x: 625, startPoint y: 160, endPoint x: 929, endPoint y: 46, distance: 324.4
click at [640, 160] on div "Back to Dashboard Change Sender ID Customers Technicians Select a contact Outbo…" at bounding box center [595, 249] width 671 height 462
drag, startPoint x: 903, startPoint y: 28, endPoint x: 713, endPoint y: 62, distance: 193.2
click at [898, 28] on span "Call to Customer" at bounding box center [896, 27] width 43 height 7
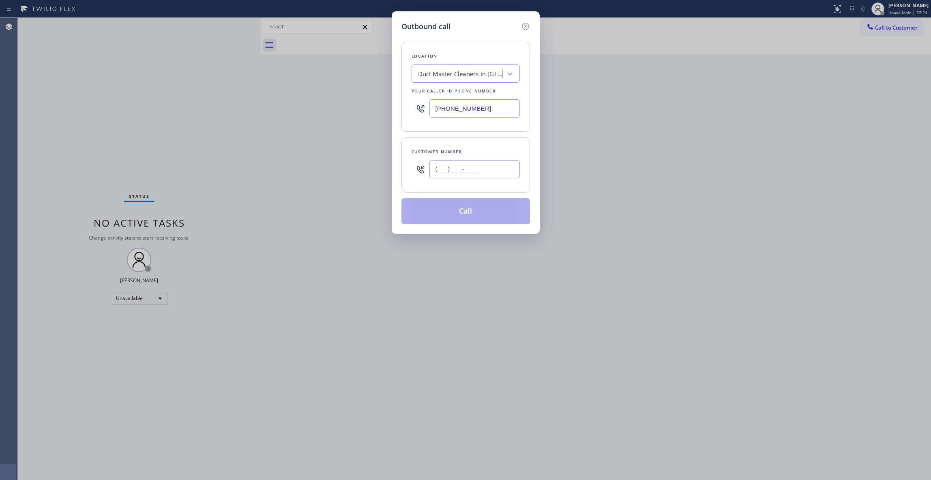
click at [485, 171] on input "(___) ___-____" at bounding box center [475, 169] width 90 height 18
paste input "949) 687-5403"
type input "[PHONE_NUMBER]"
drag, startPoint x: 495, startPoint y: 109, endPoint x: 183, endPoint y: 140, distance: 313.6
click at [92, 104] on div "Outbound call Location Duct Master Cleaners in [GEOGRAPHIC_DATA] Your caller id…" at bounding box center [465, 240] width 931 height 480
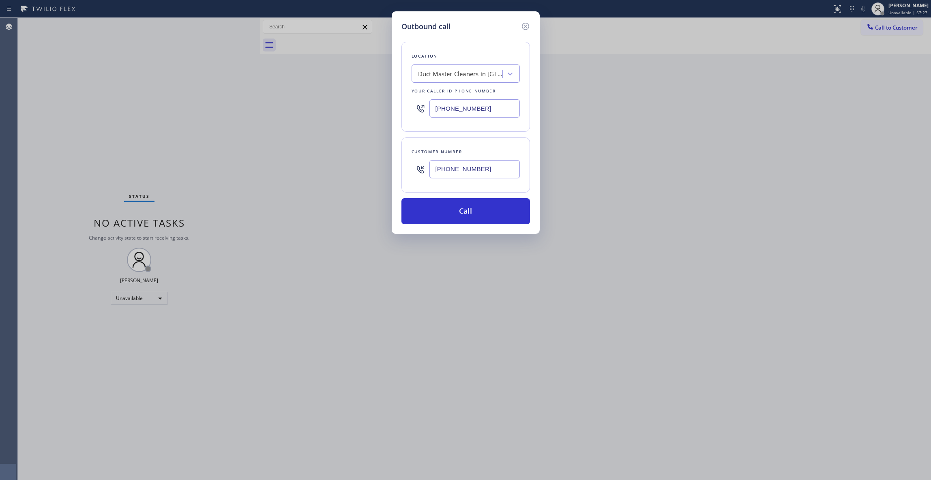
paste input "768-9548"
type input "[PHONE_NUMBER]"
drag, startPoint x: 499, startPoint y: 169, endPoint x: 398, endPoint y: 156, distance: 102.3
click at [398, 156] on div "Outbound call Location [GEOGRAPHIC_DATA] Electrician Masters Your caller id pho…" at bounding box center [466, 122] width 148 height 223
click at [442, 212] on button "Call" at bounding box center [466, 211] width 129 height 26
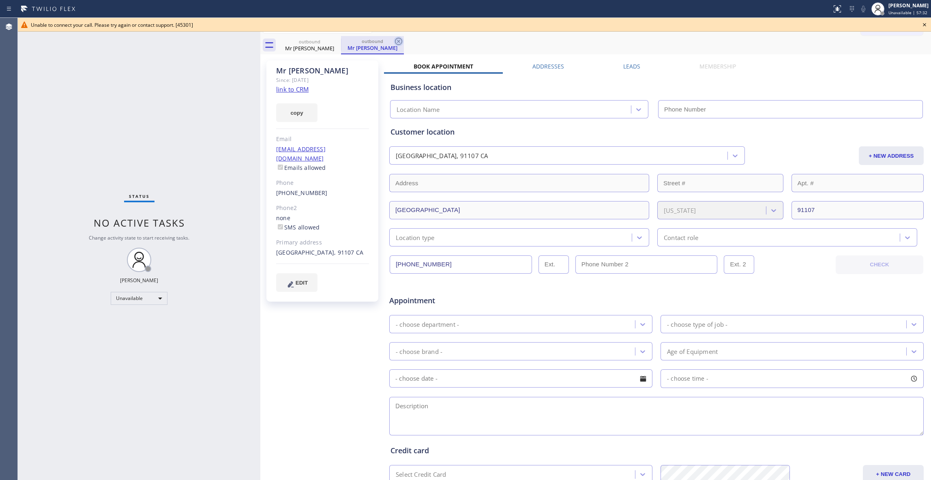
click at [396, 39] on icon at bounding box center [398, 41] width 7 height 7
type input "[PHONE_NUMBER]"
click at [929, 26] on icon at bounding box center [925, 25] width 10 height 10
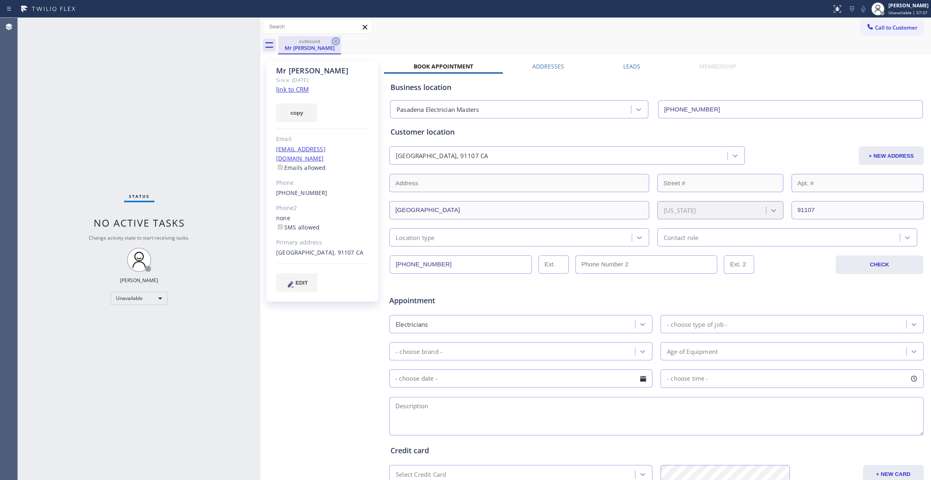
click at [335, 41] on icon at bounding box center [335, 41] width 7 height 7
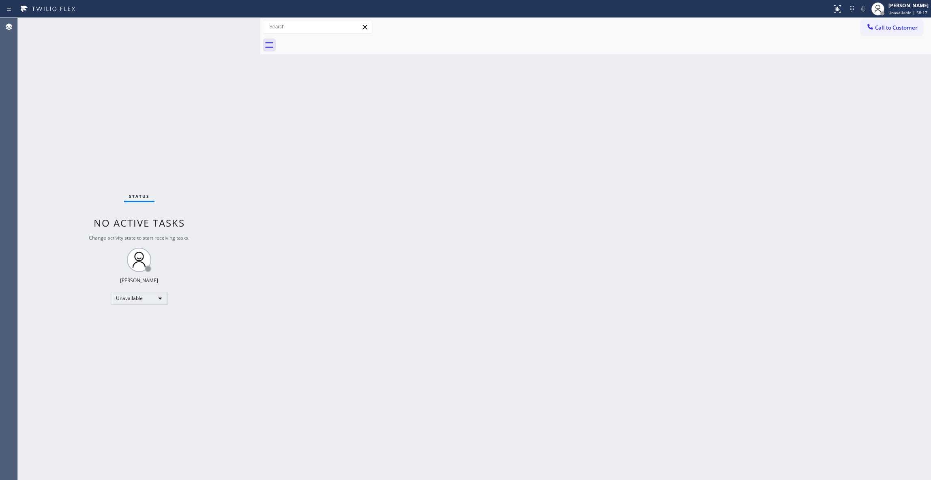
click at [35, 403] on div "Status No active tasks Change activity state to start receiving tasks. [PERSON_…" at bounding box center [139, 249] width 243 height 462
drag, startPoint x: 23, startPoint y: 436, endPoint x: 46, endPoint y: 328, distance: 110.4
click at [22, 436] on div "Status No active tasks Change activity state to start receiving tasks. [PERSON_…" at bounding box center [139, 249] width 243 height 462
click at [493, 243] on div "Back to Dashboard Change Sender ID Customers Technicians Select a contact Outbo…" at bounding box center [595, 249] width 671 height 462
click at [85, 95] on div "Status No active tasks Change activity state to start receiving tasks. [PERSON_…" at bounding box center [139, 249] width 243 height 462
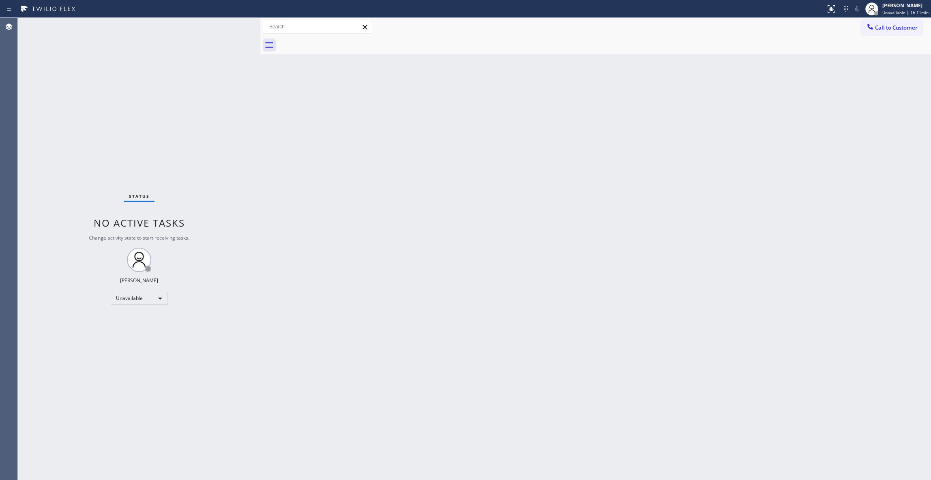
click at [27, 475] on div "Status No active tasks Change activity state to start receiving tasks. [PERSON_…" at bounding box center [139, 249] width 243 height 462
click at [396, 248] on div "Back to Dashboard Change Sender ID Customers Technicians Select a contact Outbo…" at bounding box center [595, 249] width 671 height 462
click at [239, 474] on div "Status No active tasks Change activity state to start receiving tasks. [PERSON_…" at bounding box center [139, 249] width 243 height 462
click at [897, 30] on span "Call to Customer" at bounding box center [896, 27] width 43 height 7
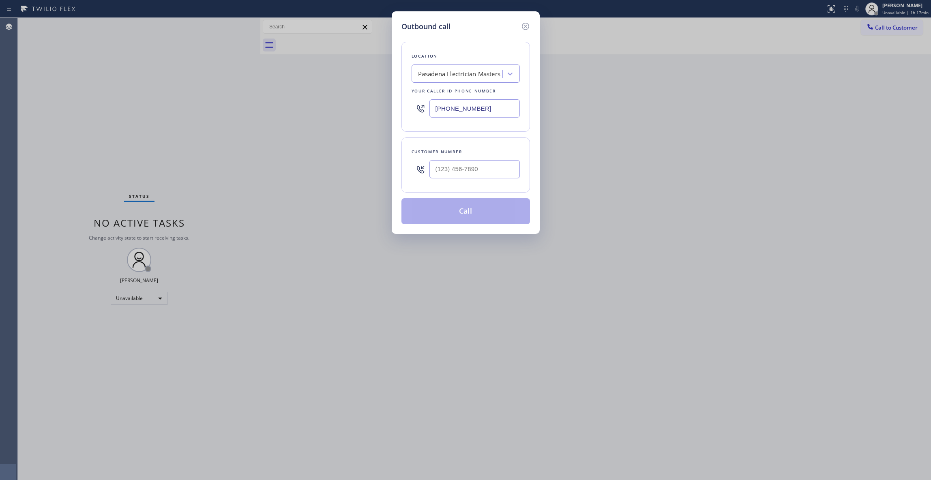
drag, startPoint x: 497, startPoint y: 109, endPoint x: 217, endPoint y: 108, distance: 279.9
click at [237, 108] on div "Outbound call Location [GEOGRAPHIC_DATA] Electrician Masters Your caller id pho…" at bounding box center [465, 240] width 931 height 480
paste input "949) 239-1524"
type input "[PHONE_NUMBER]"
click at [454, 174] on input "(___) ___-____" at bounding box center [475, 169] width 90 height 18
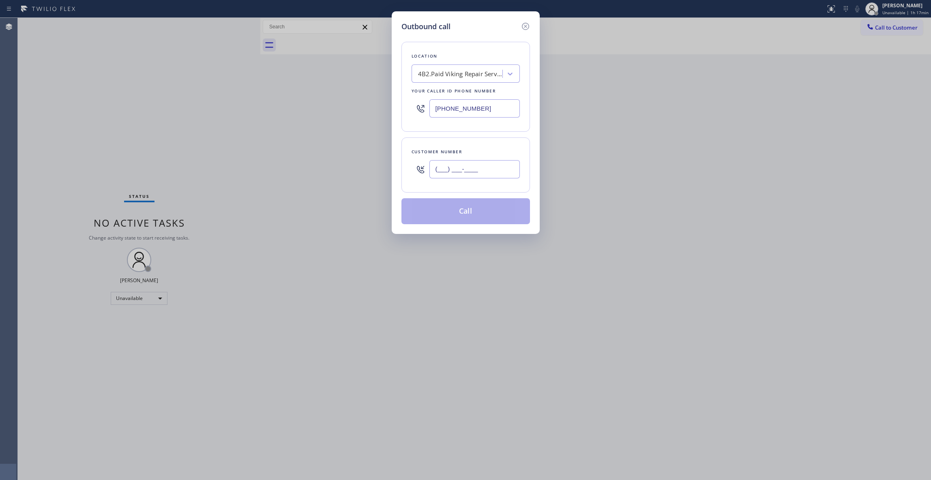
paste input "972) 742-1355"
type input "[PHONE_NUMBER]"
click at [467, 213] on button "Call" at bounding box center [466, 211] width 129 height 26
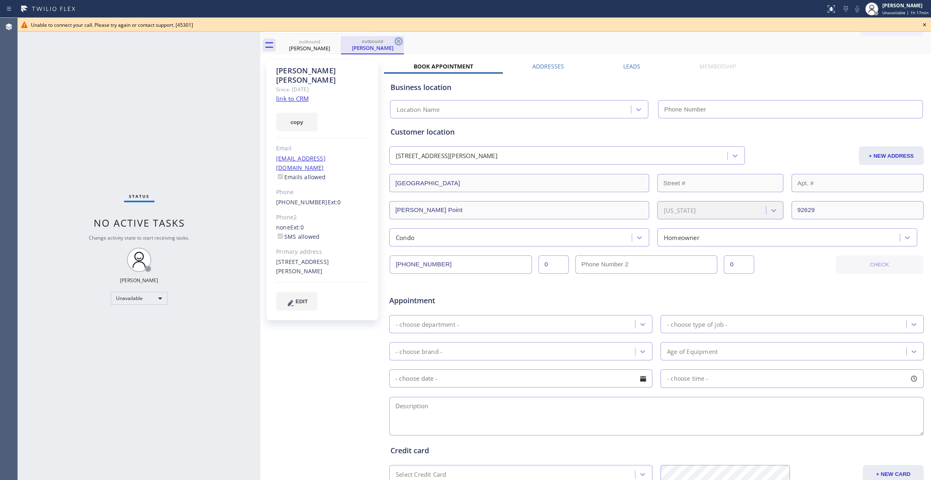
click at [399, 43] on icon at bounding box center [399, 42] width 10 height 10
type input "[PHONE_NUMBER]"
click at [924, 23] on icon at bounding box center [925, 25] width 10 height 10
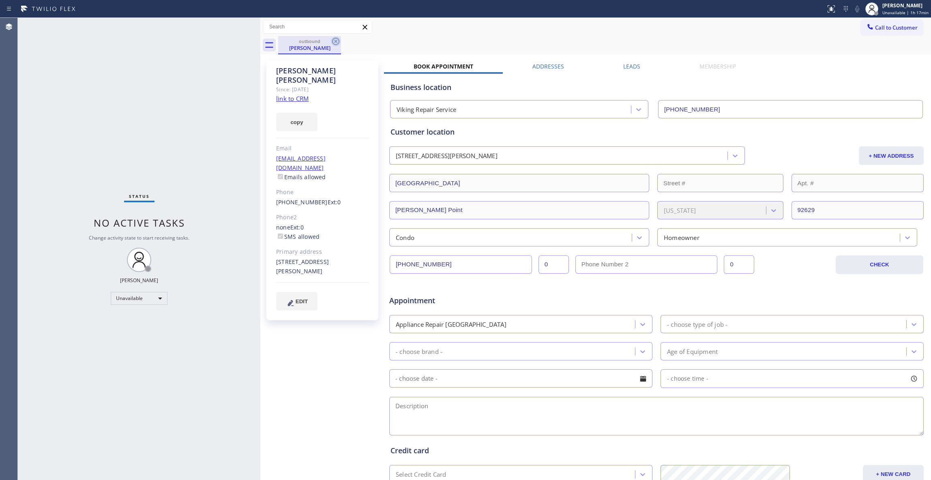
click at [333, 41] on icon at bounding box center [335, 41] width 7 height 7
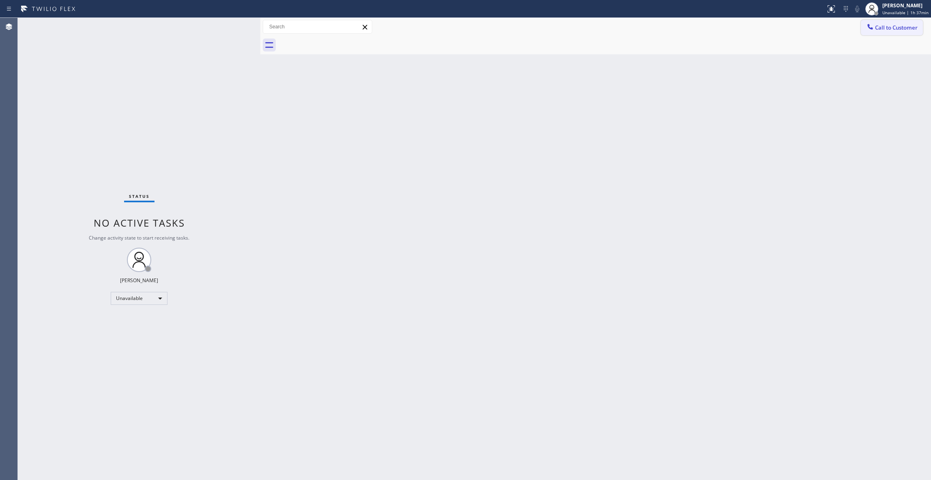
click at [893, 24] on span "Call to Customer" at bounding box center [896, 27] width 43 height 7
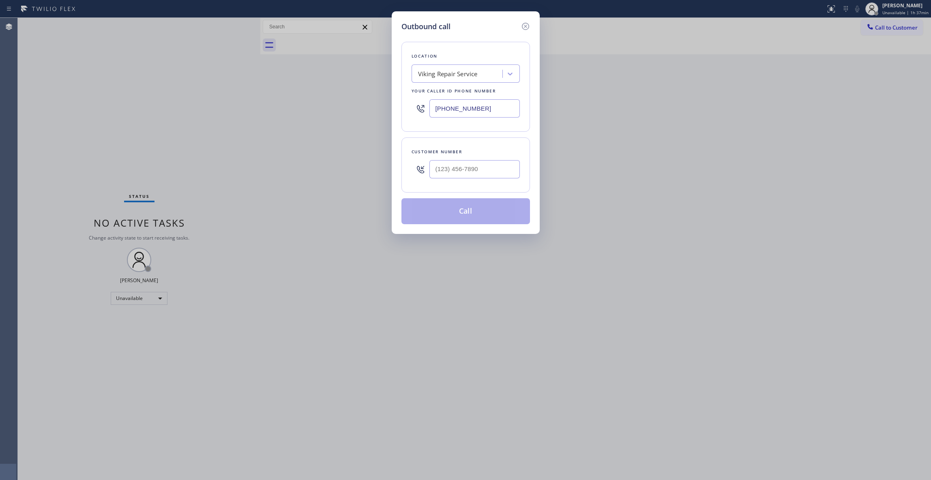
drag, startPoint x: 501, startPoint y: 108, endPoint x: 284, endPoint y: 104, distance: 217.1
click at [282, 106] on div "Outbound call Location Viking Repair Service Your caller id phone number [PHONE…" at bounding box center [465, 240] width 931 height 480
paste input "305) 851-7668"
type input "[PHONE_NUMBER]"
click at [465, 172] on input "(___) ___-____" at bounding box center [475, 169] width 90 height 18
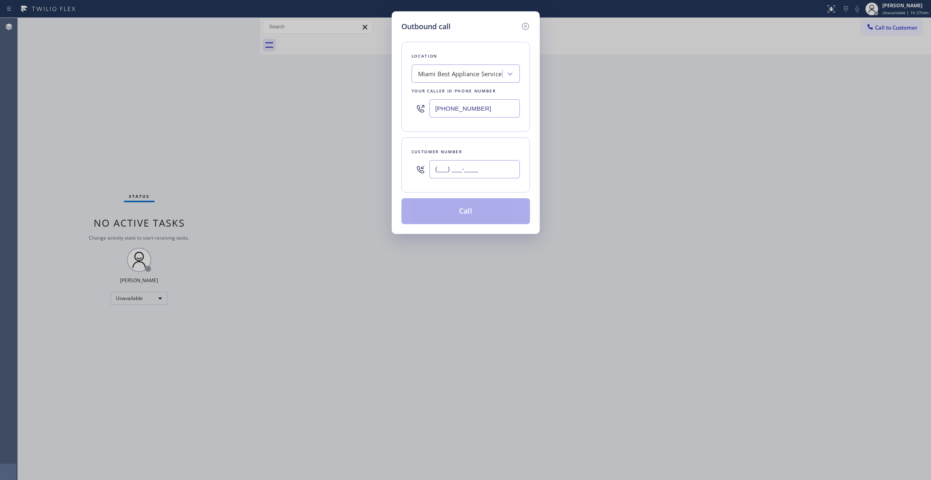
paste input "305) 632-5388"
type input "[PHONE_NUMBER]"
click at [463, 212] on button "Call" at bounding box center [466, 211] width 129 height 26
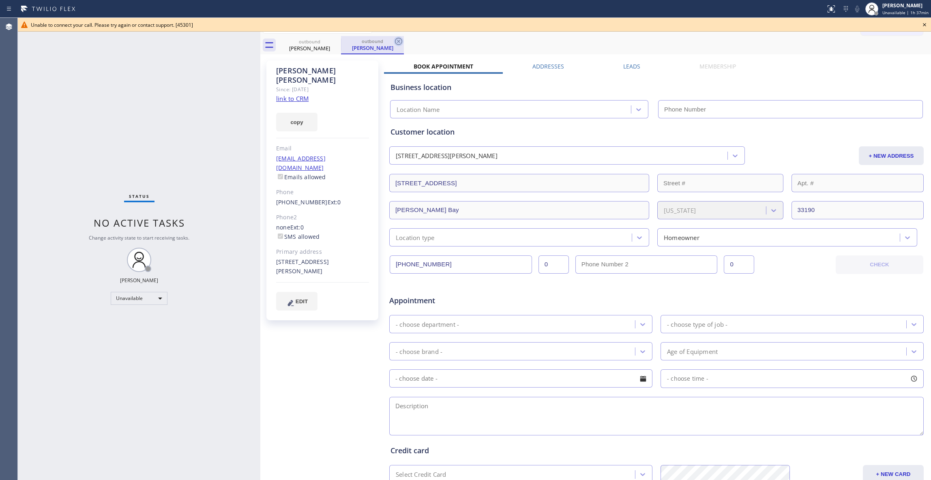
click at [398, 38] on icon at bounding box center [399, 42] width 10 height 10
type input "[PHONE_NUMBER]"
click at [336, 41] on icon at bounding box center [335, 41] width 7 height 7
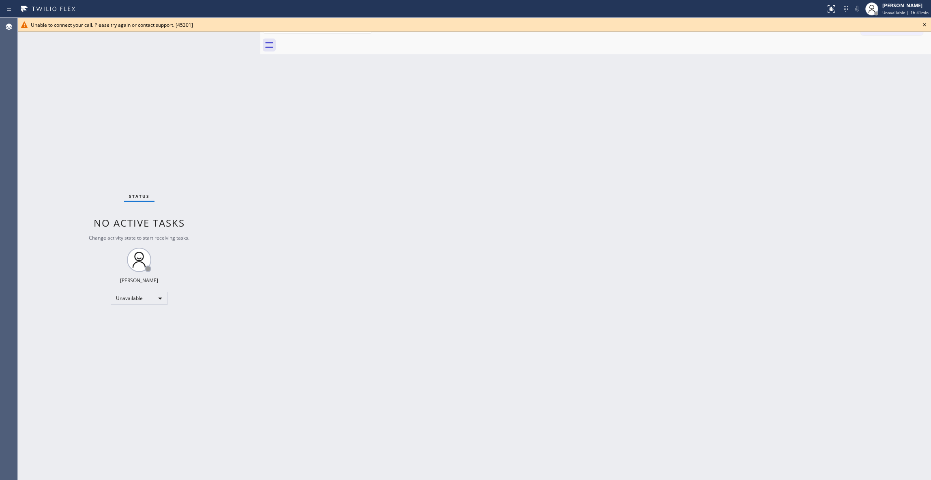
click at [924, 24] on icon at bounding box center [925, 25] width 10 height 10
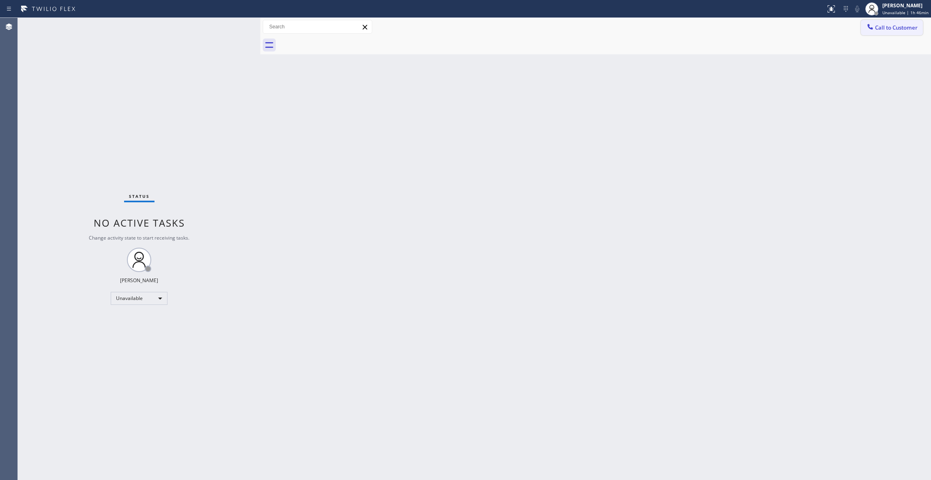
click at [884, 28] on span "Call to Customer" at bounding box center [896, 27] width 43 height 7
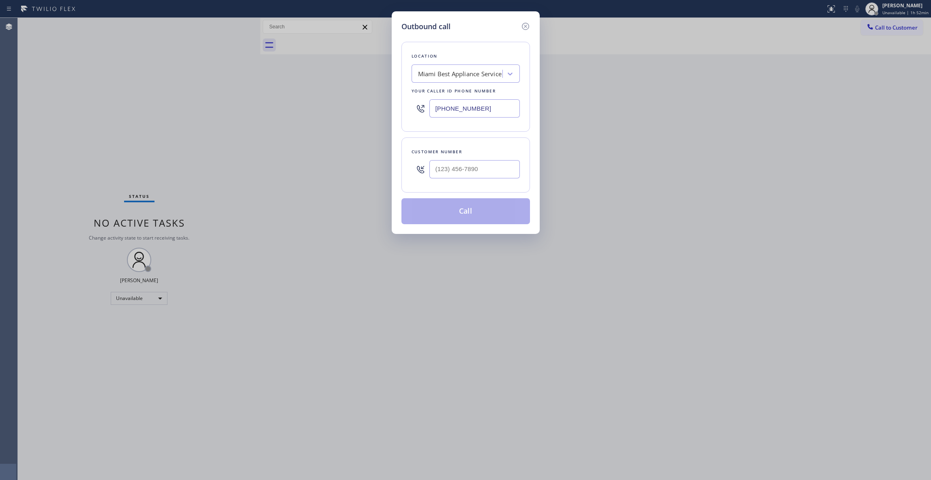
click at [24, 33] on div "Outbound call Location [GEOGRAPHIC_DATA] Best Appliance Service Your caller id …" at bounding box center [465, 240] width 931 height 480
click at [527, 26] on icon at bounding box center [526, 27] width 10 height 10
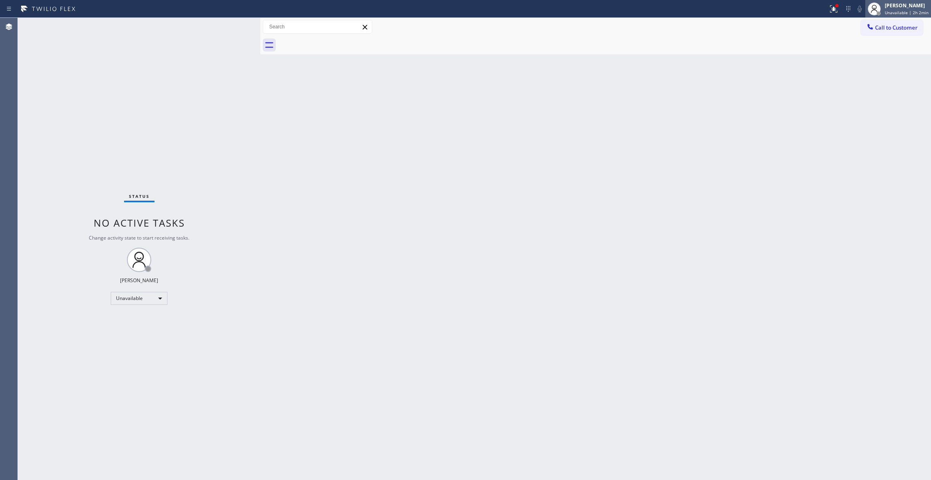
click at [893, 13] on span "Unavailable | 2h 2min" at bounding box center [907, 13] width 44 height 6
click at [866, 64] on button "Break" at bounding box center [890, 64] width 81 height 11
click at [889, 13] on span "Break | 18:05" at bounding box center [902, 13] width 27 height 6
click at [866, 64] on button "Break" at bounding box center [890, 64] width 81 height 11
click at [889, 12] on span "Break | 18:07" at bounding box center [902, 13] width 27 height 6
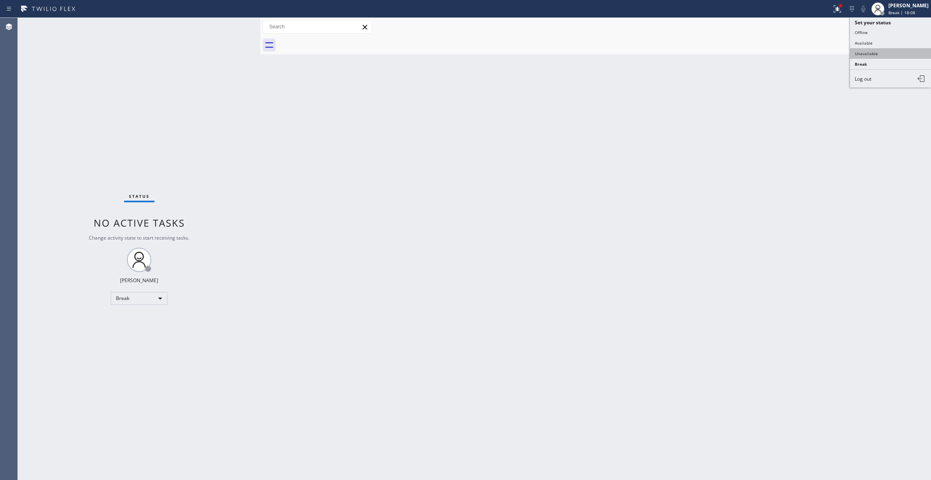
click at [880, 54] on button "Unavailable" at bounding box center [890, 53] width 81 height 11
drag, startPoint x: 389, startPoint y: 293, endPoint x: 394, endPoint y: 226, distance: 67.5
click at [389, 292] on div "Back to Dashboard Change Sender ID Customers Technicians Select a contact Outbo…" at bounding box center [595, 249] width 671 height 462
click at [135, 300] on div "Break" at bounding box center [139, 298] width 57 height 13
click at [137, 331] on li "Unavailable" at bounding box center [138, 330] width 55 height 10
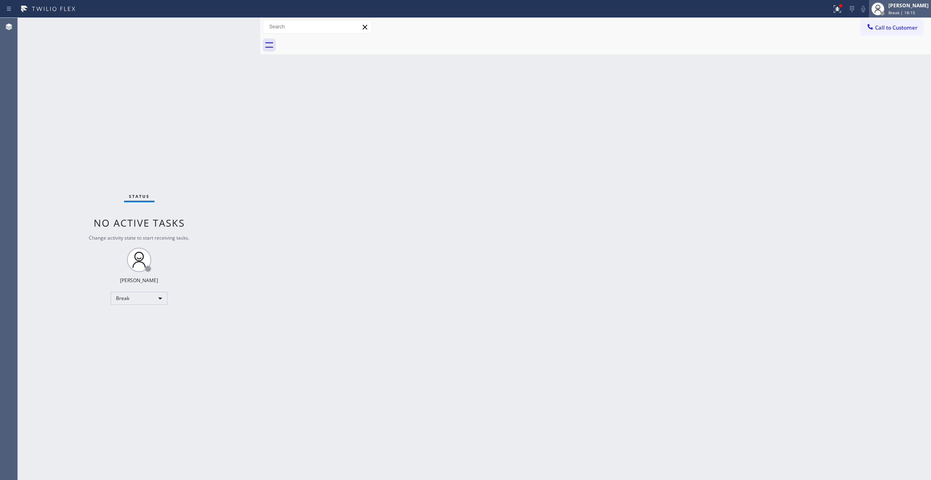
click at [889, 8] on div "[PERSON_NAME]" at bounding box center [909, 5] width 40 height 7
click at [874, 53] on button "Unavailable" at bounding box center [890, 53] width 81 height 11
click at [547, 228] on div "Back to Dashboard Change Sender ID Customers Technicians Select a contact Outbo…" at bounding box center [595, 249] width 671 height 462
drag, startPoint x: 288, startPoint y: 275, endPoint x: 183, endPoint y: 163, distance: 153.5
click at [288, 273] on div "Back to Dashboard Change Sender ID Customers Technicians Select a contact Outbo…" at bounding box center [595, 249] width 671 height 462
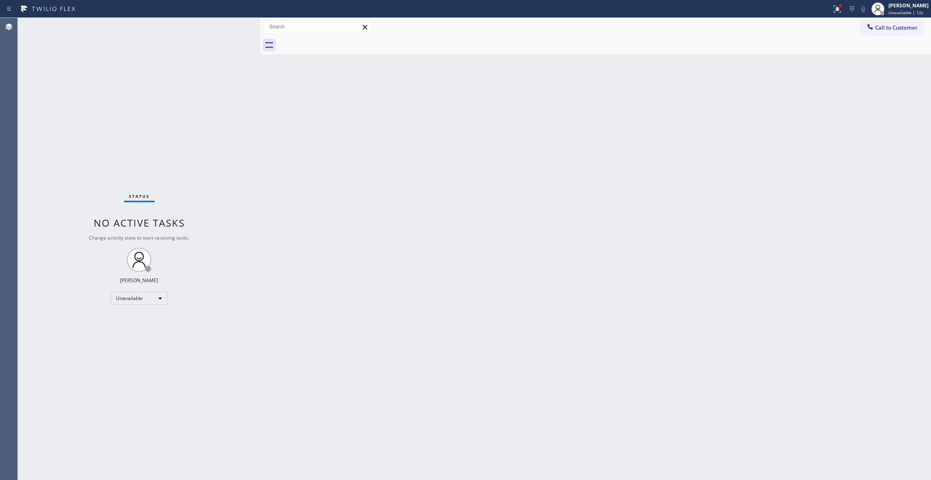
drag, startPoint x: 753, startPoint y: 134, endPoint x: 763, endPoint y: 119, distance: 18.1
click at [756, 131] on div "Back to Dashboard Change Sender ID Customers Technicians Select a contact Outbo…" at bounding box center [595, 249] width 671 height 462
click at [893, 29] on span "Call to Customer" at bounding box center [896, 27] width 43 height 7
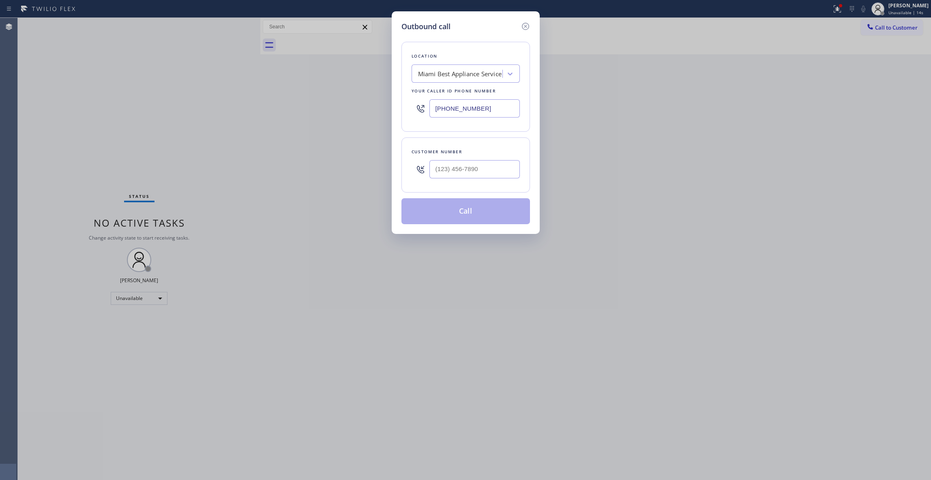
drag, startPoint x: 494, startPoint y: 111, endPoint x: 276, endPoint y: 130, distance: 218.3
click at [269, 127] on div "Outbound call Location [GEOGRAPHIC_DATA] Best Appliance Service Your caller id …" at bounding box center [465, 240] width 931 height 480
paste input "10) 868-0820"
type input "[PHONE_NUMBER]"
click at [476, 161] on input "(___) ___-____" at bounding box center [475, 169] width 90 height 18
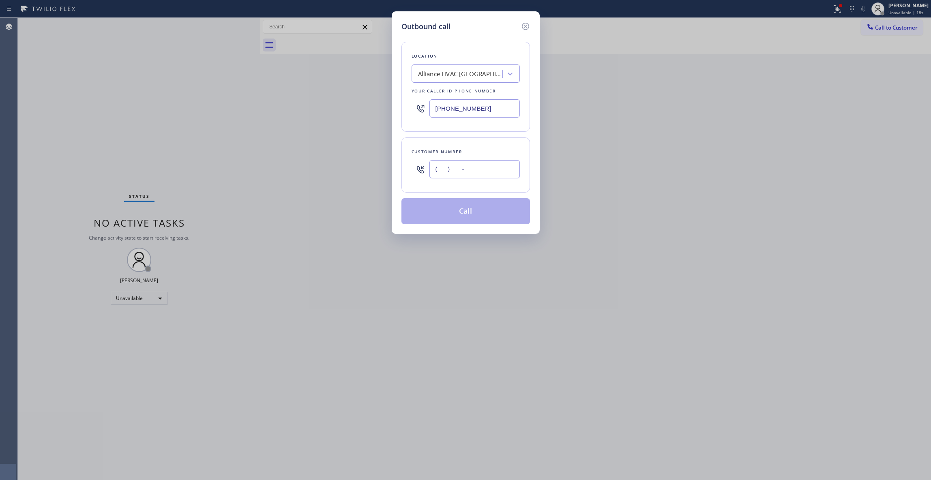
paste input "310) 921-5660"
type input "[PHONE_NUMBER]"
click at [490, 211] on button "Call" at bounding box center [466, 211] width 129 height 26
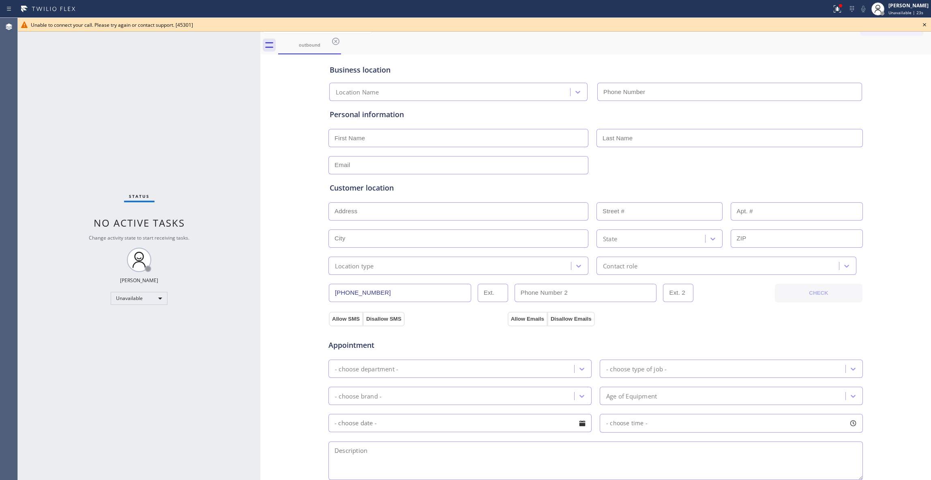
type input "[PHONE_NUMBER]"
click at [925, 24] on icon at bounding box center [925, 25] width 10 height 10
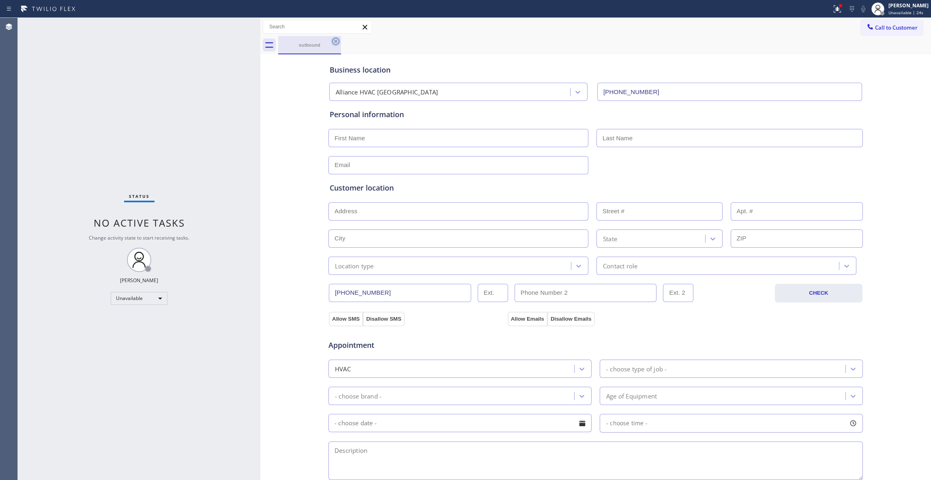
click at [336, 44] on icon at bounding box center [336, 42] width 10 height 10
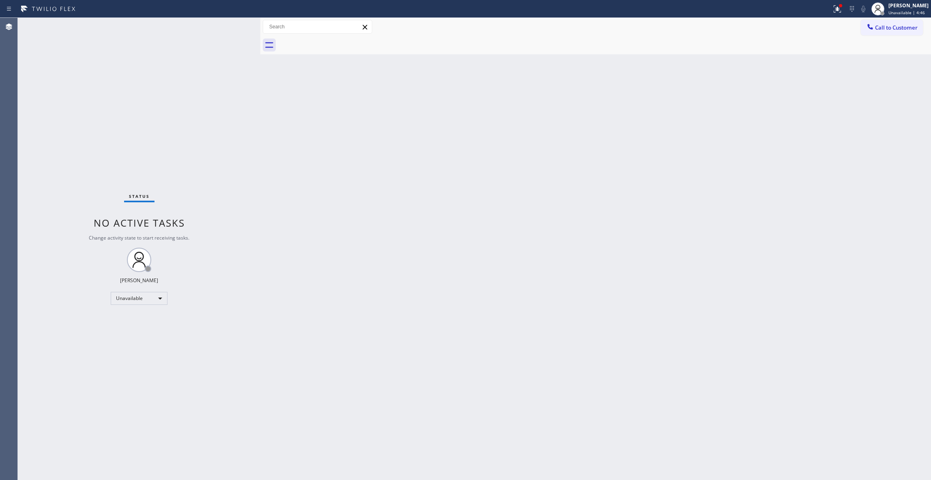
click at [392, 344] on div "Back to Dashboard Change Sender ID Customers Technicians Select a contact Outbo…" at bounding box center [595, 249] width 671 height 462
click at [125, 140] on div "Status No active tasks Change activity state to start receiving tasks. [PERSON_…" at bounding box center [139, 249] width 243 height 462
drag, startPoint x: 897, startPoint y: 28, endPoint x: 452, endPoint y: 114, distance: 452.9
click at [888, 29] on span "Call to Customer" at bounding box center [896, 27] width 43 height 7
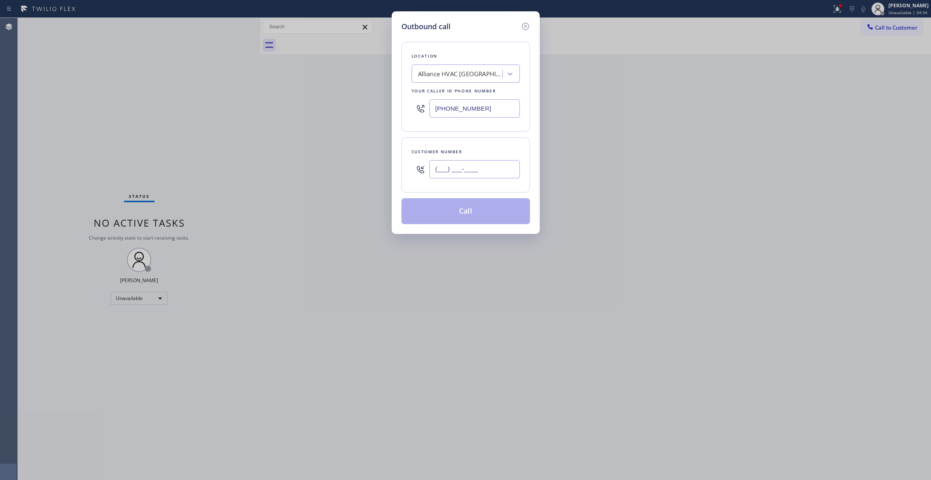
click at [460, 171] on input "(___) ___-____" at bounding box center [475, 169] width 90 height 18
paste input "925) 250-9653"
type input "[PHONE_NUMBER]"
drag, startPoint x: 501, startPoint y: 111, endPoint x: 228, endPoint y: 140, distance: 274.5
click at [213, 122] on div "Outbound call Location Alliance HVAC [GEOGRAPHIC_DATA] Your caller id phone num…" at bounding box center [465, 240] width 931 height 480
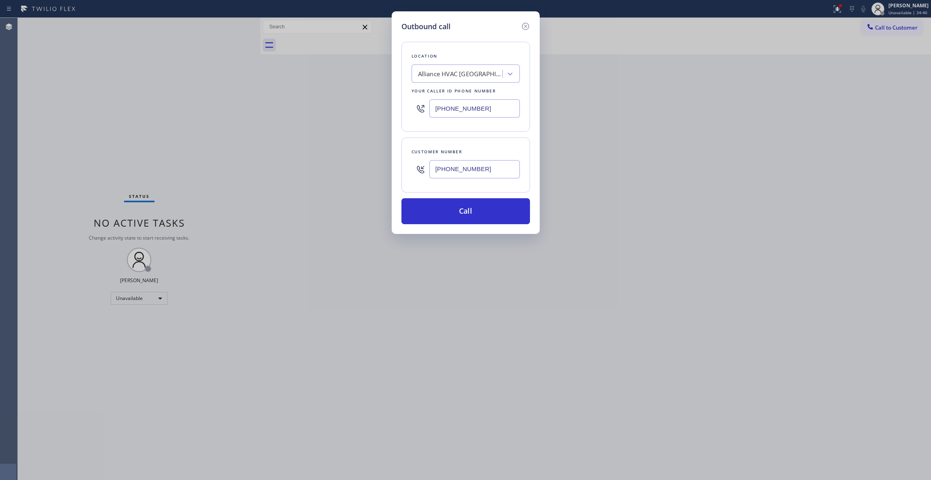
paste input "415) 967-7873"
type input "[PHONE_NUMBER]"
drag, startPoint x: 505, startPoint y: 177, endPoint x: 346, endPoint y: 167, distance: 159.3
click at [346, 167] on div "Outbound call Location 4B2.Paid [DOMAIN_NAME] ([GEOGRAPHIC_DATA], Google Ads) Y…" at bounding box center [465, 240] width 931 height 480
click at [499, 213] on button "Call" at bounding box center [466, 211] width 129 height 26
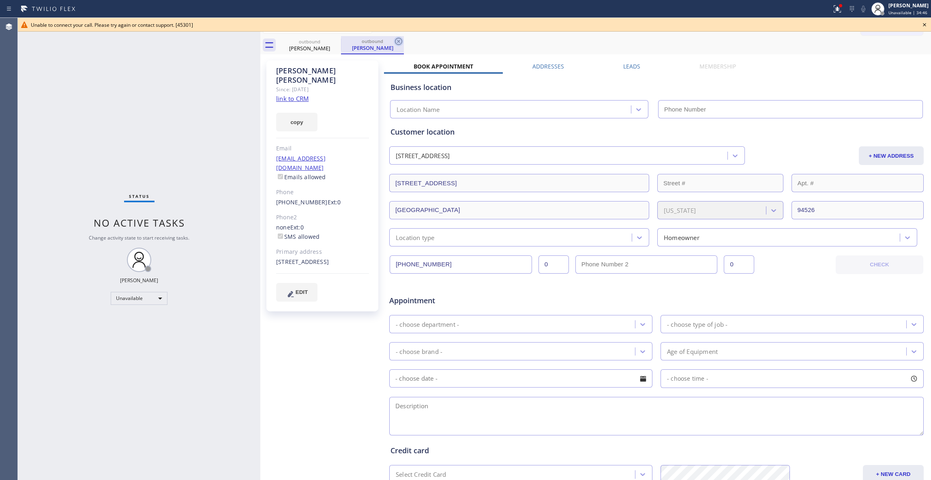
click at [398, 38] on icon at bounding box center [399, 42] width 10 height 10
type input "[PHONE_NUMBER]"
drag, startPoint x: 927, startPoint y: 23, endPoint x: 899, endPoint y: 26, distance: 28.2
click at [927, 23] on icon at bounding box center [925, 25] width 10 height 10
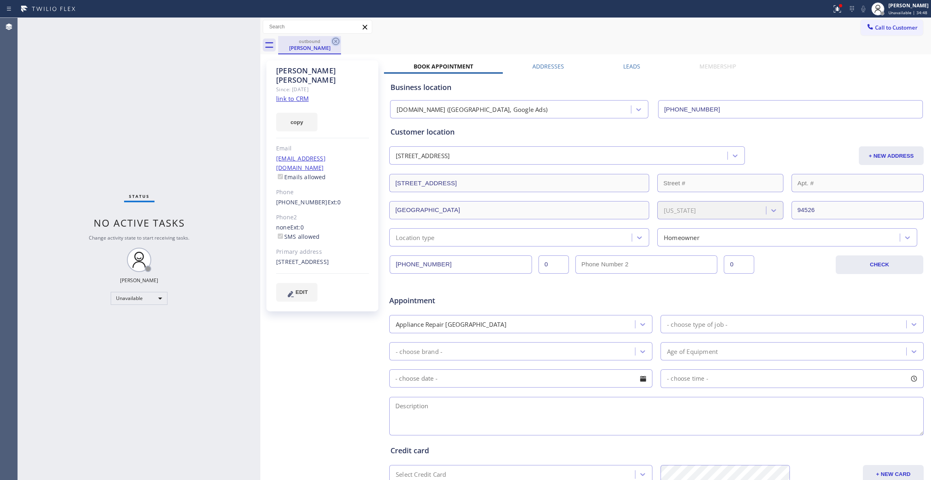
click at [333, 41] on icon at bounding box center [335, 41] width 7 height 7
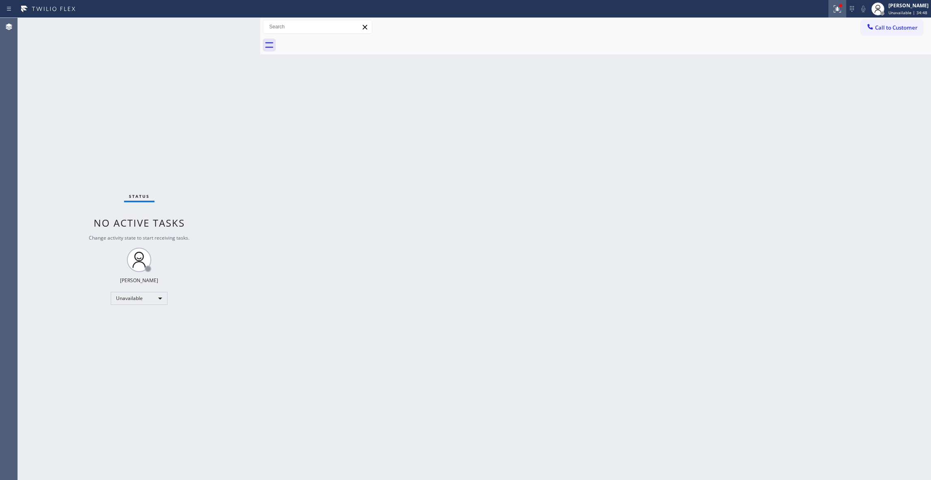
click at [833, 7] on icon at bounding box center [838, 9] width 10 height 10
drag, startPoint x: 794, startPoint y: 101, endPoint x: 782, endPoint y: 92, distance: 15.0
click at [793, 101] on button "Clear issues" at bounding box center [784, 106] width 95 height 11
click at [897, 27] on span "Call to Customer" at bounding box center [896, 27] width 43 height 7
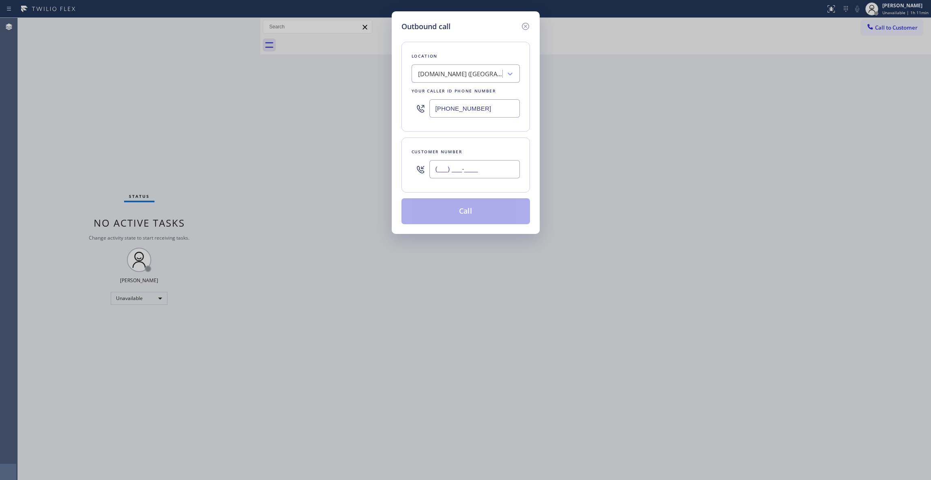
click at [476, 169] on input "(___) ___-____" at bounding box center [475, 169] width 90 height 18
paste input "657) 272-6084"
type input "[PHONE_NUMBER]"
drag, startPoint x: 486, startPoint y: 108, endPoint x: 195, endPoint y: 96, distance: 291.1
click at [195, 96] on div "Outbound call Location [DOMAIN_NAME] ([GEOGRAPHIC_DATA], Google Ads) Your calle…" at bounding box center [465, 240] width 931 height 480
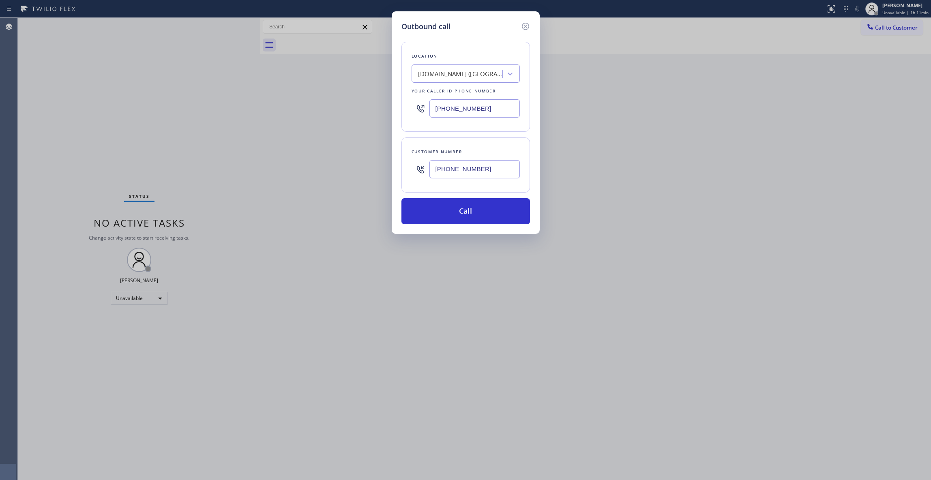
paste input "714) 463-1717"
type input "[PHONE_NUMBER]"
click at [467, 222] on button "Call" at bounding box center [466, 211] width 129 height 26
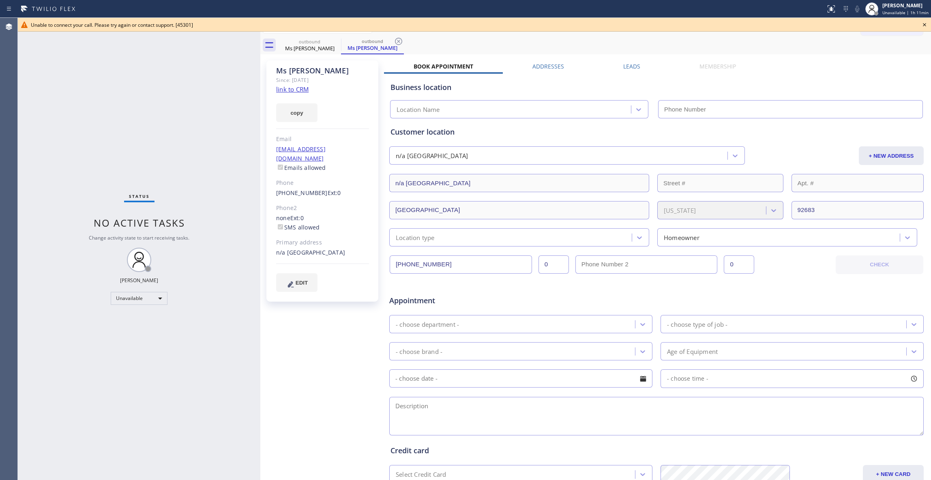
type input "[PHONE_NUMBER]"
click at [401, 42] on icon at bounding box center [399, 42] width 10 height 10
click at [338, 41] on icon at bounding box center [336, 42] width 10 height 10
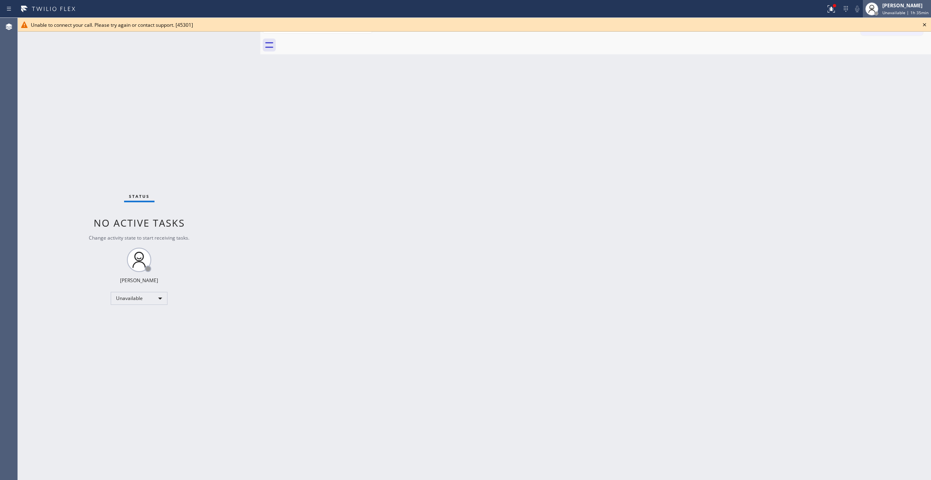
drag, startPoint x: 925, startPoint y: 23, endPoint x: 869, endPoint y: 7, distance: 59.1
click at [925, 24] on icon at bounding box center [925, 25] width 10 height 10
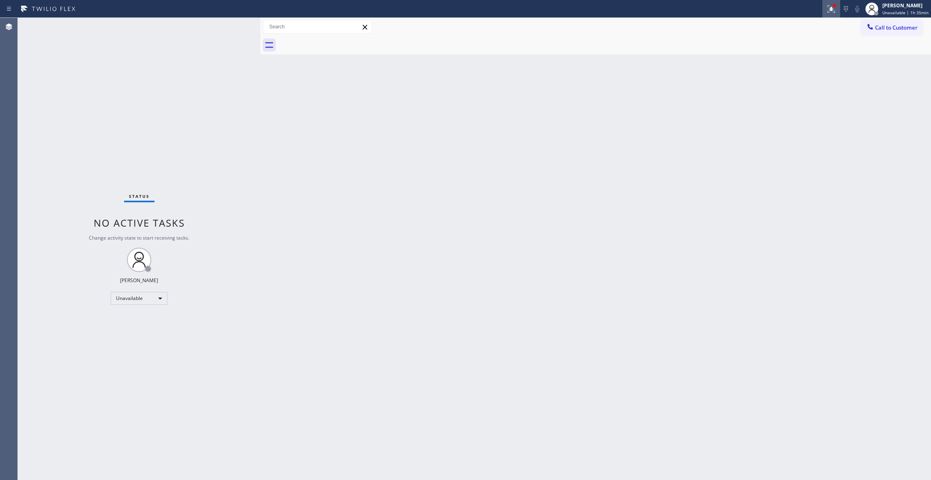
click at [828, 6] on icon at bounding box center [830, 8] width 5 height 6
click at [807, 106] on button "Clear issue" at bounding box center [784, 106] width 95 height 11
drag, startPoint x: 108, startPoint y: 444, endPoint x: 114, endPoint y: 434, distance: 11.3
click at [108, 444] on div "Status No active tasks Change activity state to start receiving tasks. [PERSON_…" at bounding box center [139, 249] width 243 height 462
drag, startPoint x: 71, startPoint y: 88, endPoint x: 103, endPoint y: 40, distance: 57.5
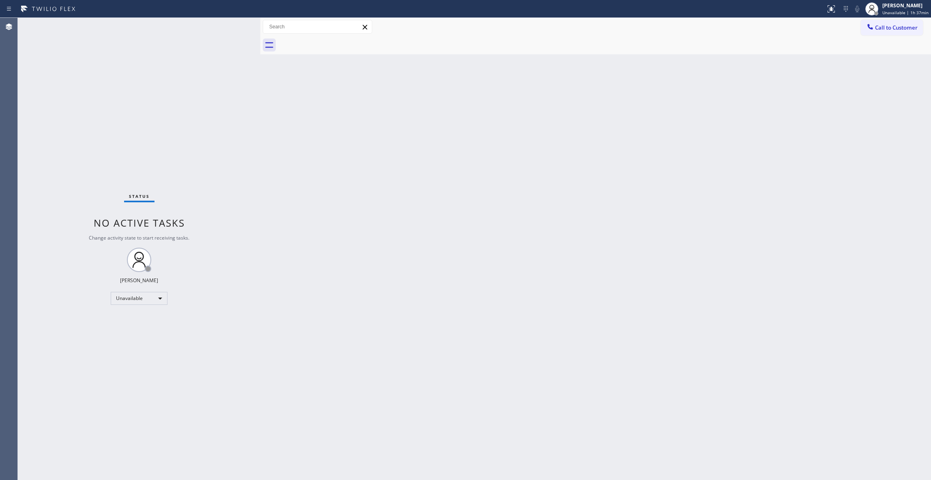
click at [77, 74] on div "Status No active tasks Change activity state to start receiving tasks. [PERSON_…" at bounding box center [139, 249] width 243 height 462
click at [909, 23] on button "Call to Customer" at bounding box center [892, 27] width 62 height 15
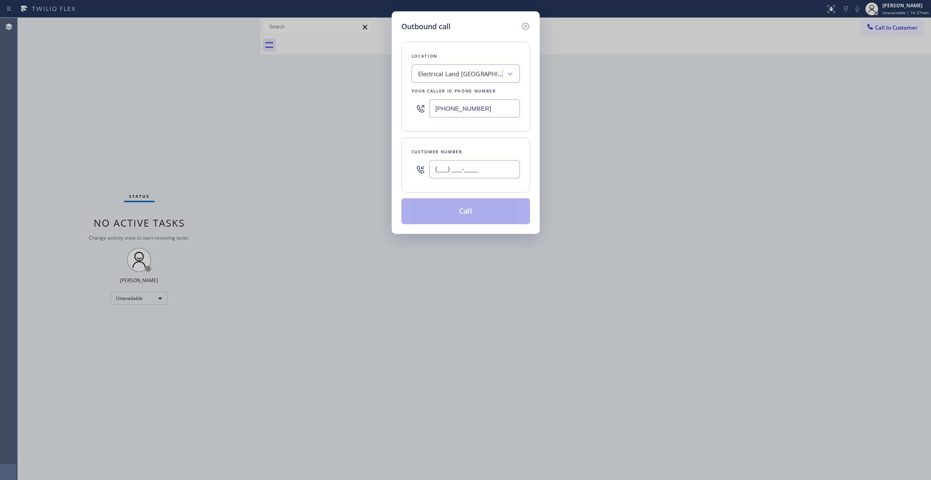
click at [450, 176] on input "(___) ___-____" at bounding box center [475, 169] width 90 height 18
paste input "415) 601-8908"
type input "[PHONE_NUMBER]"
drag, startPoint x: 454, startPoint y: 109, endPoint x: 196, endPoint y: 168, distance: 265.3
click at [82, 109] on div "Outbound call Location Electrical Land [GEOGRAPHIC_DATA] Your caller id phone n…" at bounding box center [465, 240] width 931 height 480
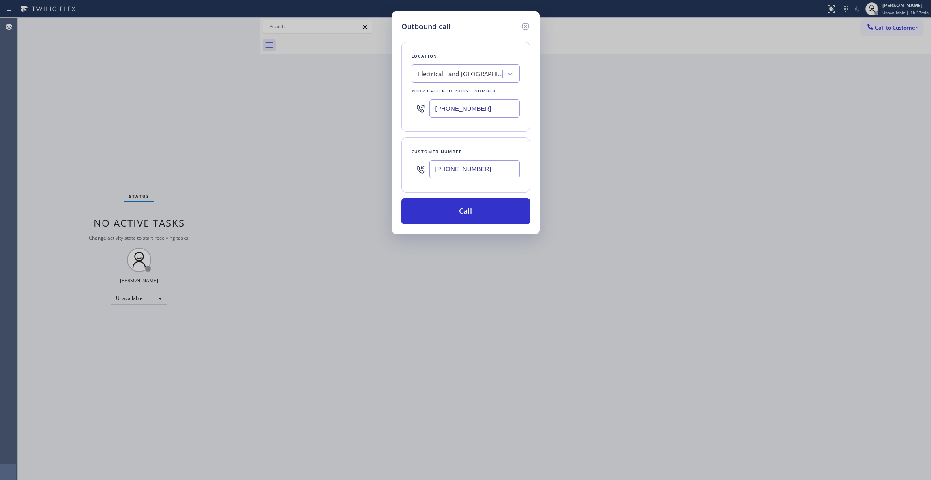
paste input "855) 731-4952"
type input "[PHONE_NUMBER]"
drag, startPoint x: 492, startPoint y: 172, endPoint x: 363, endPoint y: 171, distance: 128.6
click at [363, 171] on div "Outbound call Location 5 Star Appliance Repair Your caller id phone number [PHO…" at bounding box center [465, 240] width 931 height 480
click at [462, 219] on button "Call" at bounding box center [466, 211] width 129 height 26
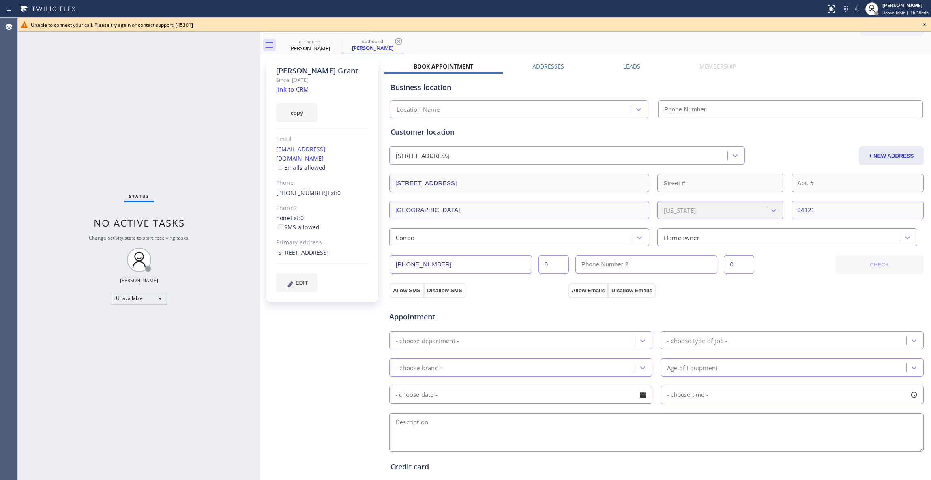
drag, startPoint x: 400, startPoint y: 41, endPoint x: 342, endPoint y: 73, distance: 65.9
click at [400, 41] on icon at bounding box center [399, 42] width 10 height 10
type input "[PHONE_NUMBER]"
click at [301, 91] on link "link to CRM" at bounding box center [292, 89] width 32 height 8
click at [336, 41] on icon at bounding box center [335, 41] width 7 height 7
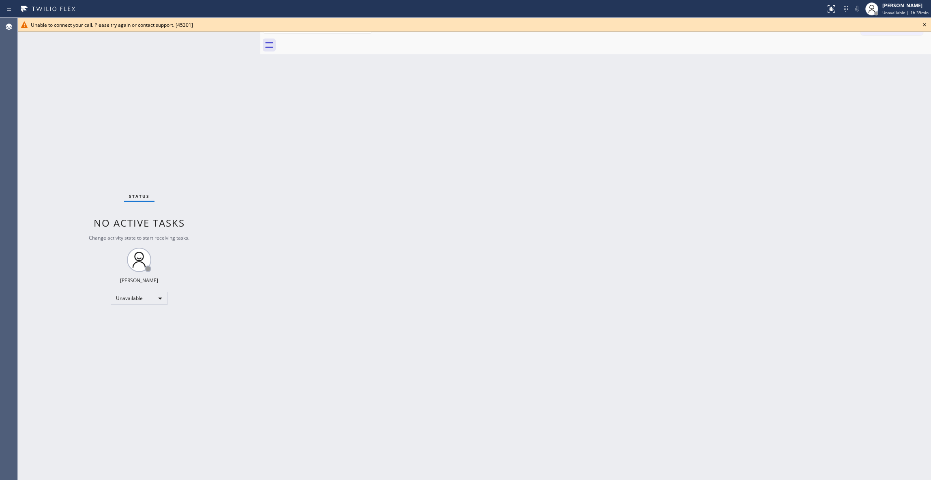
click at [925, 21] on icon at bounding box center [925, 25] width 10 height 10
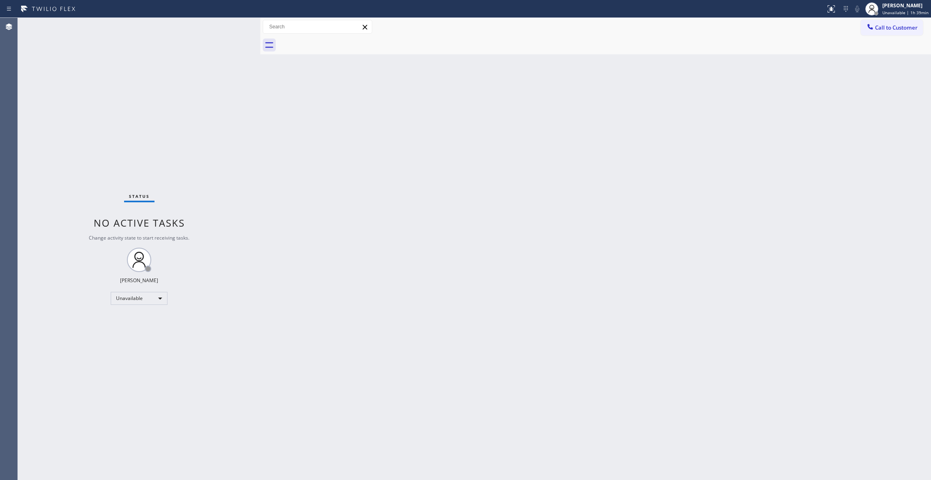
drag, startPoint x: 37, startPoint y: 168, endPoint x: 43, endPoint y: 118, distance: 50.3
click at [36, 161] on div "Status No active tasks Change activity state to start receiving tasks. [PERSON_…" at bounding box center [139, 249] width 243 height 462
click at [131, 80] on div "Status No active tasks Change activity state to start receiving tasks. [PERSON_…" at bounding box center [139, 249] width 243 height 462
drag, startPoint x: 544, startPoint y: 153, endPoint x: 542, endPoint y: 65, distance: 88.1
click at [545, 151] on div "Back to Dashboard Change Sender ID Customers Technicians Select a contact Outbo…" at bounding box center [595, 249] width 671 height 462
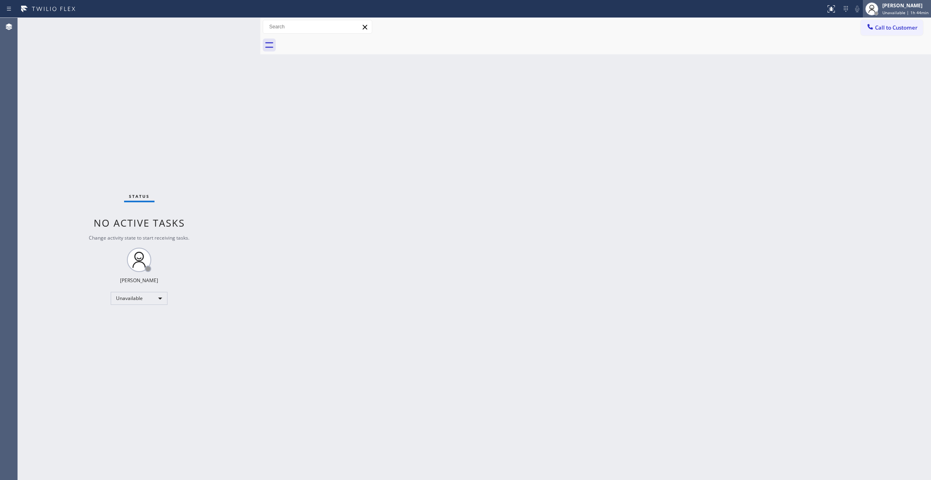
click at [886, 7] on div "[PERSON_NAME]" at bounding box center [906, 5] width 46 height 7
click at [864, 64] on button "Break" at bounding box center [890, 64] width 81 height 11
